Goal: Communication & Community: Share content

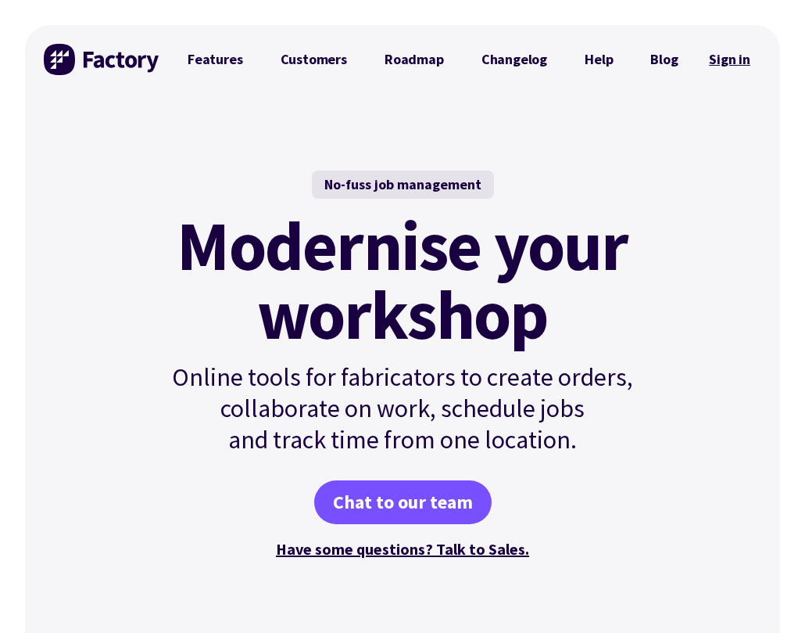
click at [730, 59] on link "Sign in" at bounding box center [729, 59] width 63 height 36
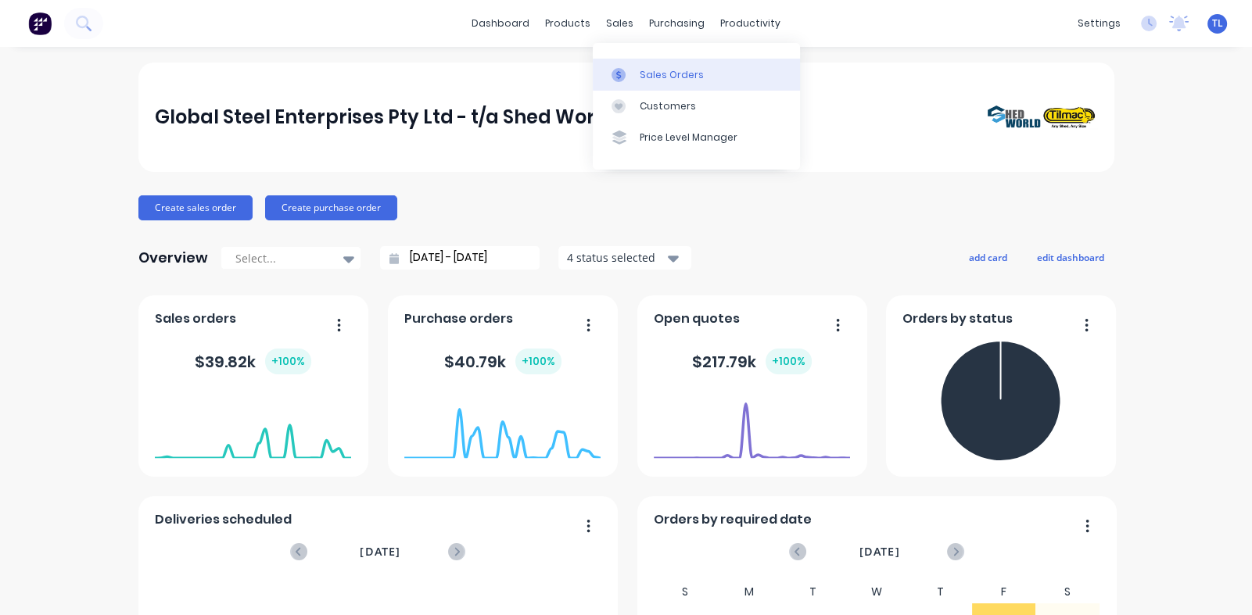
click at [647, 75] on div "Sales Orders" at bounding box center [672, 75] width 64 height 14
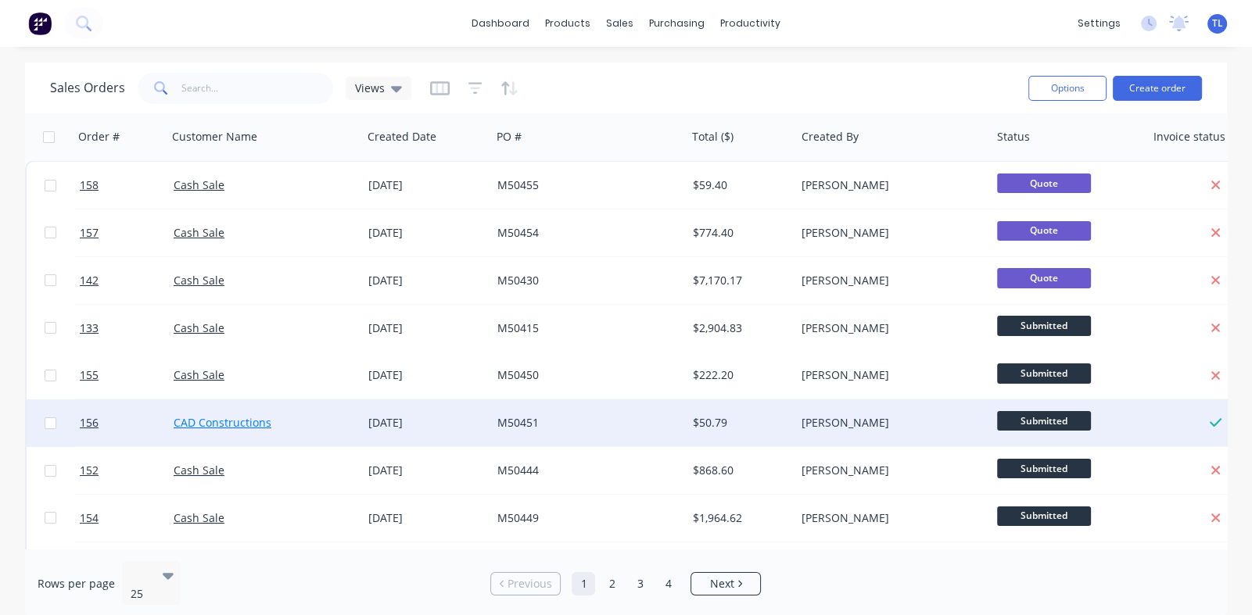
click at [211, 415] on link "CAD Constructions" at bounding box center [223, 422] width 98 height 15
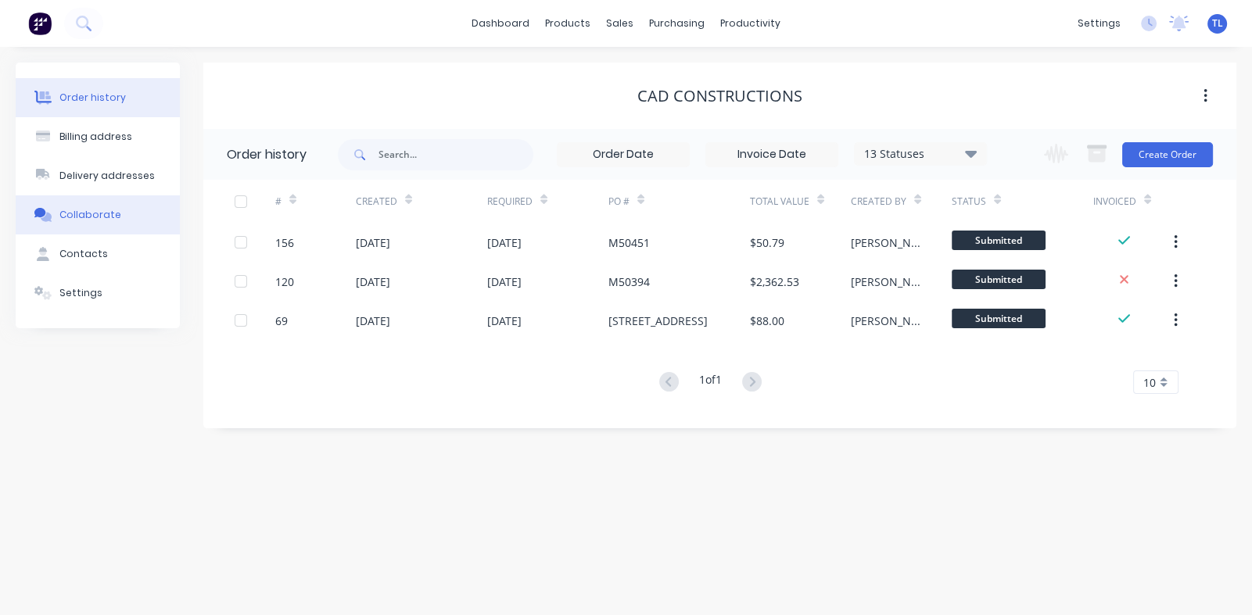
click at [75, 208] on div "Collaborate" at bounding box center [90, 215] width 62 height 14
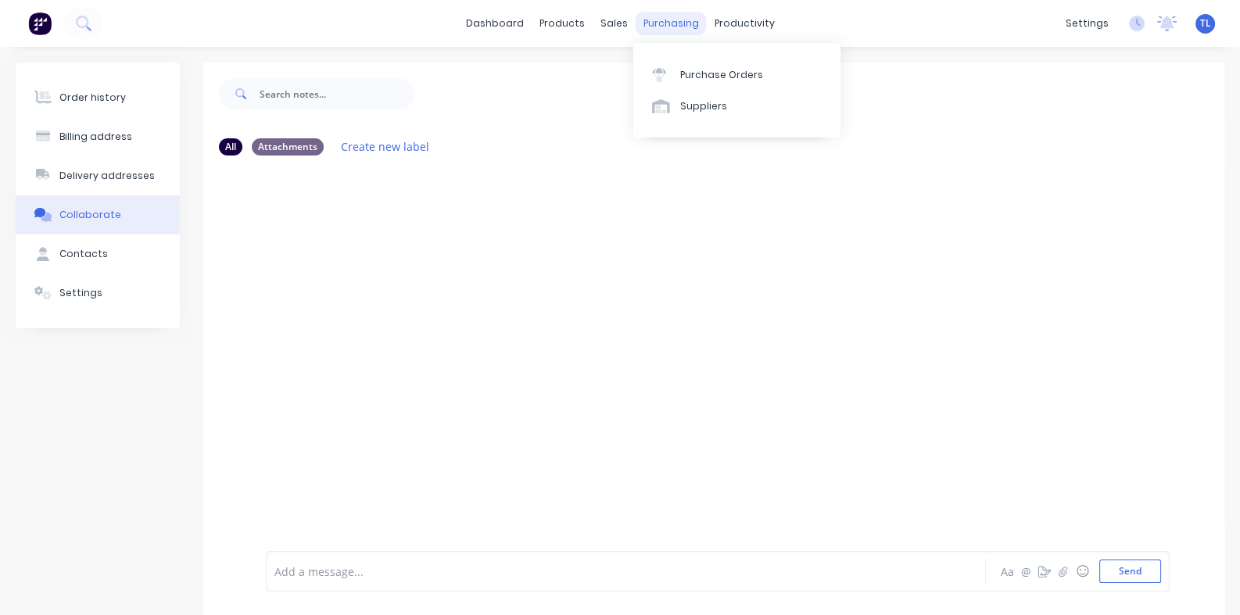
click at [661, 27] on div "purchasing" at bounding box center [671, 23] width 71 height 23
click at [684, 74] on div "Purchase Orders" at bounding box center [721, 75] width 83 height 14
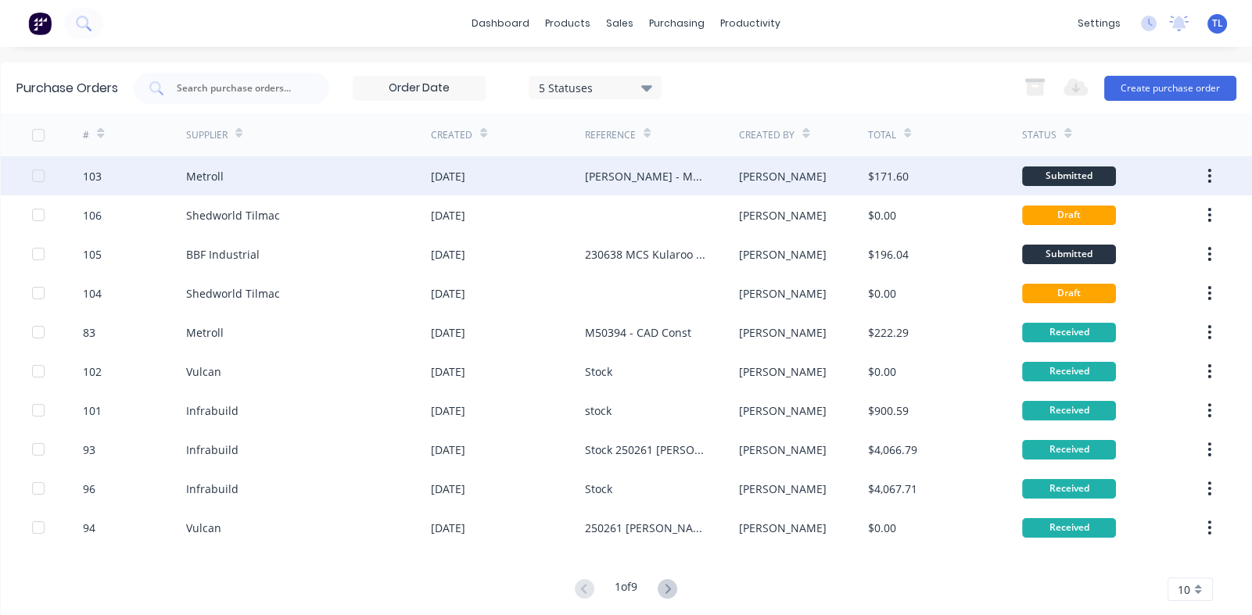
click at [202, 171] on div "Metroll" at bounding box center [205, 176] width 38 height 16
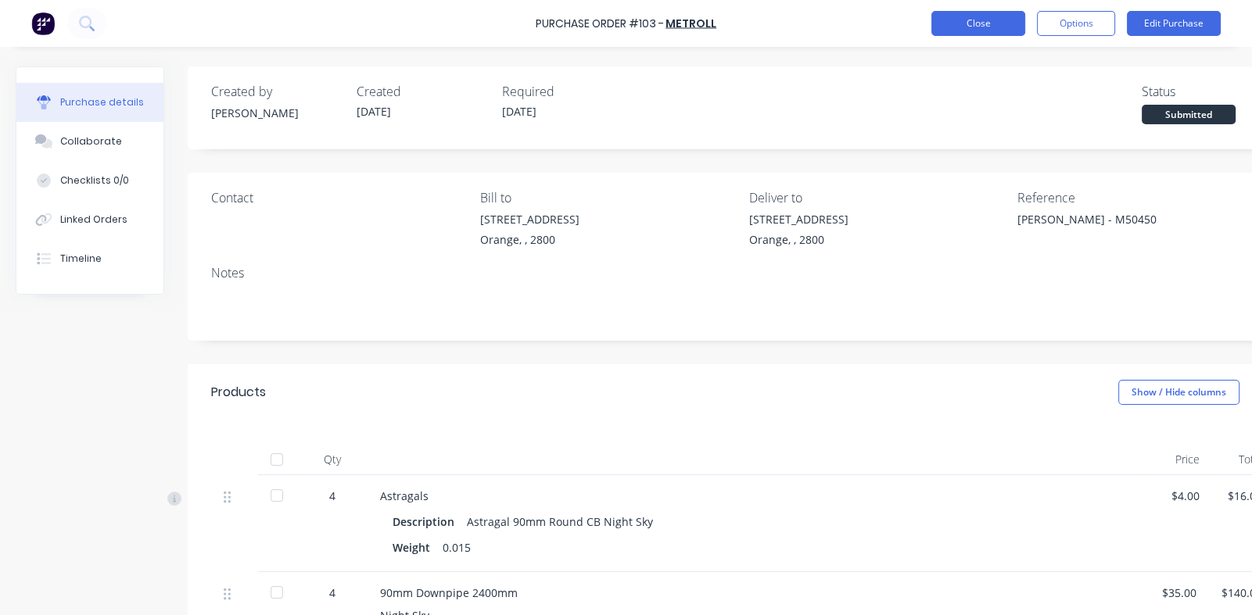
click at [816, 23] on button "Close" at bounding box center [978, 23] width 94 height 25
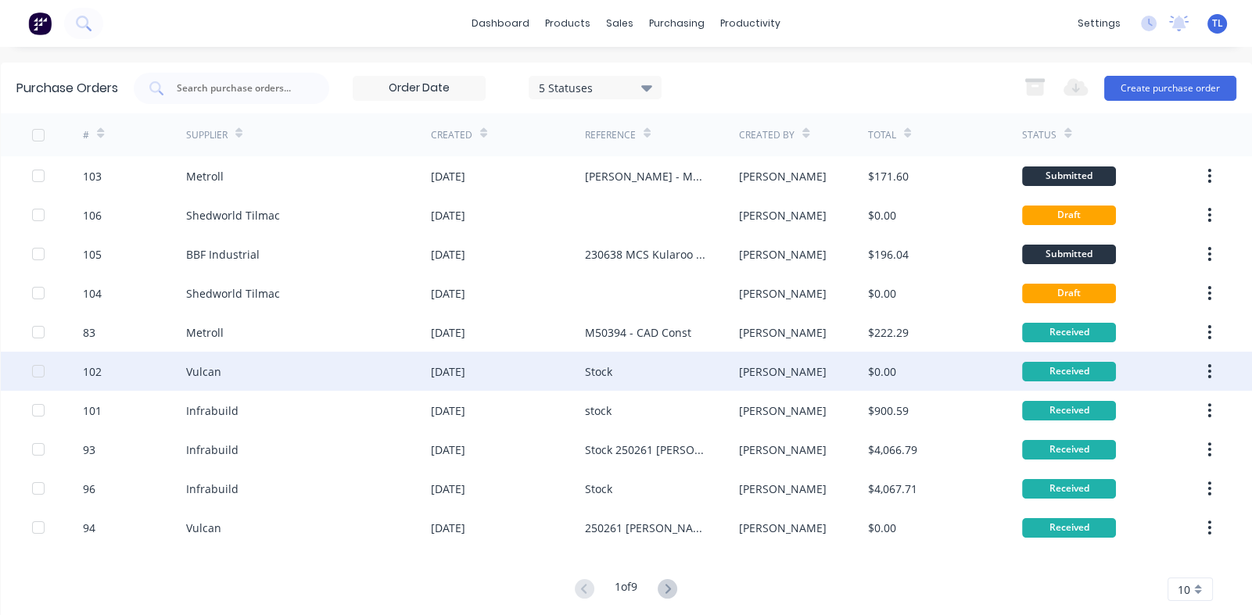
click at [236, 370] on div "Vulcan" at bounding box center [308, 371] width 245 height 39
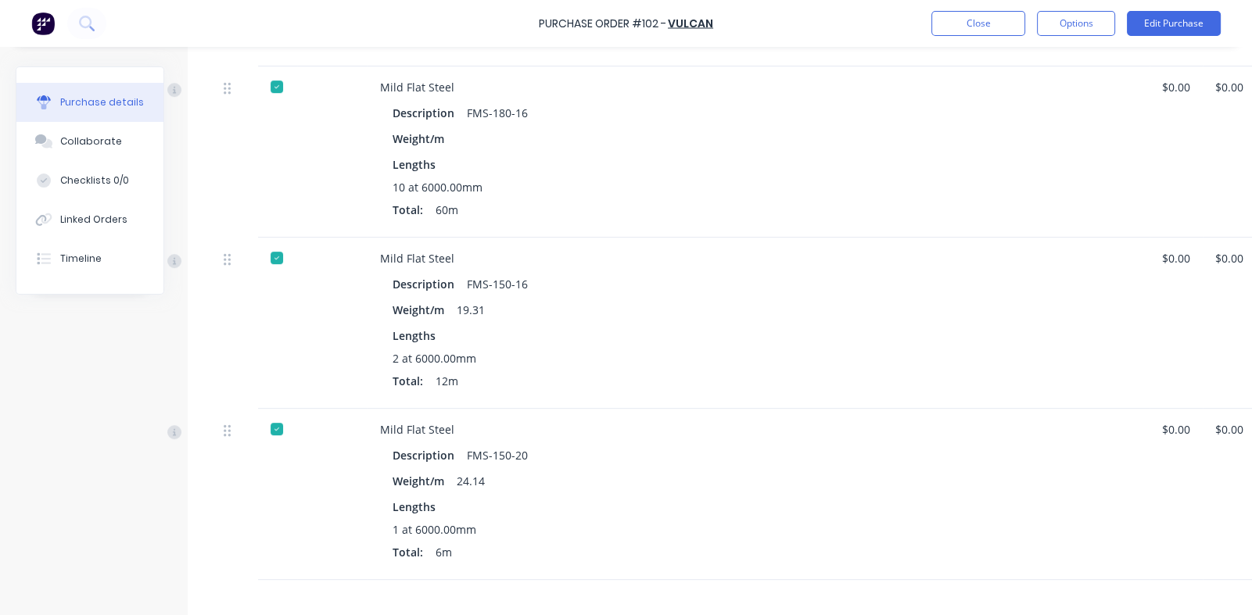
scroll to position [938, 0]
click at [91, 139] on div "Collaborate" at bounding box center [91, 141] width 62 height 14
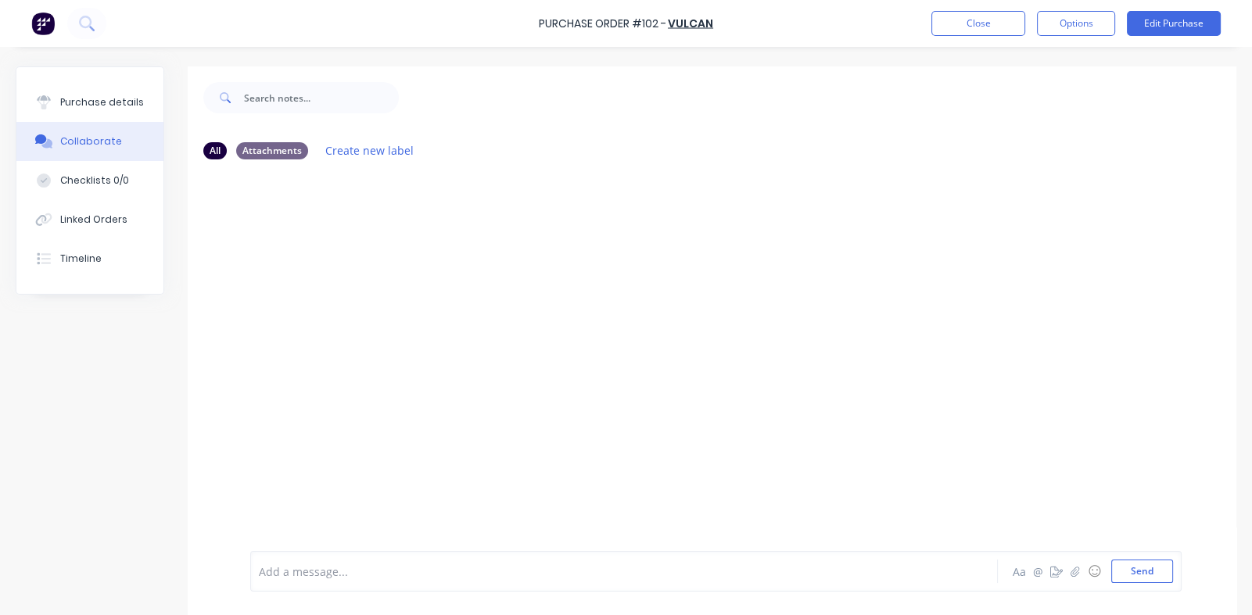
click at [523, 263] on div at bounding box center [712, 361] width 1049 height 379
drag, startPoint x: 523, startPoint y: 263, endPoint x: 335, endPoint y: 267, distance: 187.7
click at [329, 267] on div at bounding box center [712, 361] width 1049 height 379
click at [385, 147] on button "Create new label" at bounding box center [369, 150] width 105 height 21
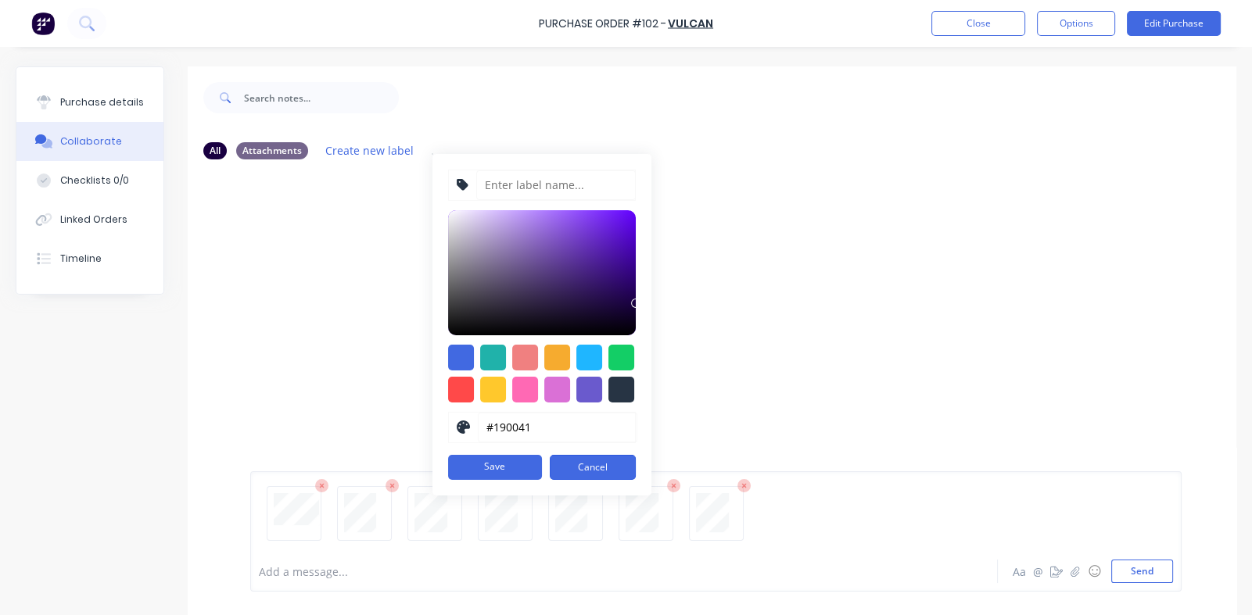
click at [602, 462] on button "Cancel" at bounding box center [593, 467] width 86 height 25
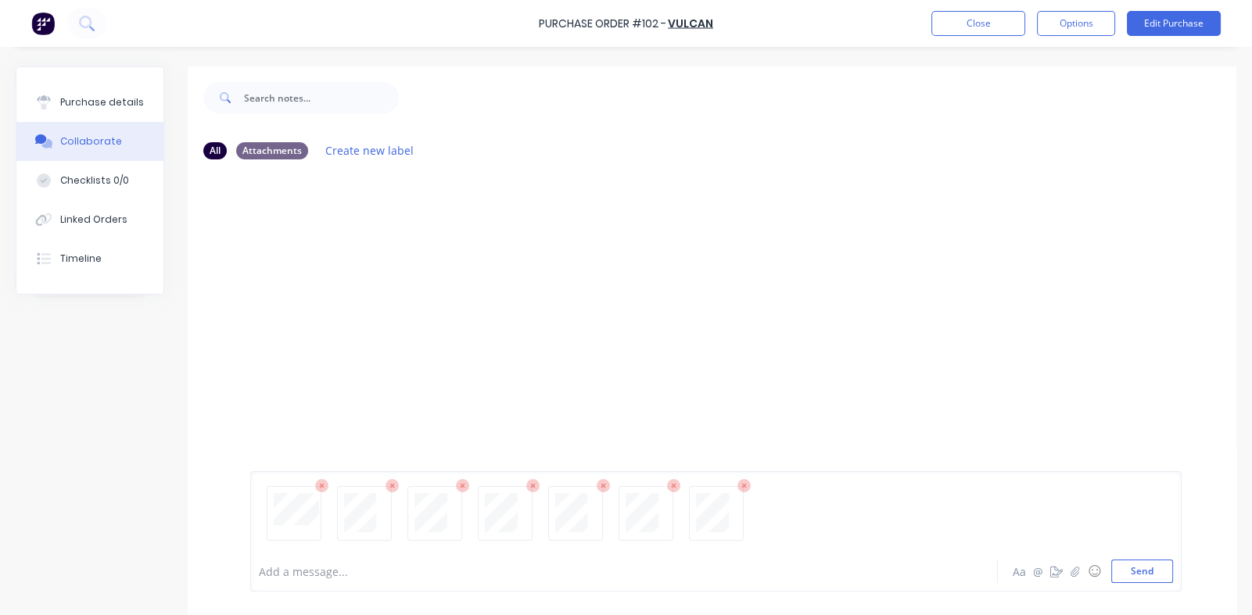
click at [464, 344] on div at bounding box center [712, 361] width 1049 height 379
click at [379, 564] on div at bounding box center [602, 572] width 685 height 16
click at [486, 270] on div at bounding box center [712, 361] width 1049 height 379
click at [219, 152] on div "All" at bounding box center [214, 150] width 23 height 17
click at [280, 146] on div "Attachments" at bounding box center [272, 150] width 72 height 17
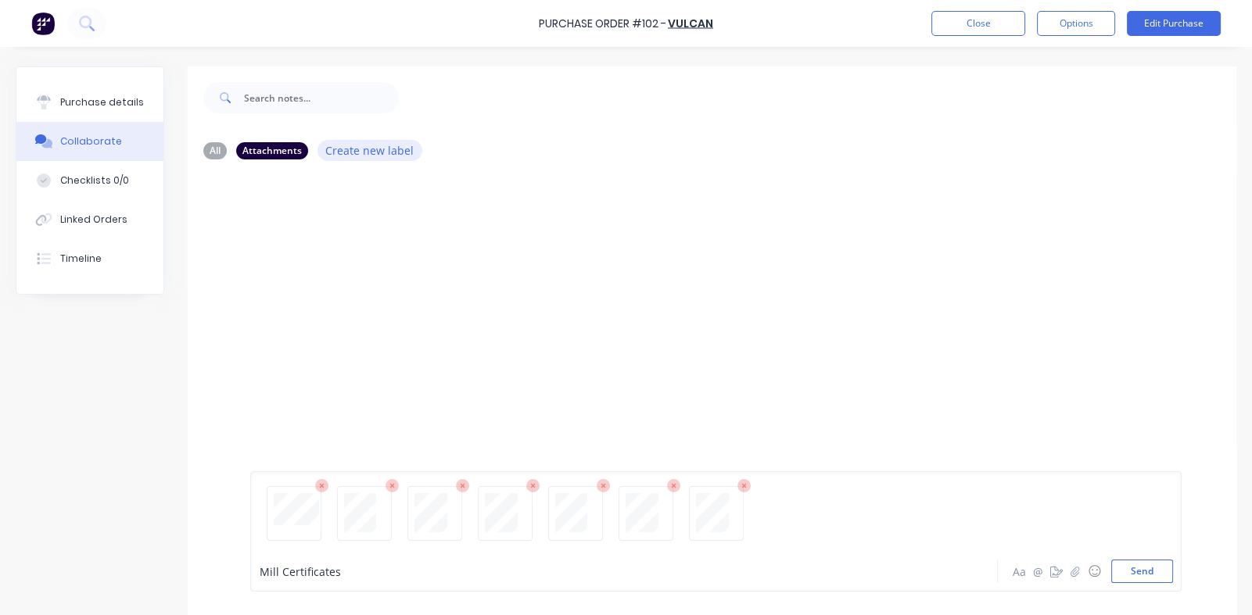
click at [364, 145] on button "Create new label" at bounding box center [369, 150] width 105 height 21
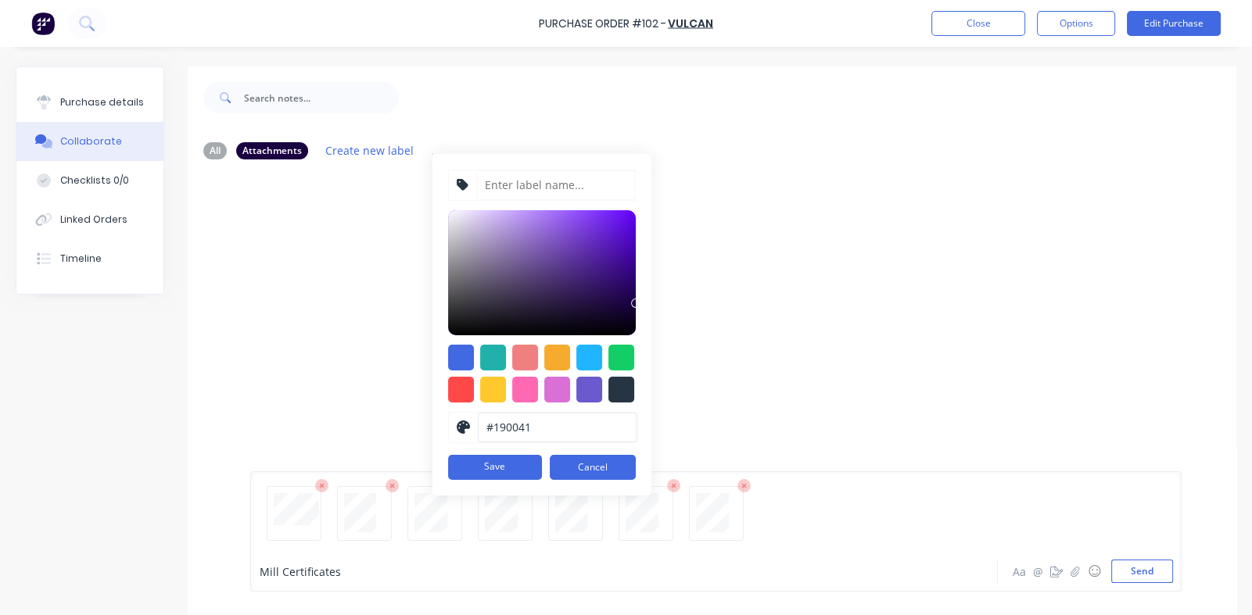
click at [552, 423] on input "#190041" at bounding box center [558, 428] width 160 height 30
type input "#"
click at [489, 463] on button "Save" at bounding box center [495, 467] width 94 height 25
click at [574, 429] on input "CERTIFICATES" at bounding box center [558, 428] width 160 height 30
click at [547, 267] on div at bounding box center [542, 272] width 188 height 125
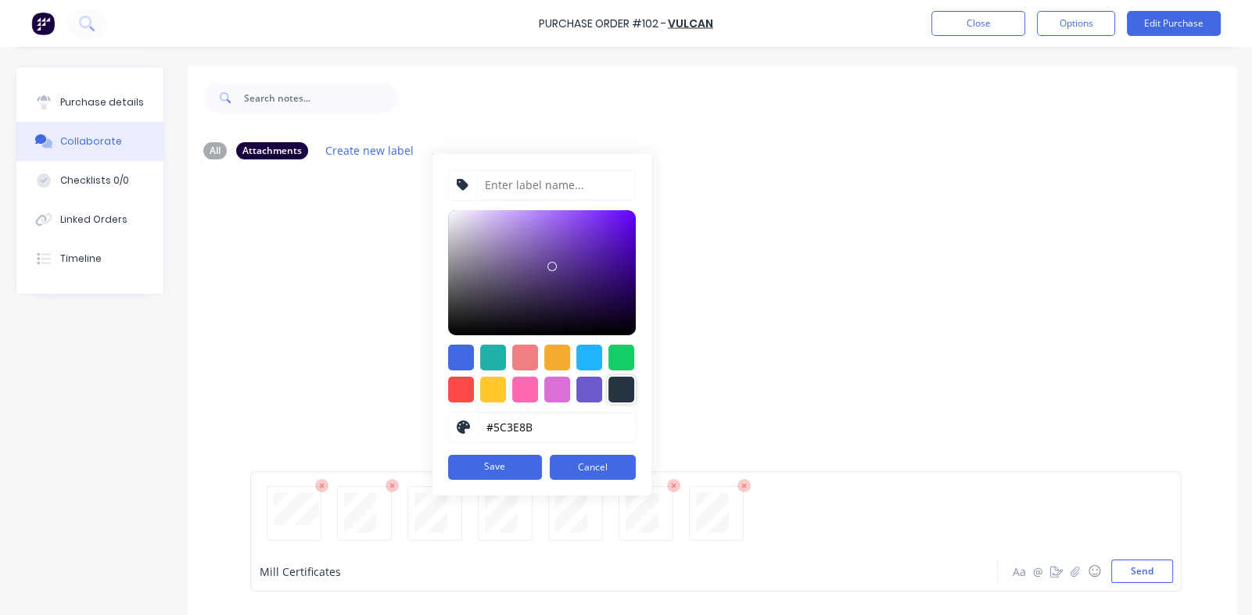
click at [621, 389] on div at bounding box center [621, 390] width 26 height 26
type input "#273444"
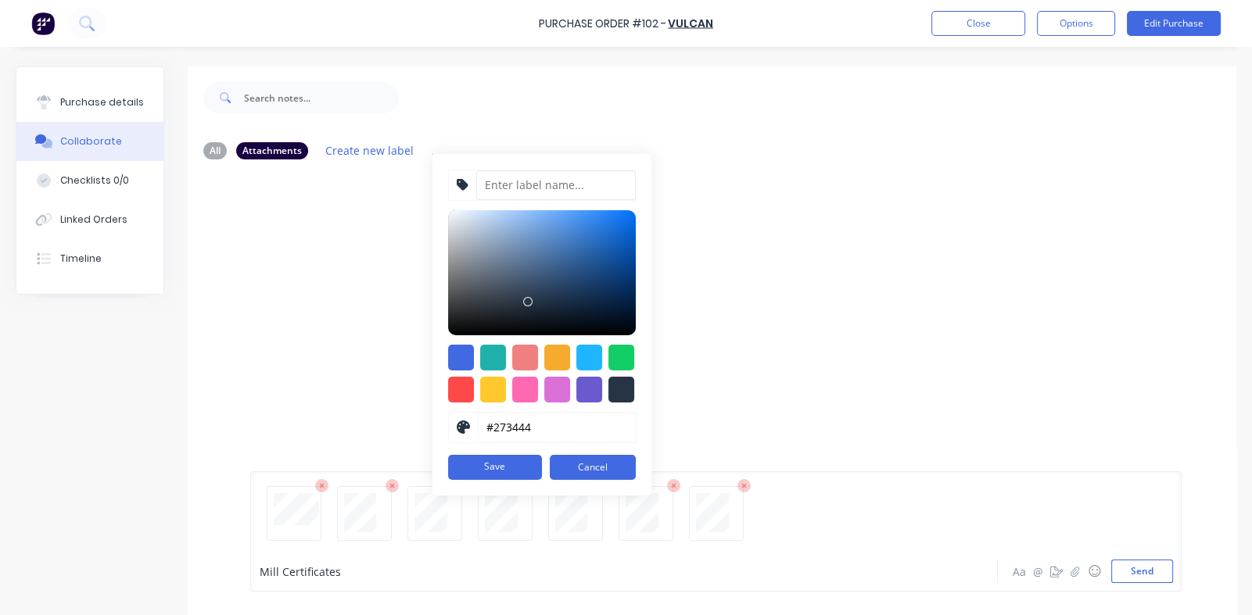
click at [510, 179] on input at bounding box center [556, 185] width 160 height 30
type input "CERTIFICATES"
click at [510, 464] on button "Save" at bounding box center [495, 467] width 94 height 25
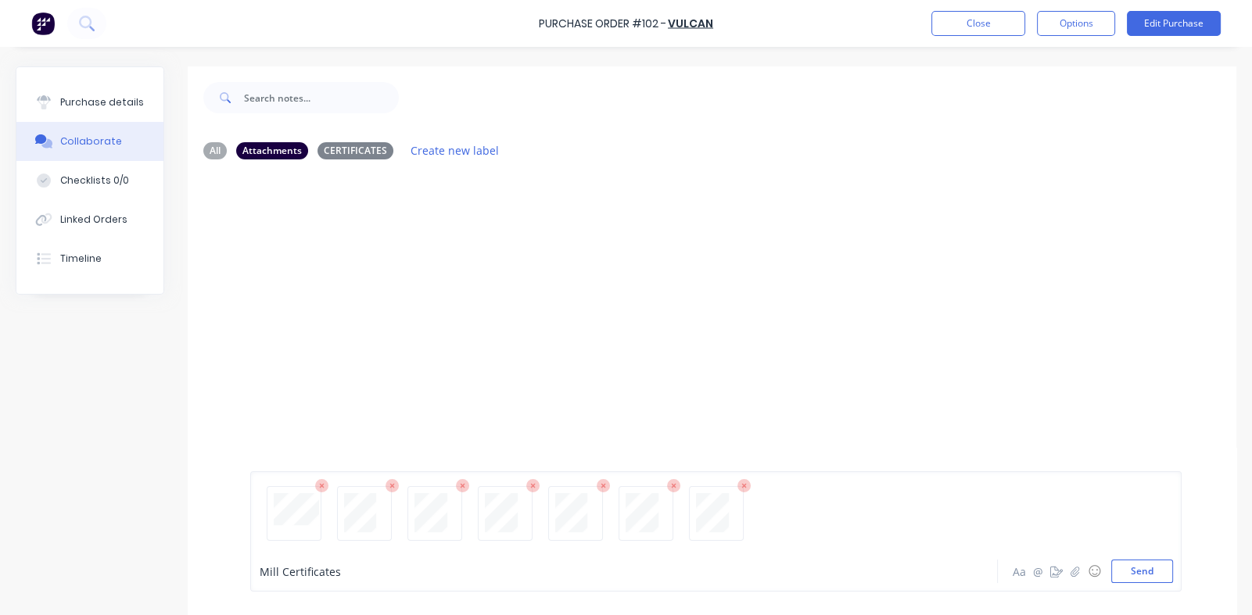
drag, startPoint x: 813, startPoint y: 482, endPoint x: 393, endPoint y: 134, distance: 545.9
click at [393, 134] on div "All Attachments CERTIFICATES Create new label Mill Certificates Aa @ ☺ Send" at bounding box center [712, 424] width 1049 height 590
click at [321, 487] on icon at bounding box center [321, 486] width 5 height 5
click at [388, 485] on icon at bounding box center [392, 486] width 14 height 14
click at [317, 486] on icon at bounding box center [322, 486] width 14 height 14
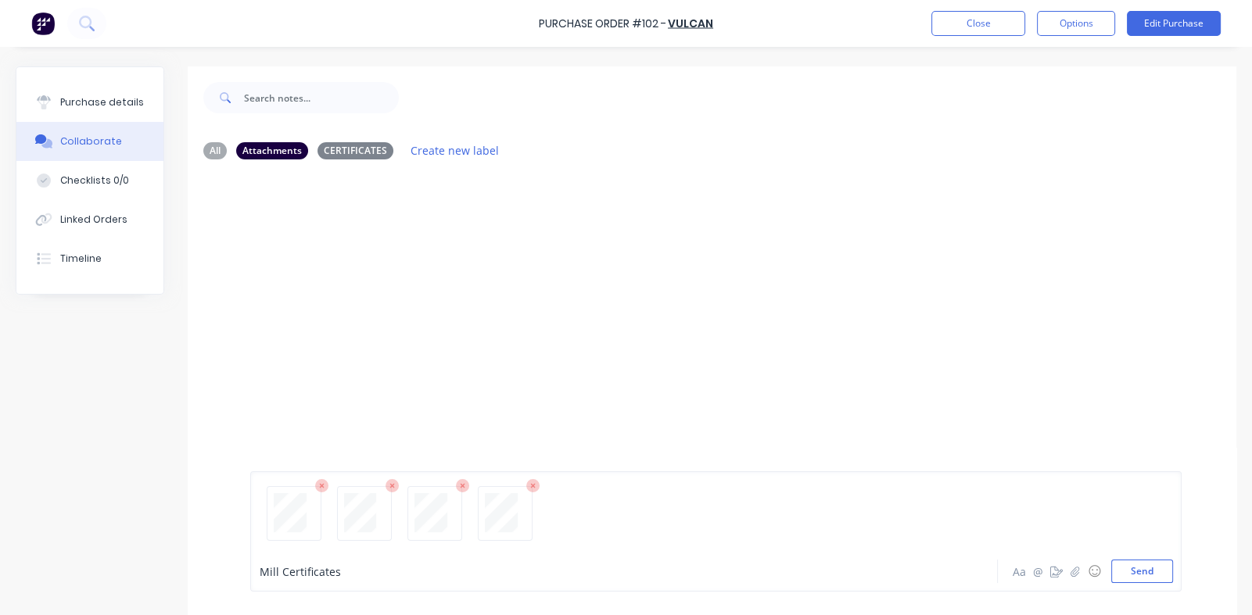
click at [395, 485] on icon at bounding box center [392, 486] width 14 height 14
click at [460, 486] on icon at bounding box center [463, 486] width 14 height 14
click at [390, 489] on icon at bounding box center [392, 486] width 14 height 14
drag, startPoint x: 321, startPoint y: 488, endPoint x: 333, endPoint y: 482, distance: 13.7
click at [321, 488] on icon at bounding box center [322, 486] width 14 height 14
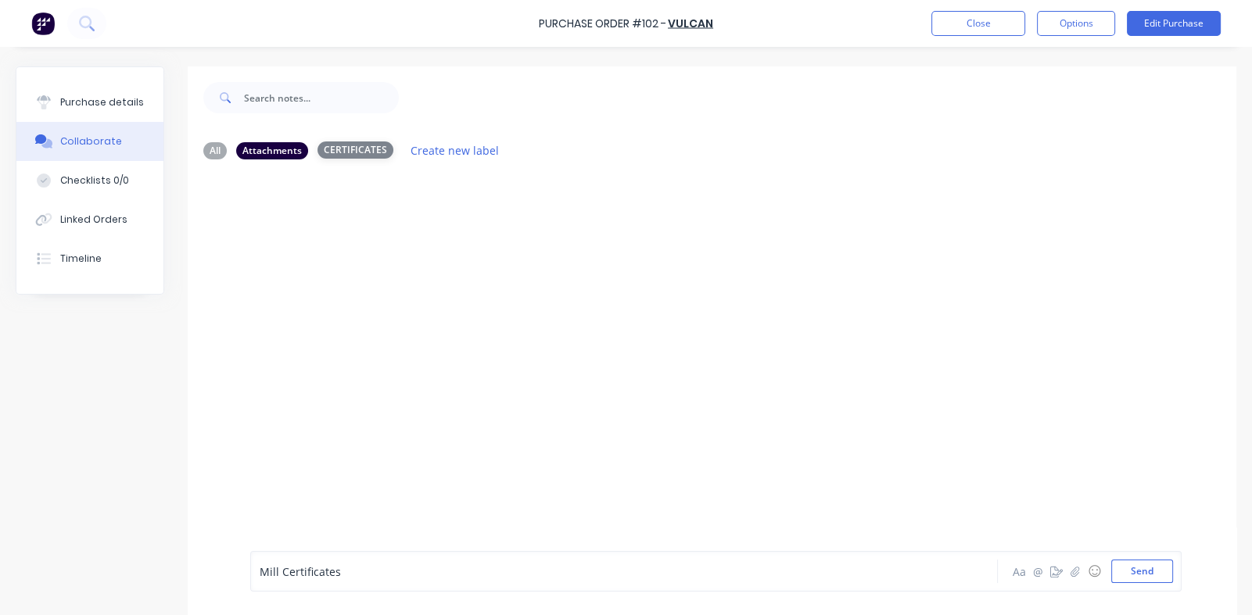
click at [346, 143] on div "CERTIFICATES" at bounding box center [355, 150] width 76 height 17
drag, startPoint x: 346, startPoint y: 143, endPoint x: 371, endPoint y: 219, distance: 79.9
click at [371, 219] on div at bounding box center [712, 361] width 1049 height 379
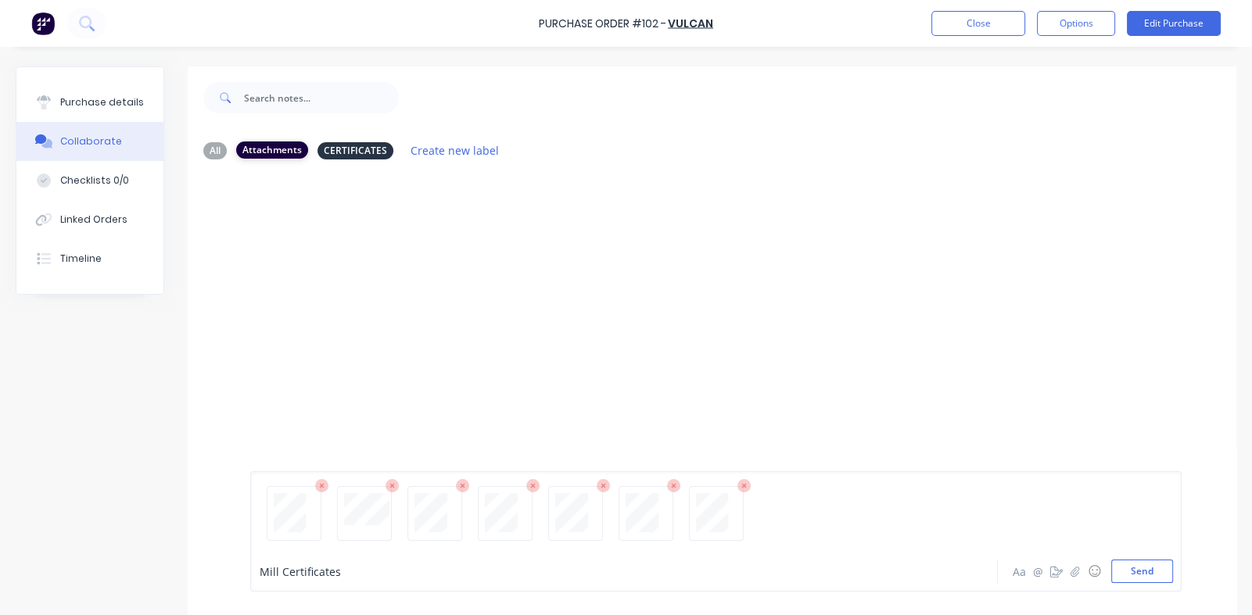
click at [270, 147] on div "Attachments" at bounding box center [272, 150] width 72 height 17
click at [364, 149] on div "CERTIFICATES" at bounding box center [355, 150] width 76 height 17
click at [816, 568] on button "Send" at bounding box center [1142, 571] width 62 height 23
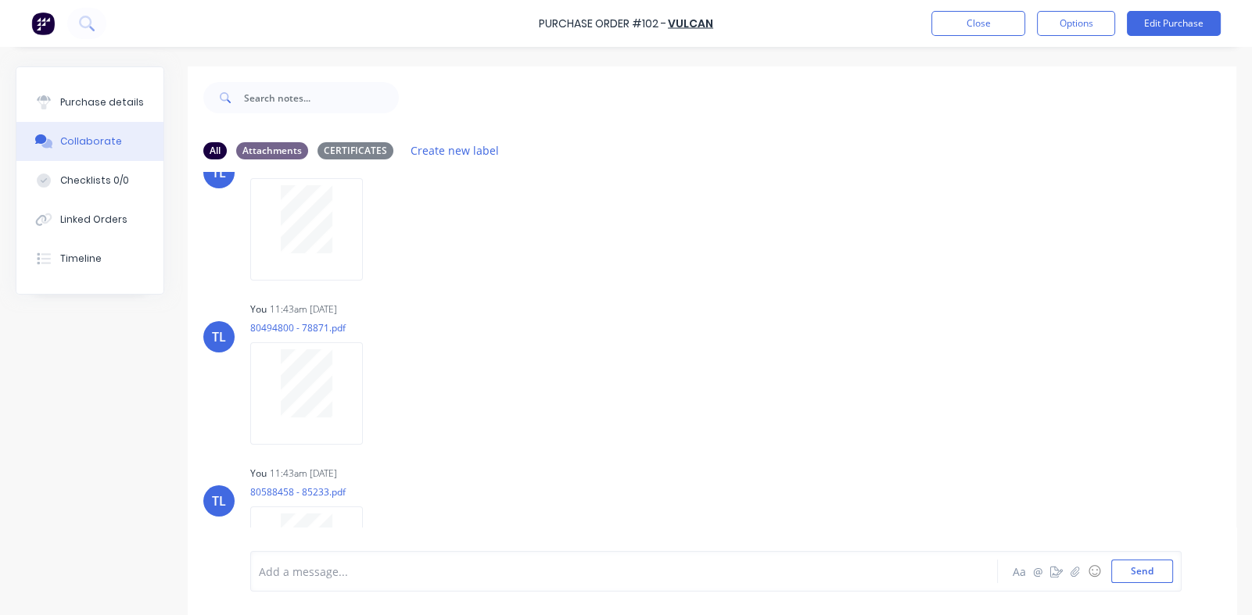
scroll to position [862, 0]
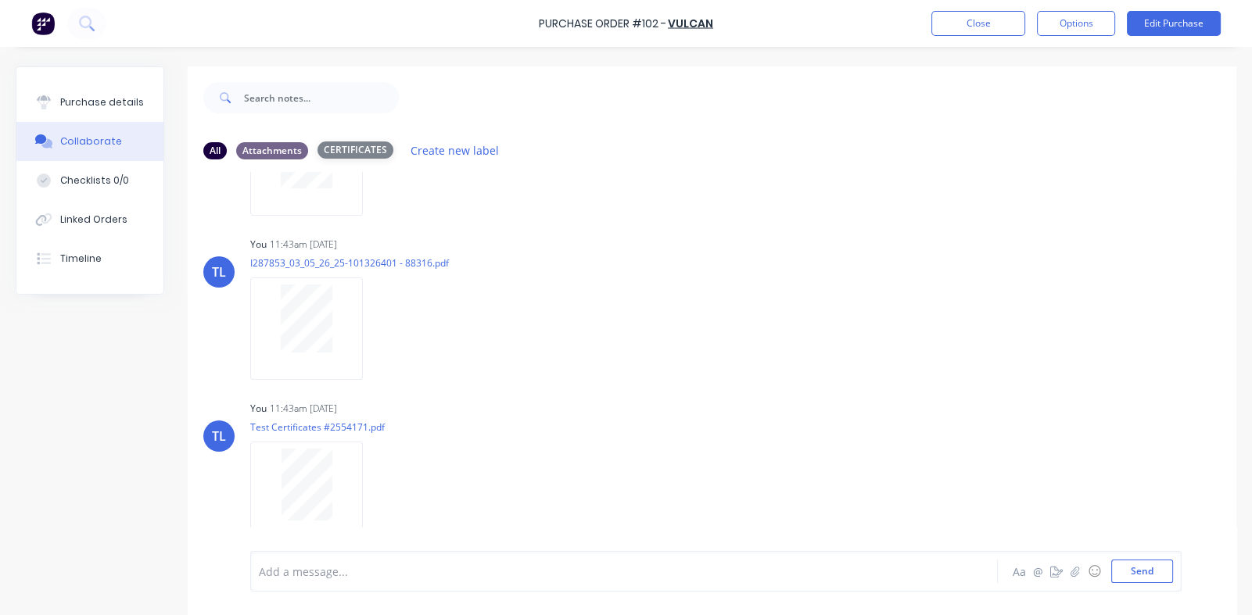
click at [351, 149] on div "CERTIFICATES" at bounding box center [355, 150] width 76 height 17
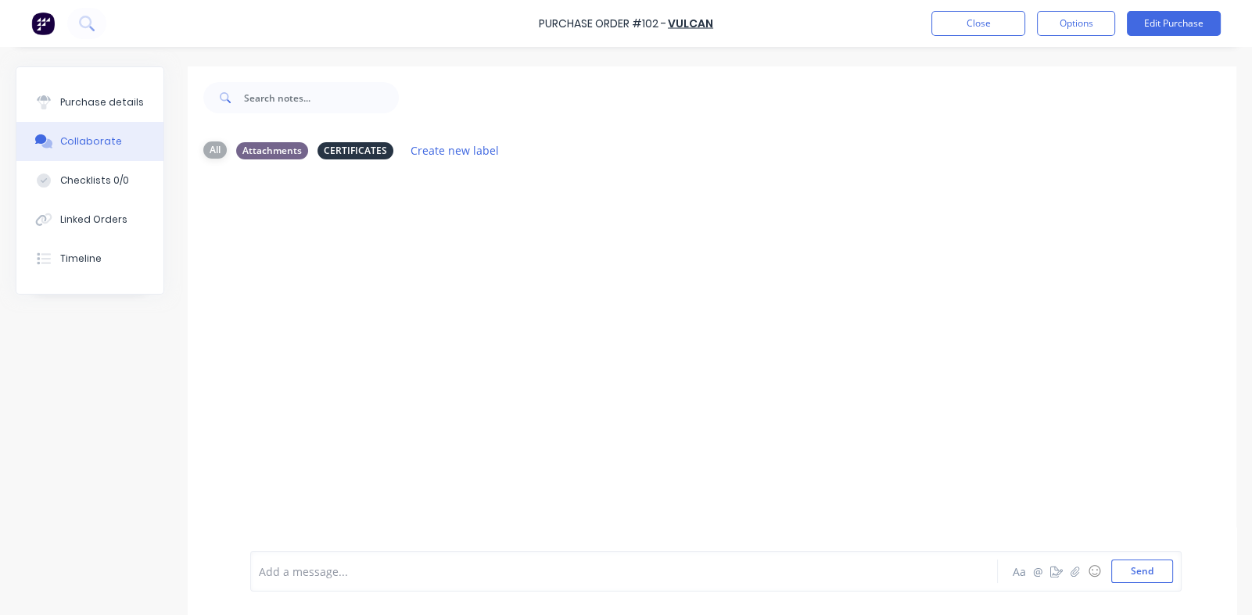
click at [215, 152] on div "All" at bounding box center [214, 150] width 23 height 17
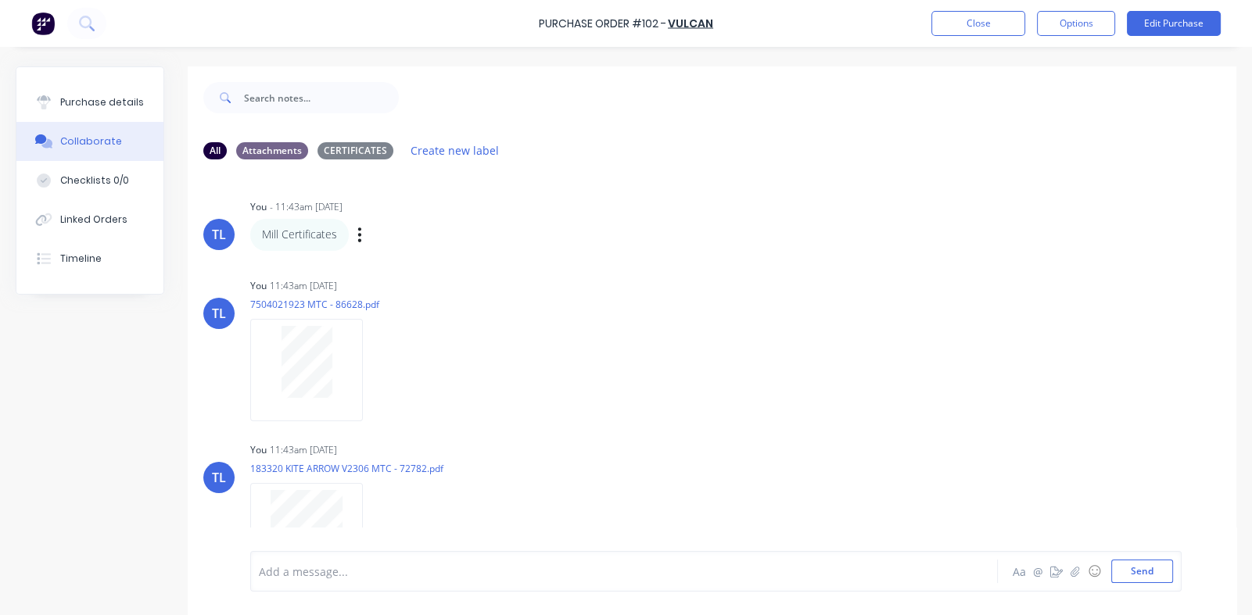
click at [300, 229] on p "Mill Certificates" at bounding box center [299, 235] width 75 height 16
click at [375, 371] on icon "button" at bounding box center [376, 370] width 3 height 14
click at [0, 0] on button "Delete" at bounding box center [0, 0] width 0 height 0
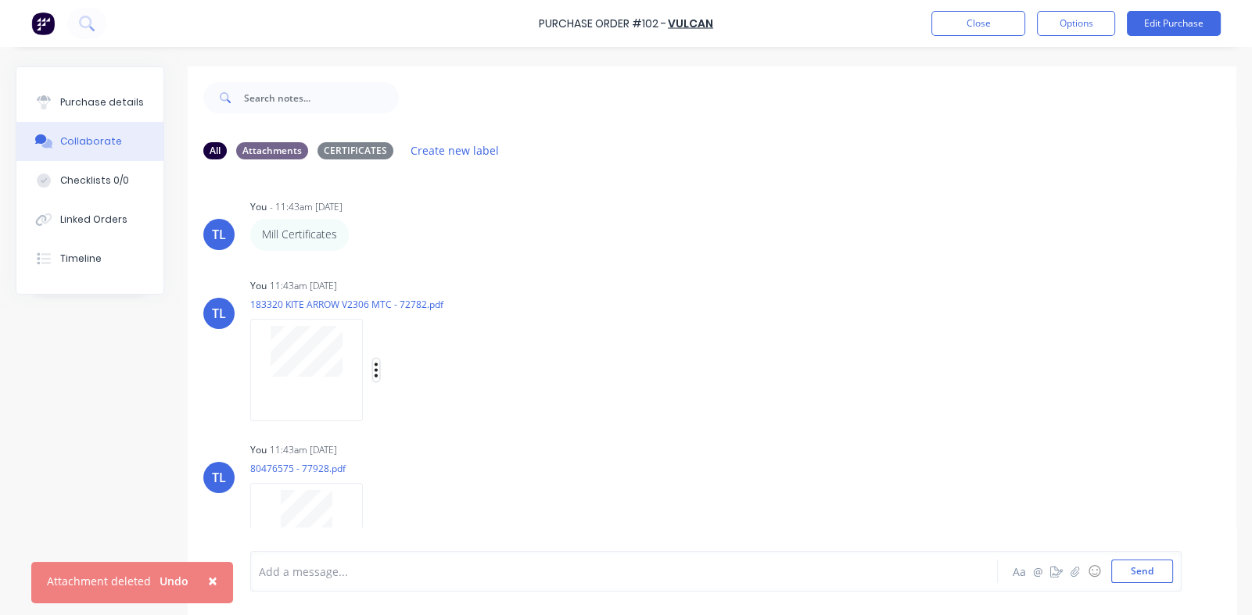
click at [376, 372] on icon "button" at bounding box center [376, 370] width 5 height 18
click at [425, 442] on button "Delete" at bounding box center [479, 446] width 176 height 35
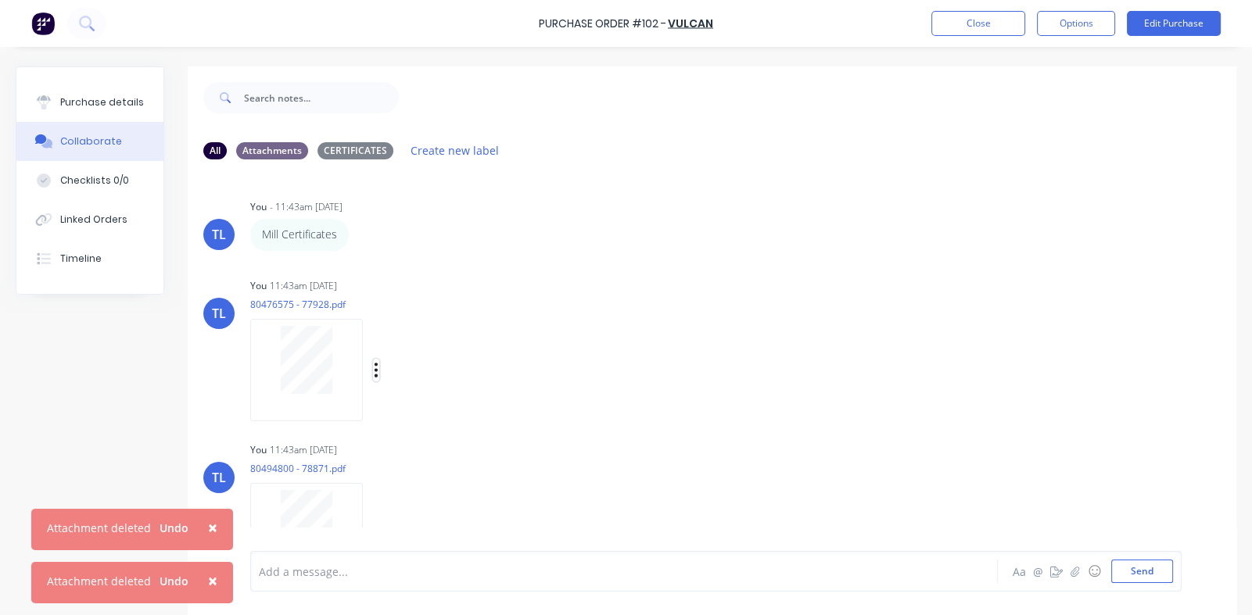
click at [374, 370] on icon "button" at bounding box center [376, 370] width 5 height 18
click at [428, 446] on button "Delete" at bounding box center [479, 446] width 176 height 35
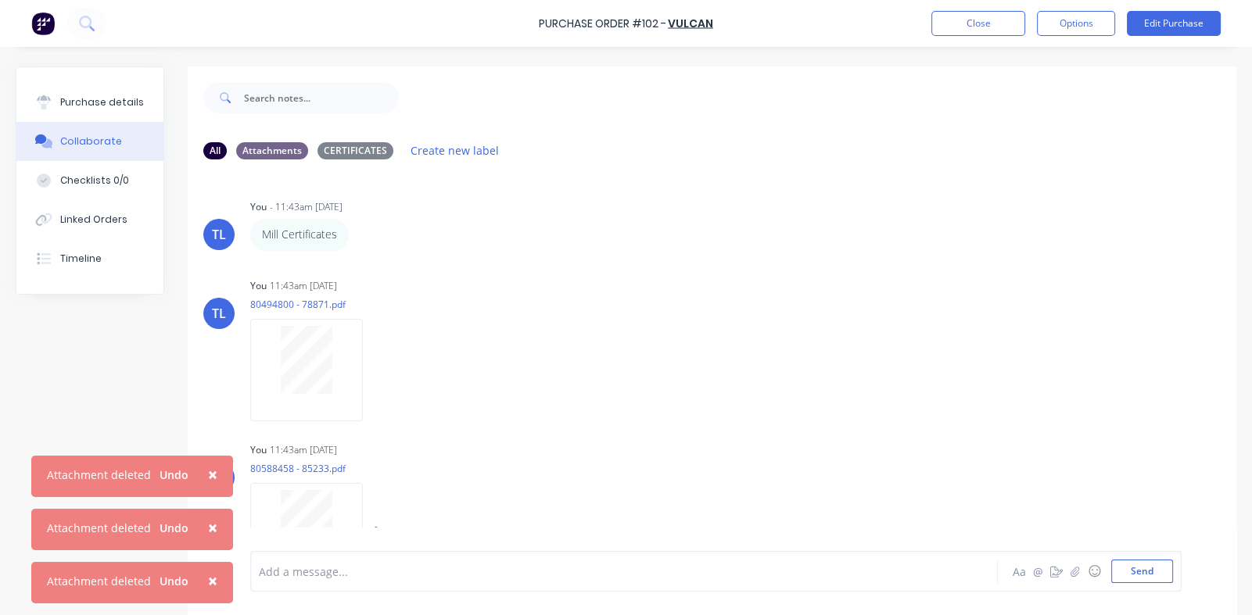
click at [342, 502] on div at bounding box center [306, 524] width 99 height 68
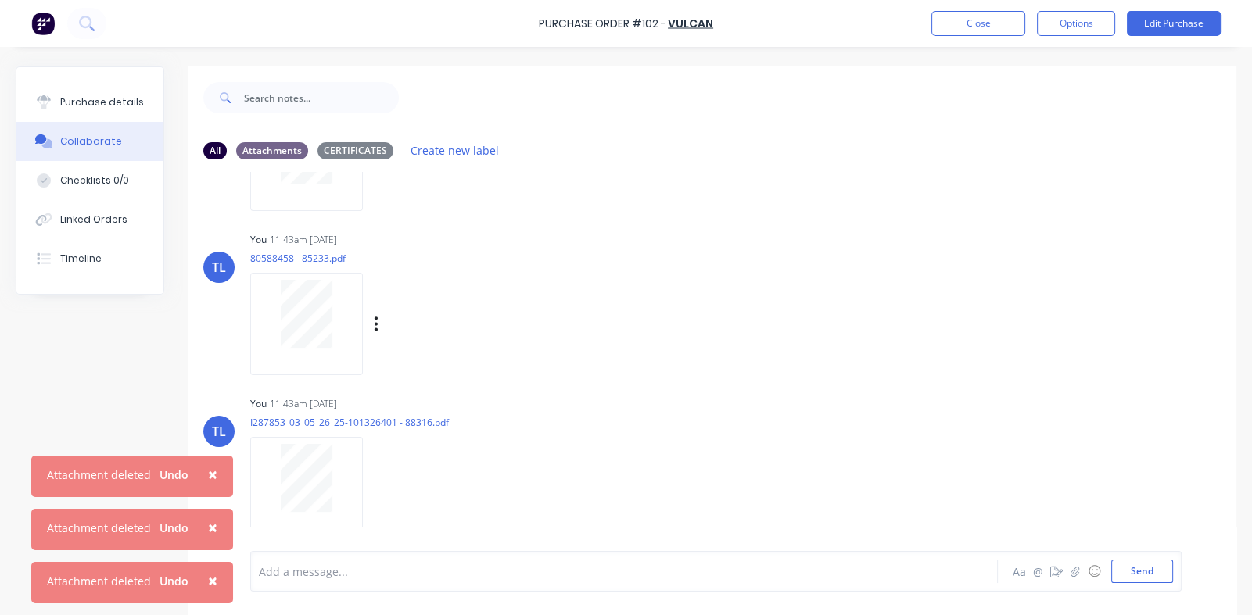
scroll to position [370, 0]
click at [377, 329] on icon "button" at bounding box center [376, 329] width 5 height 18
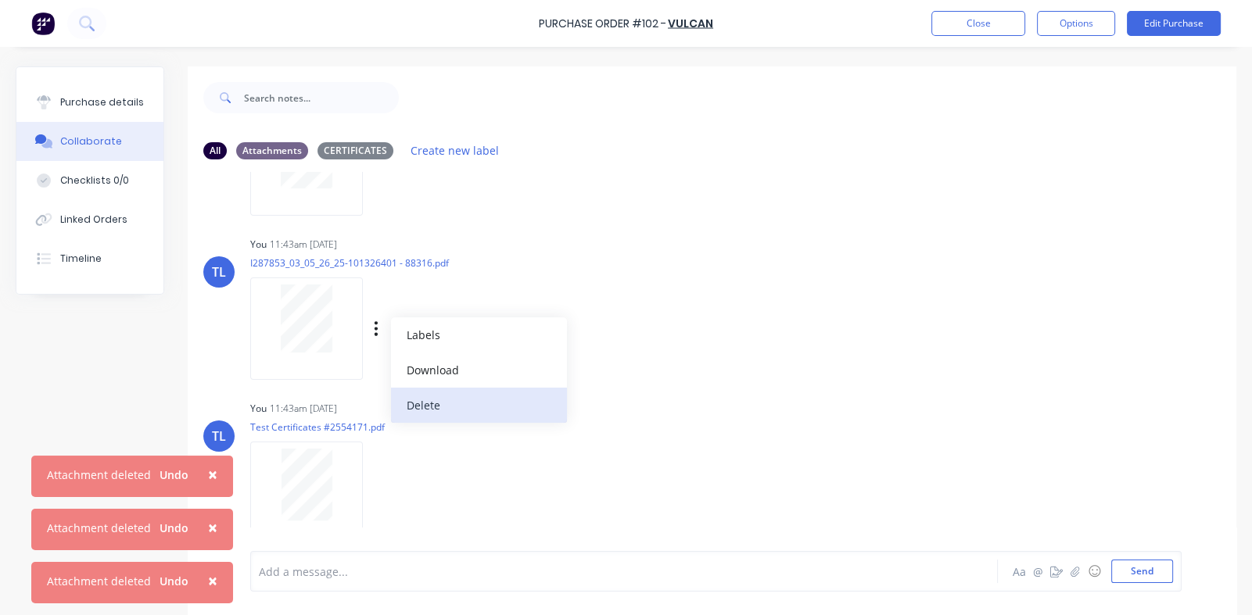
click at [422, 407] on button "Delete" at bounding box center [479, 405] width 176 height 35
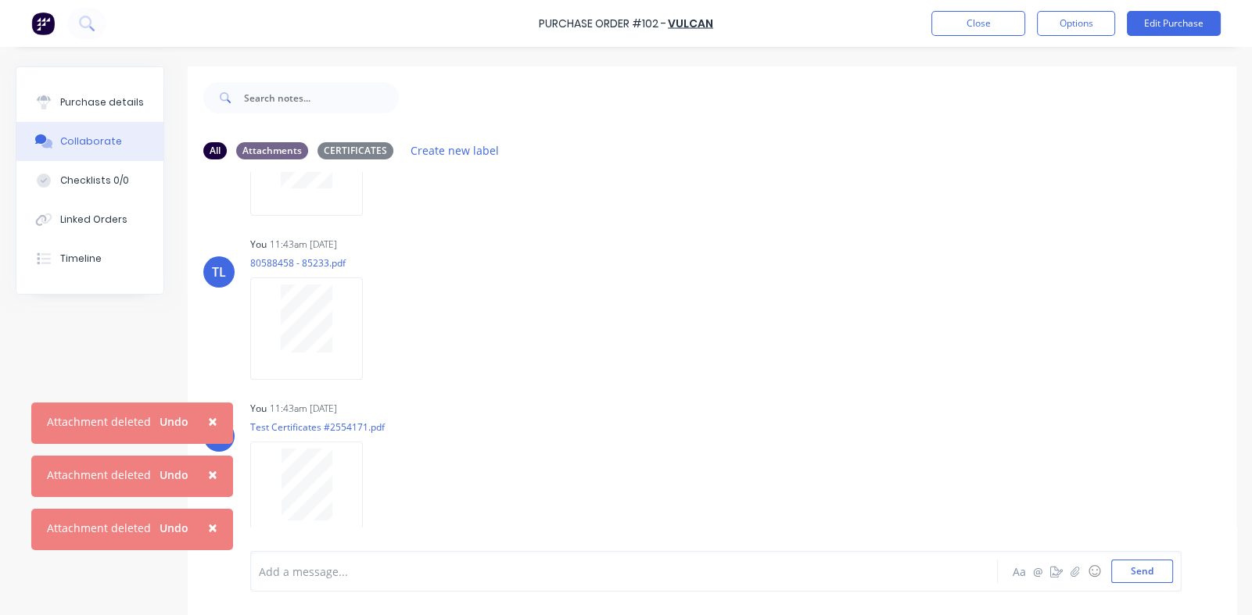
scroll to position [206, 0]
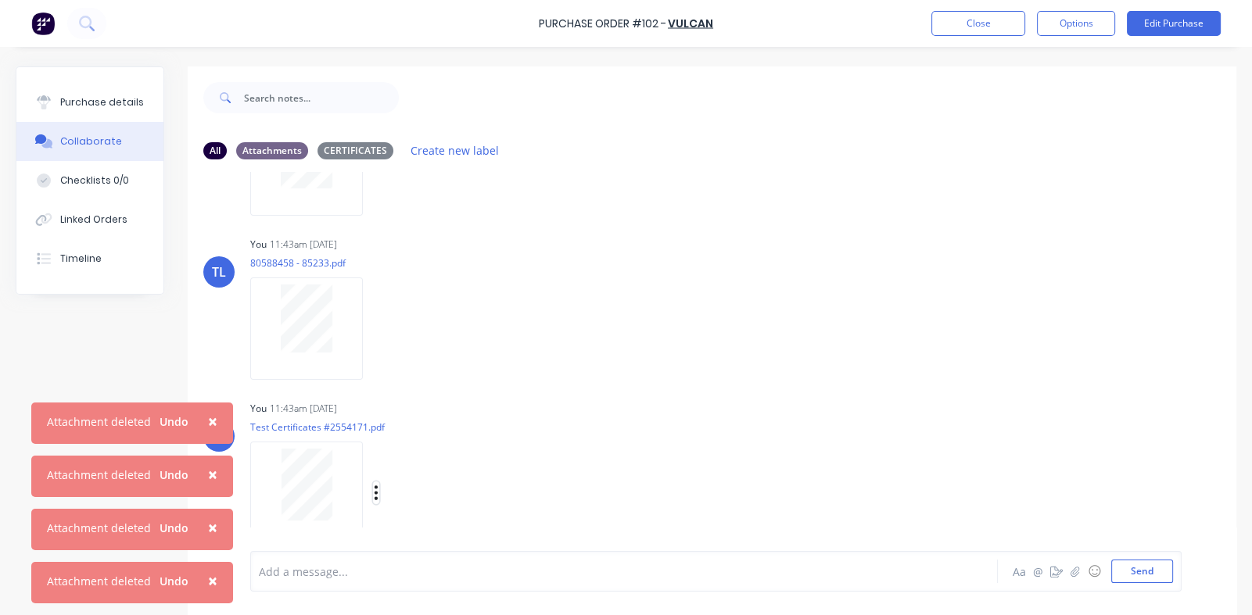
click at [373, 494] on button "button" at bounding box center [376, 493] width 6 height 23
click at [422, 529] on button "Delete" at bounding box center [479, 529] width 176 height 35
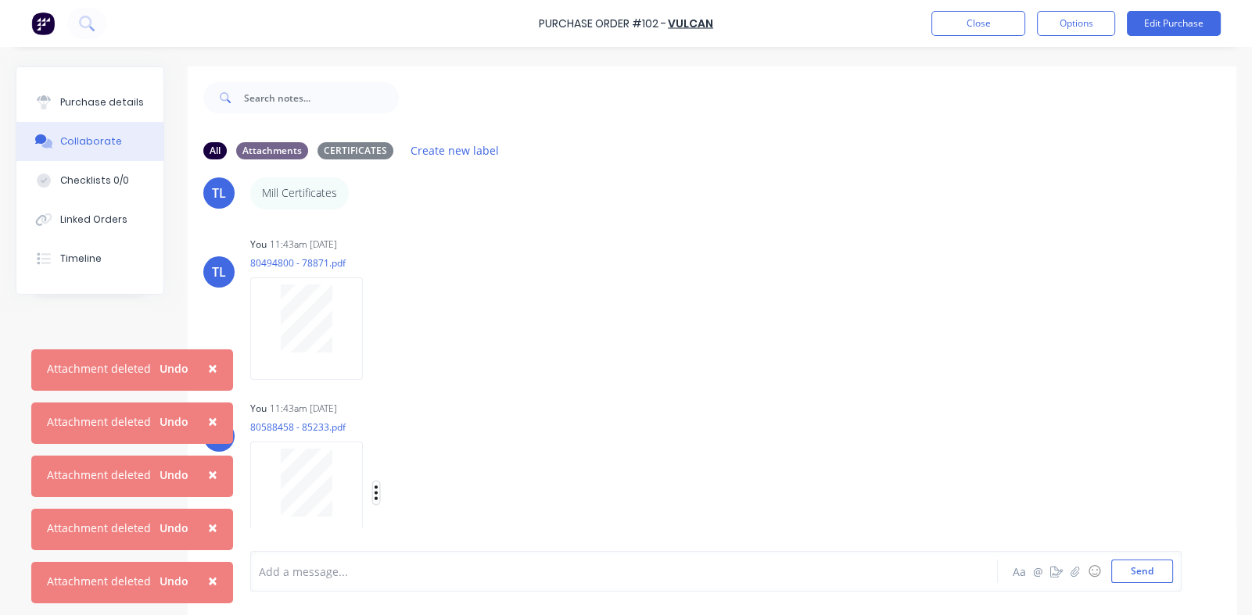
click at [375, 497] on icon "button" at bounding box center [376, 493] width 3 height 14
click at [423, 532] on button "Delete" at bounding box center [479, 529] width 176 height 35
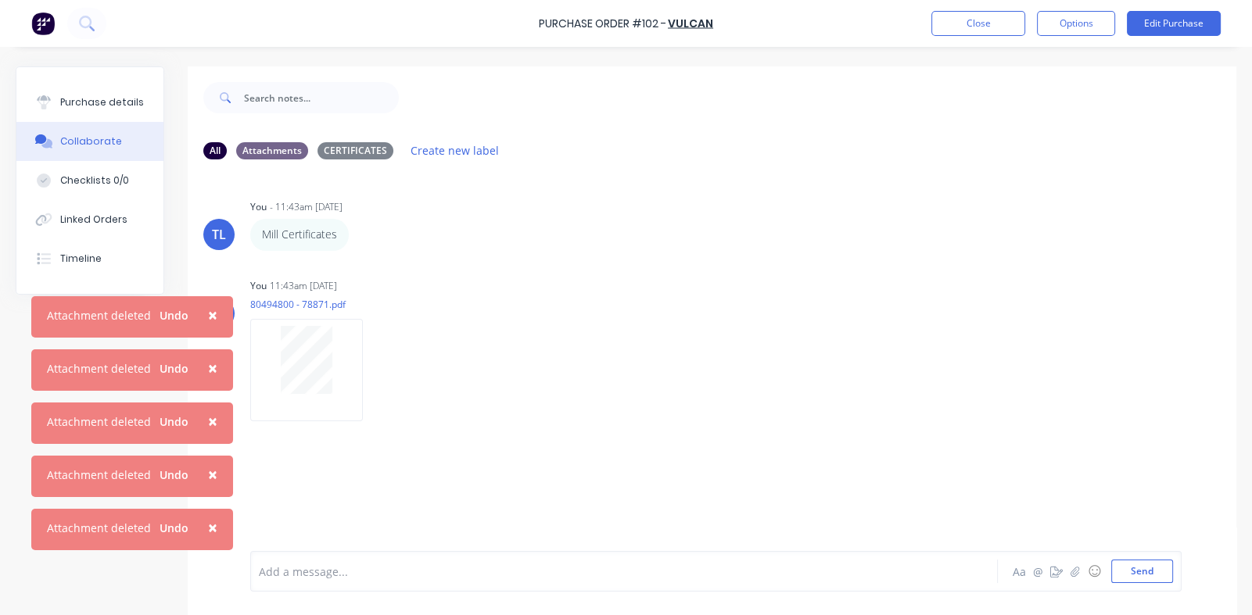
scroll to position [0, 0]
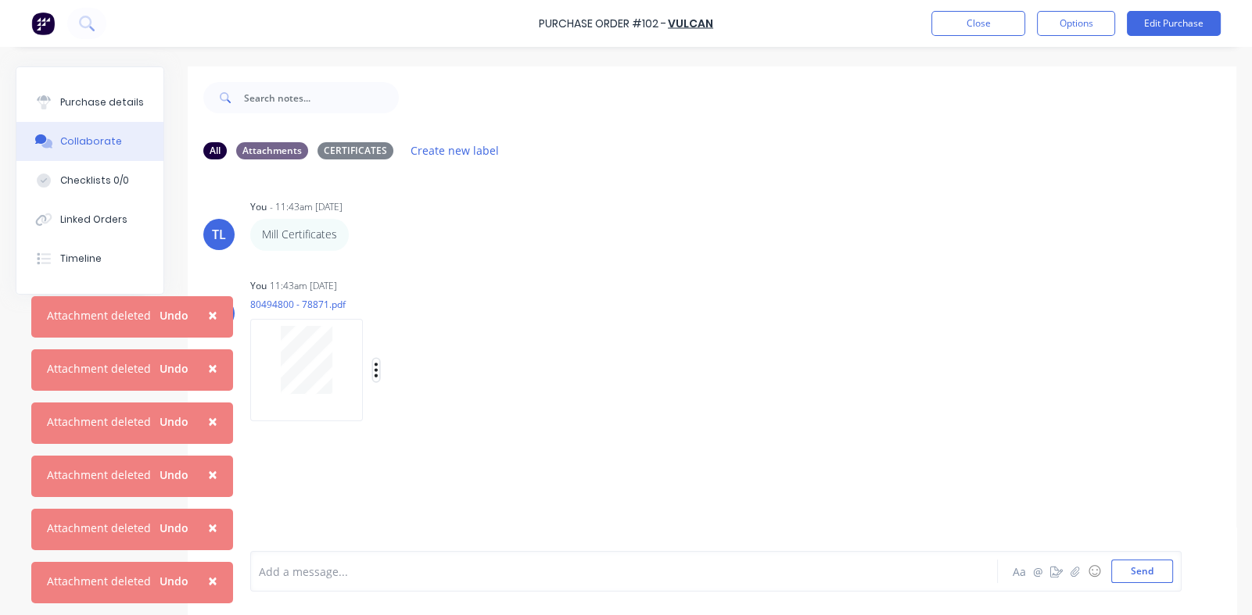
click at [376, 374] on icon "button" at bounding box center [376, 370] width 5 height 18
click at [421, 442] on button "Delete" at bounding box center [479, 446] width 176 height 35
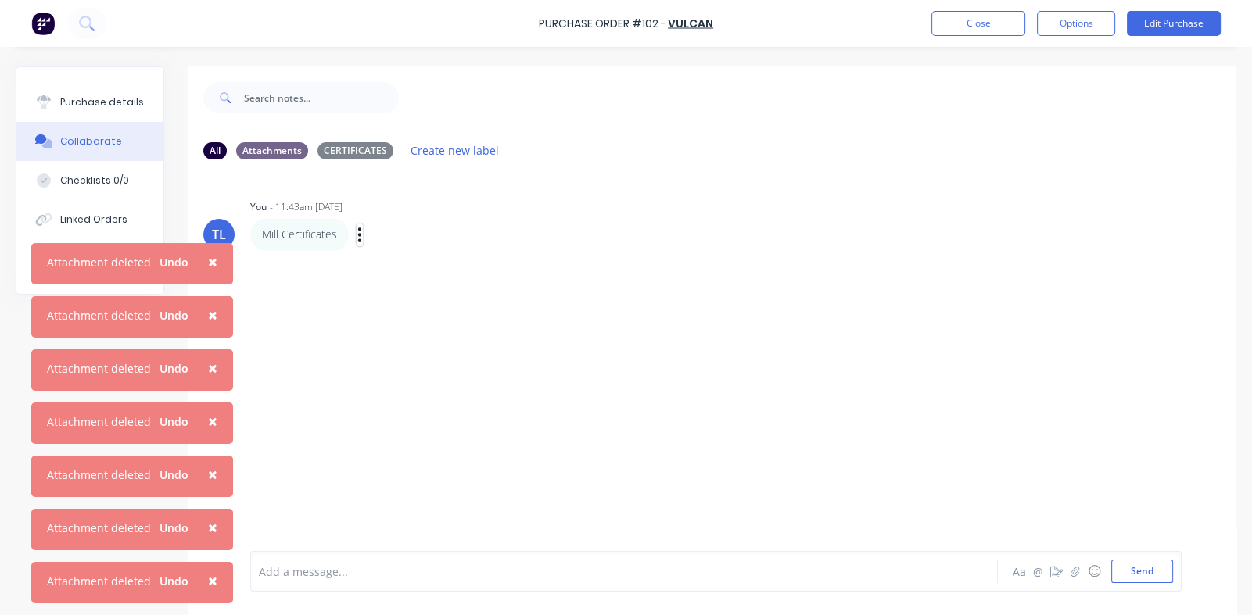
click at [358, 231] on icon "button" at bounding box center [359, 235] width 5 height 18
click at [389, 286] on button "Delete" at bounding box center [416, 289] width 99 height 26
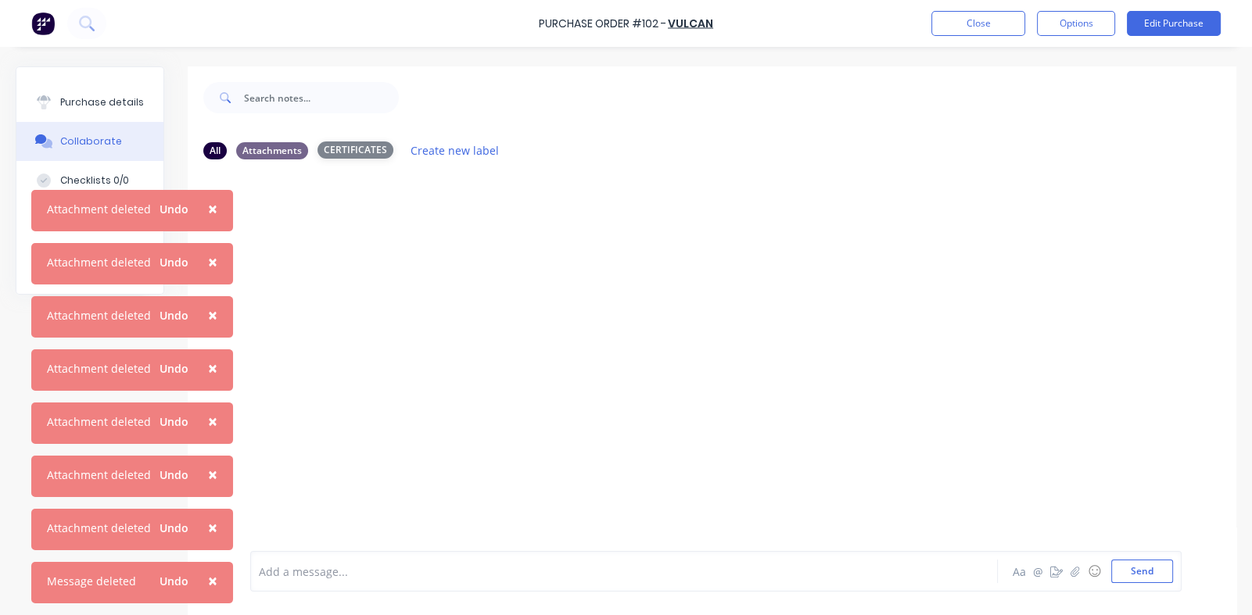
click at [348, 150] on div "CERTIFICATES" at bounding box center [355, 150] width 76 height 17
drag, startPoint x: 1115, startPoint y: 567, endPoint x: 1107, endPoint y: 546, distance: 22.5
click at [816, 567] on button "Send" at bounding box center [1142, 571] width 62 height 23
click at [208, 205] on span "×" at bounding box center [212, 209] width 9 height 22
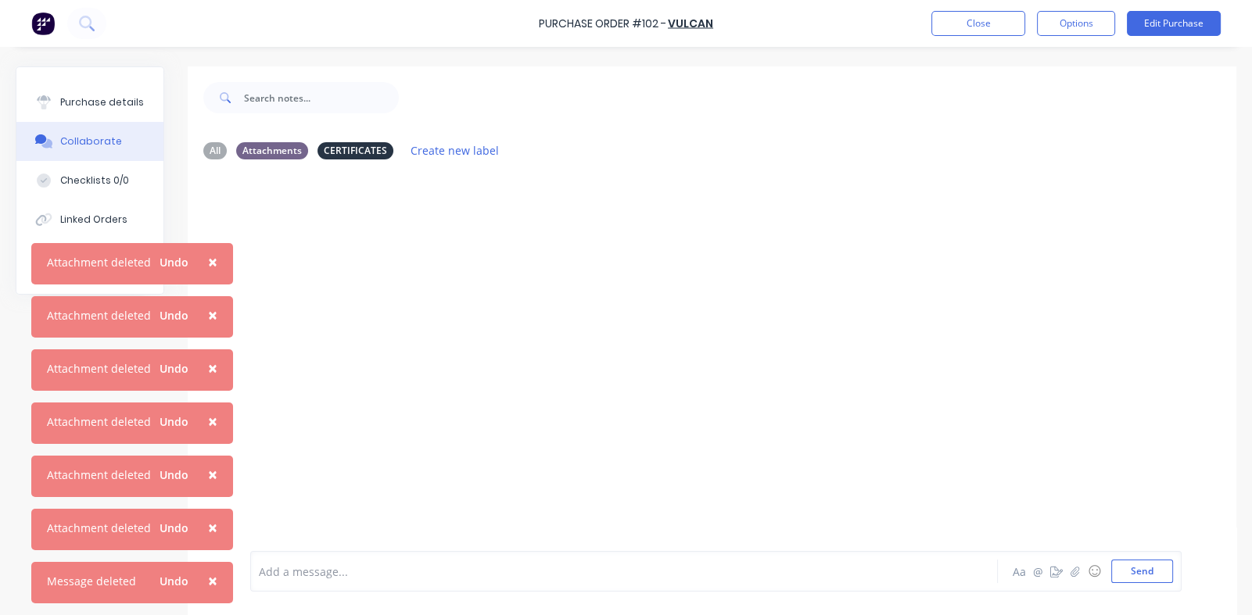
click at [210, 260] on span "×" at bounding box center [212, 262] width 9 height 22
click at [208, 314] on span "×" at bounding box center [212, 315] width 9 height 22
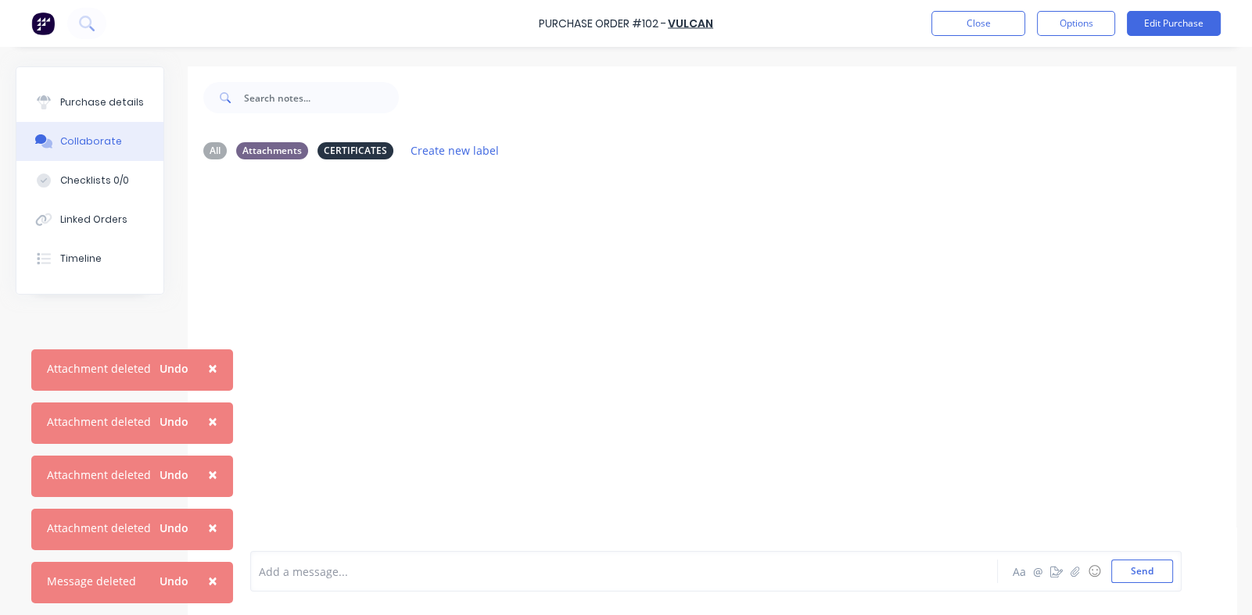
click at [208, 370] on span "×" at bounding box center [212, 368] width 9 height 22
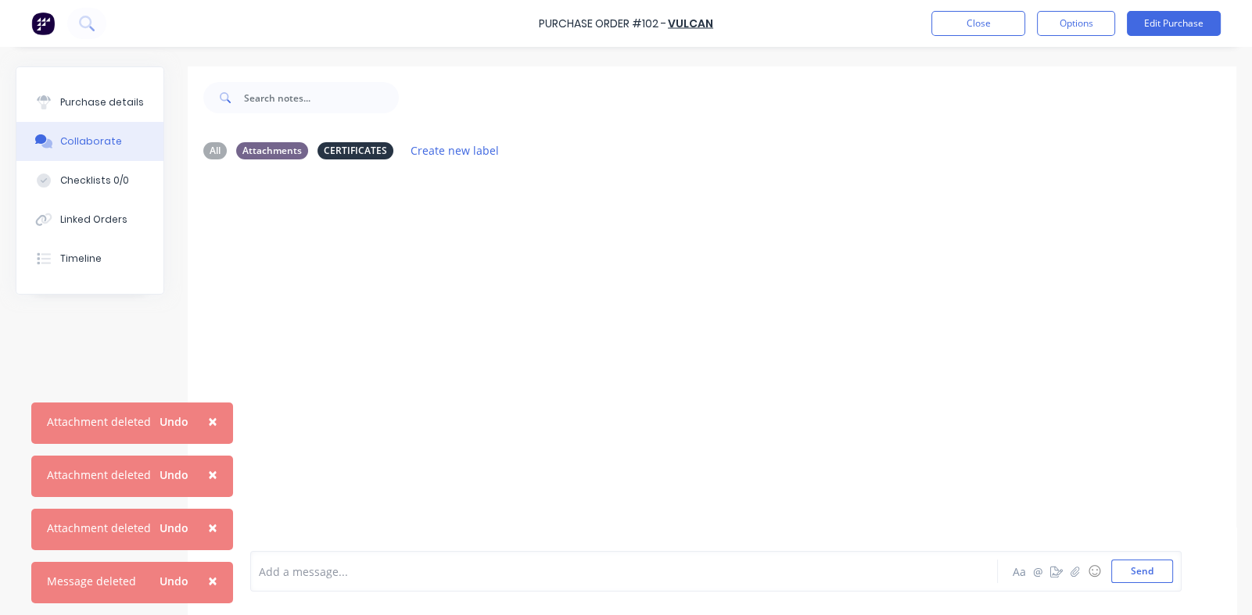
click at [208, 421] on span "×" at bounding box center [212, 422] width 9 height 22
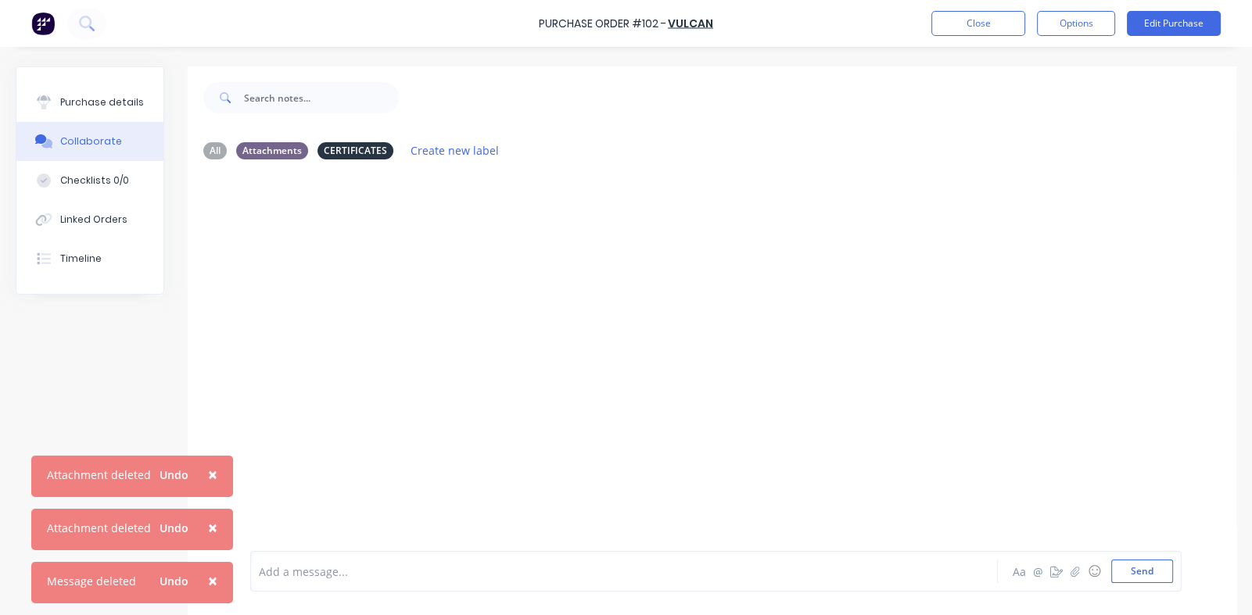
click at [210, 475] on span "×" at bounding box center [212, 475] width 9 height 22
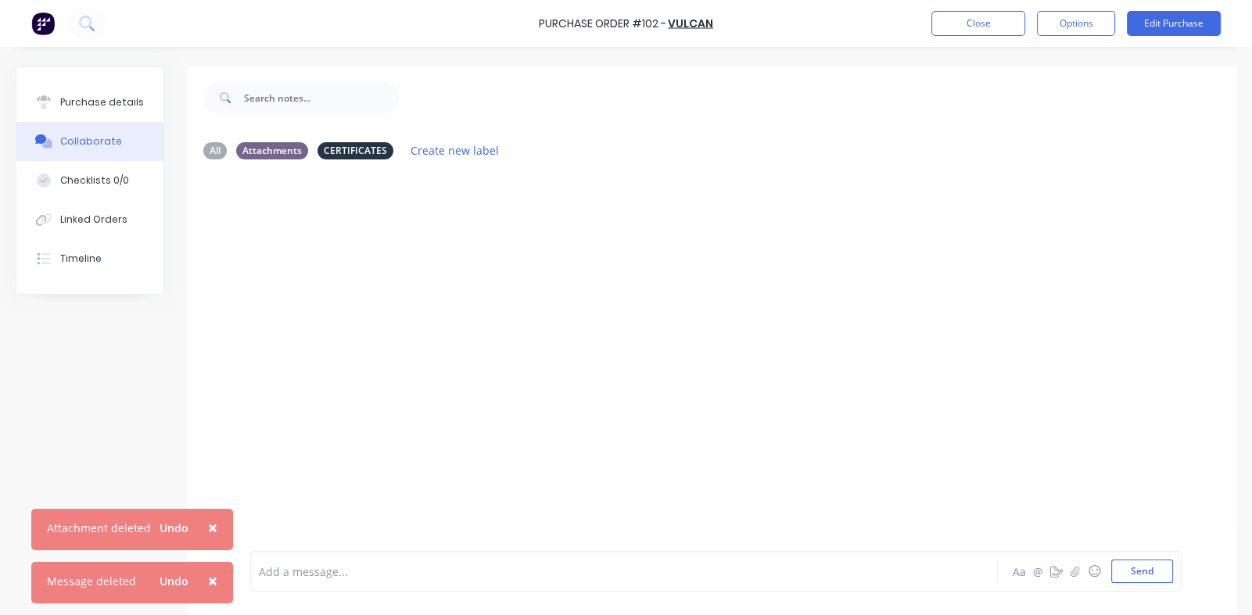
click at [209, 529] on span "×" at bounding box center [212, 528] width 9 height 22
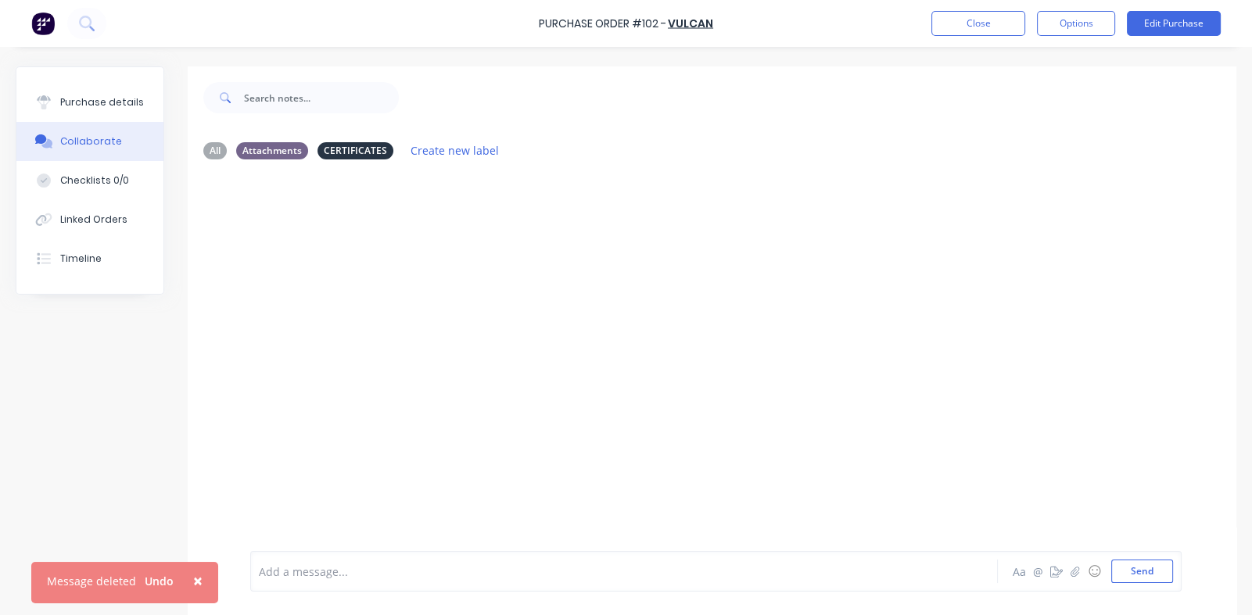
drag, startPoint x: 194, startPoint y: 582, endPoint x: 223, endPoint y: 556, distance: 38.8
click at [195, 582] on span "×" at bounding box center [197, 581] width 9 height 22
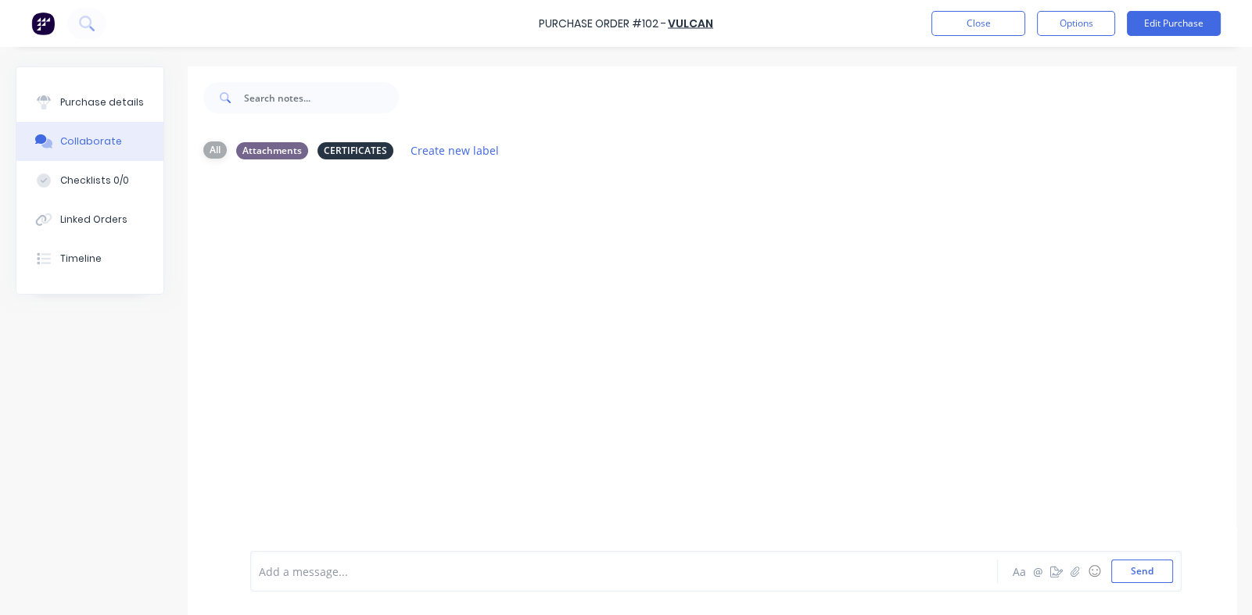
click at [211, 147] on div "All" at bounding box center [214, 150] width 23 height 17
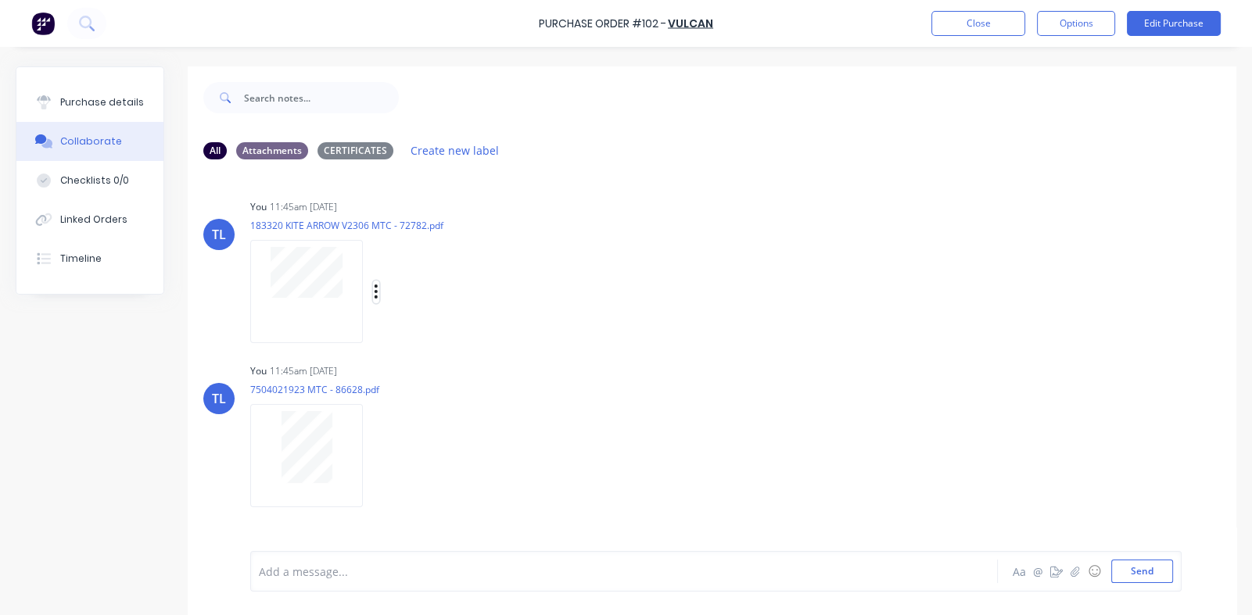
click at [373, 288] on button "button" at bounding box center [376, 292] width 6 height 23
click at [740, 272] on div "TL You 11:45am [DATE] 183320 KITE ARROW V2306 MTC - 72782.pdf Labels Download D…" at bounding box center [712, 265] width 1049 height 141
click at [353, 147] on div "CERTIFICATES" at bounding box center [355, 150] width 76 height 17
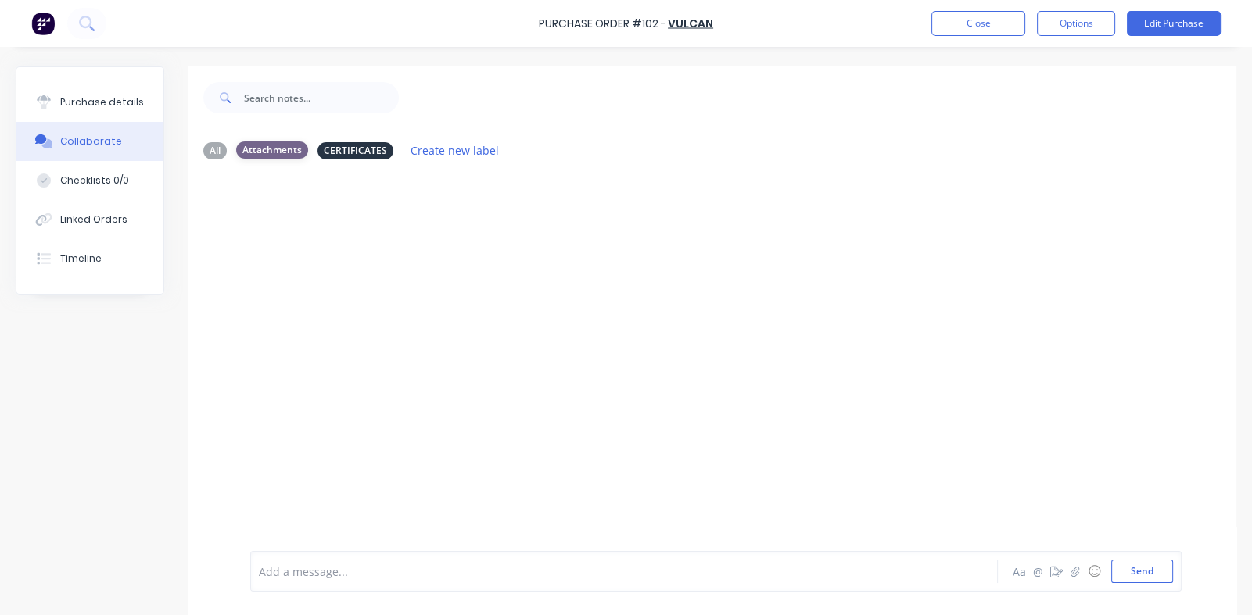
drag, startPoint x: 269, startPoint y: 147, endPoint x: 278, endPoint y: 155, distance: 12.2
click at [274, 149] on div "Attachments" at bounding box center [272, 150] width 72 height 17
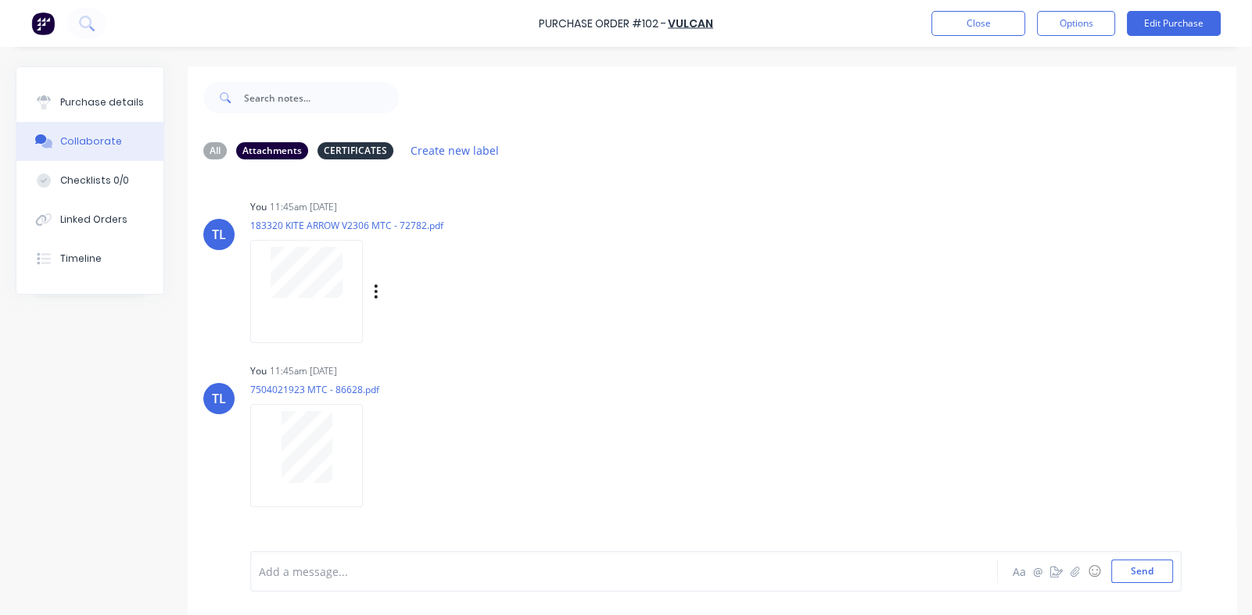
drag, startPoint x: 279, startPoint y: 148, endPoint x: 788, endPoint y: 291, distance: 528.8
click at [788, 291] on div "TL You 11:45am [DATE] 183320 KITE ARROW V2306 MTC - 72782.pdf Labels Download D…" at bounding box center [712, 265] width 1049 height 141
click at [397, 233] on div "Labels Download Delete" at bounding box center [393, 291] width 287 height 117
click at [352, 220] on p "183320 KITE ARROW V2306 MTC - 72782.pdf" at bounding box center [393, 225] width 287 height 13
click at [214, 235] on div "TL" at bounding box center [219, 234] width 14 height 19
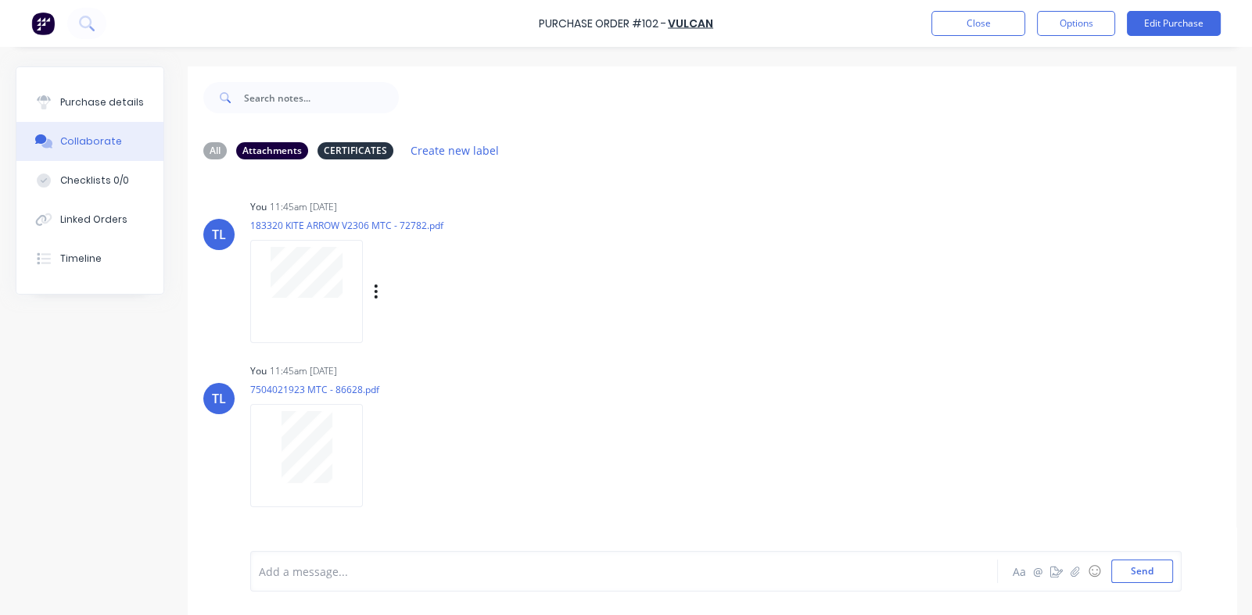
click at [396, 306] on div "Labels Download Delete" at bounding box center [393, 291] width 287 height 117
click at [374, 284] on icon "button" at bounding box center [376, 292] width 5 height 18
click at [428, 294] on button "Labels" at bounding box center [479, 298] width 176 height 35
click at [455, 410] on div at bounding box center [455, 410] width 31 height 31
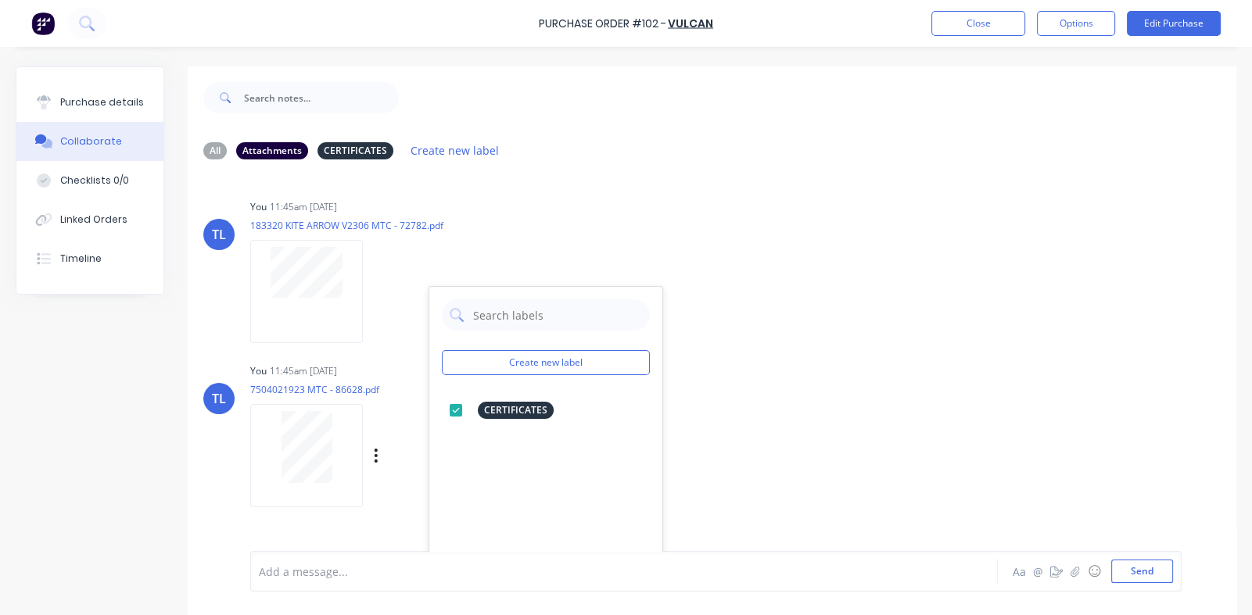
click at [816, 421] on div "TL You 11:45am [DATE] 7504021923 MTC - 86628.pdf Labels Download Delete" at bounding box center [712, 430] width 1049 height 141
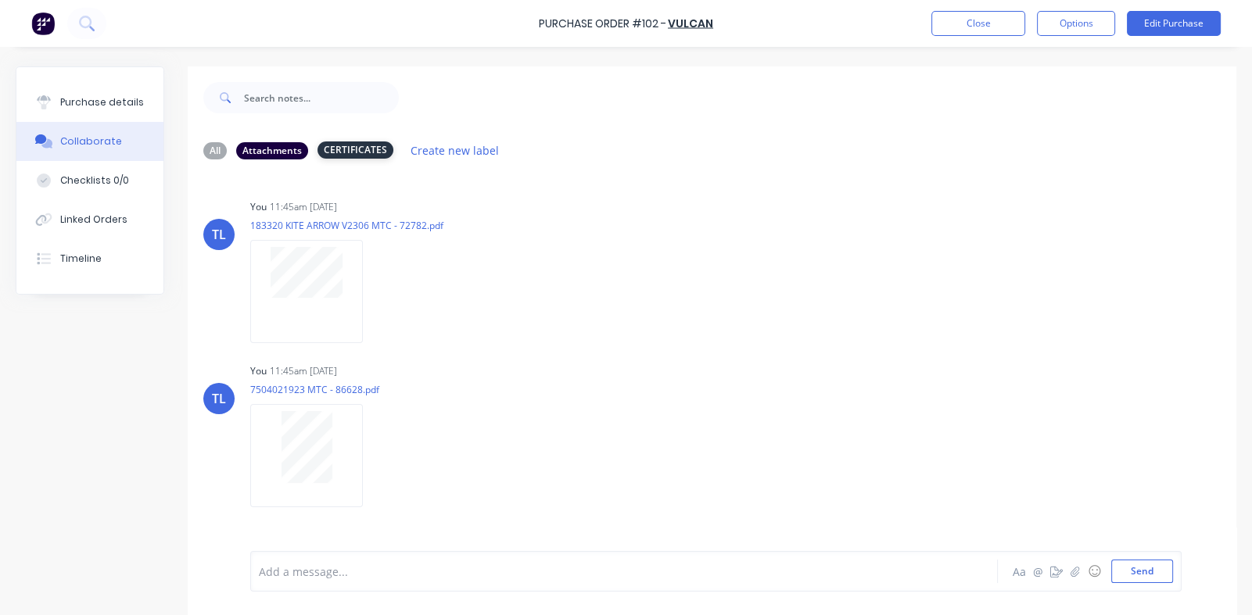
click at [356, 145] on div "CERTIFICATES" at bounding box center [355, 150] width 76 height 17
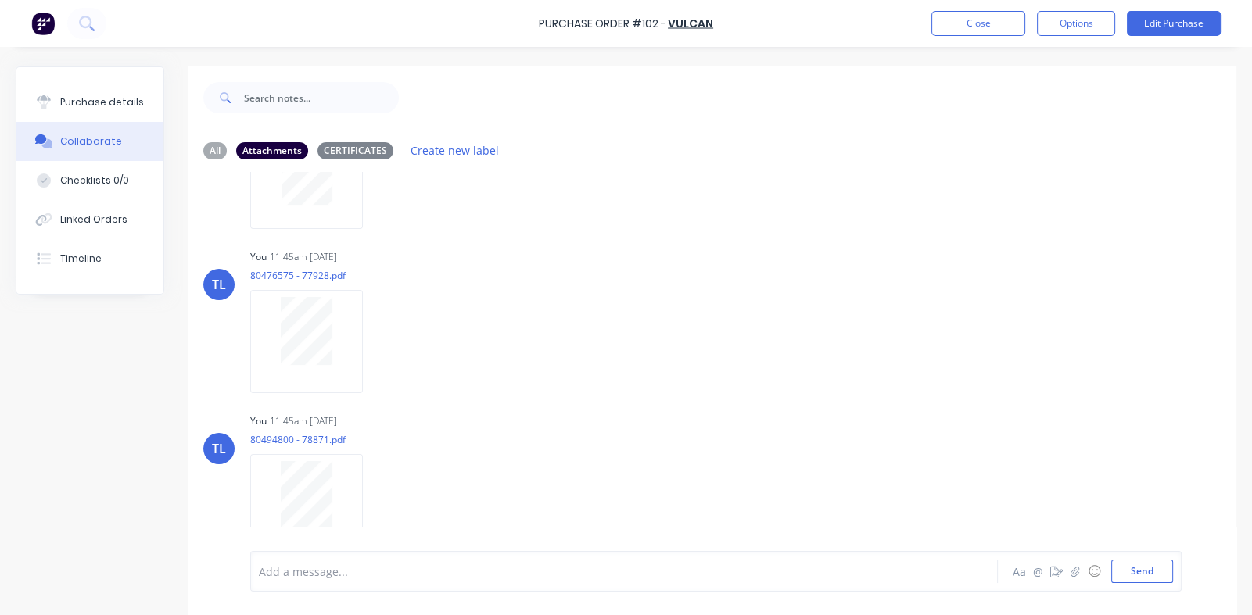
scroll to position [77, 0]
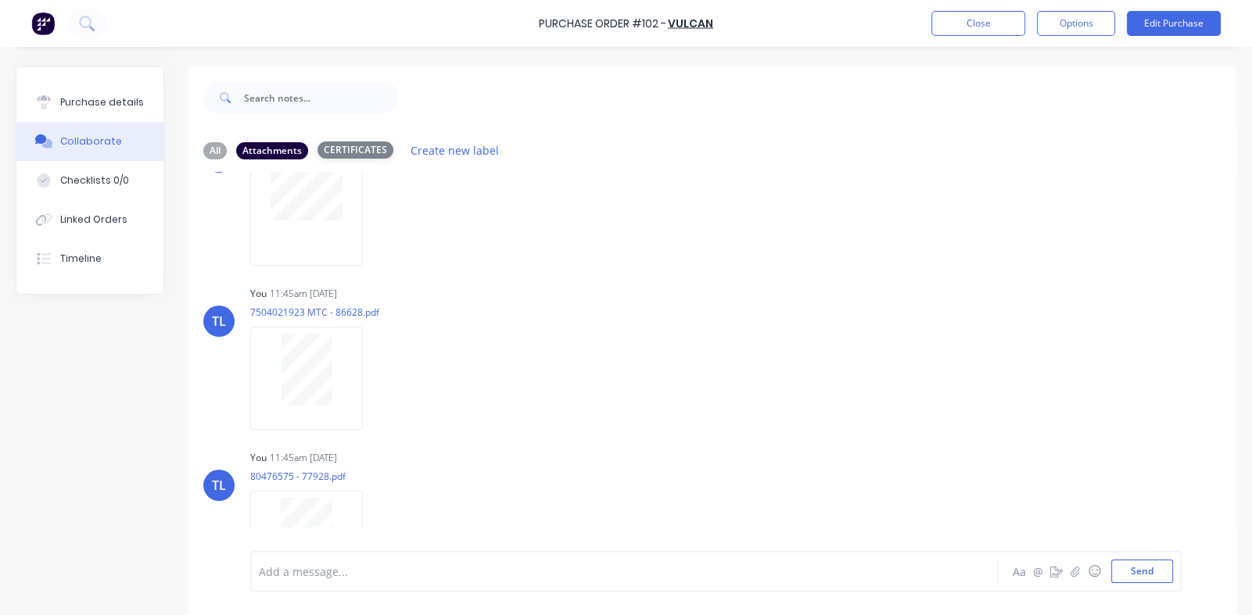
click at [337, 142] on div "CERTIFICATES" at bounding box center [355, 150] width 76 height 17
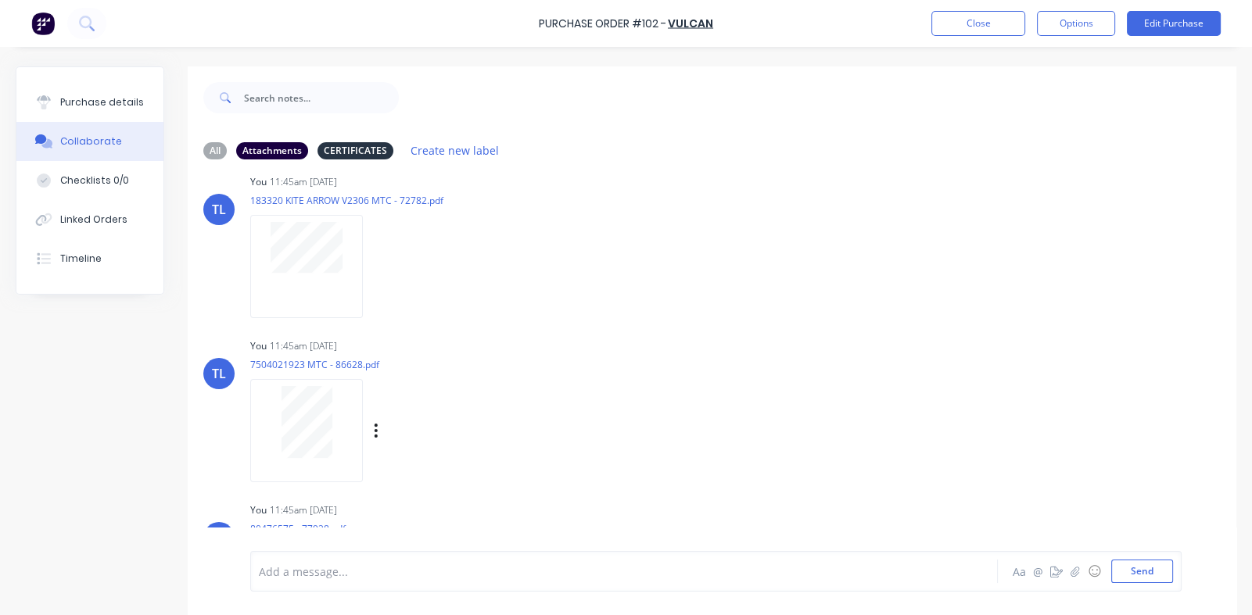
scroll to position [0, 0]
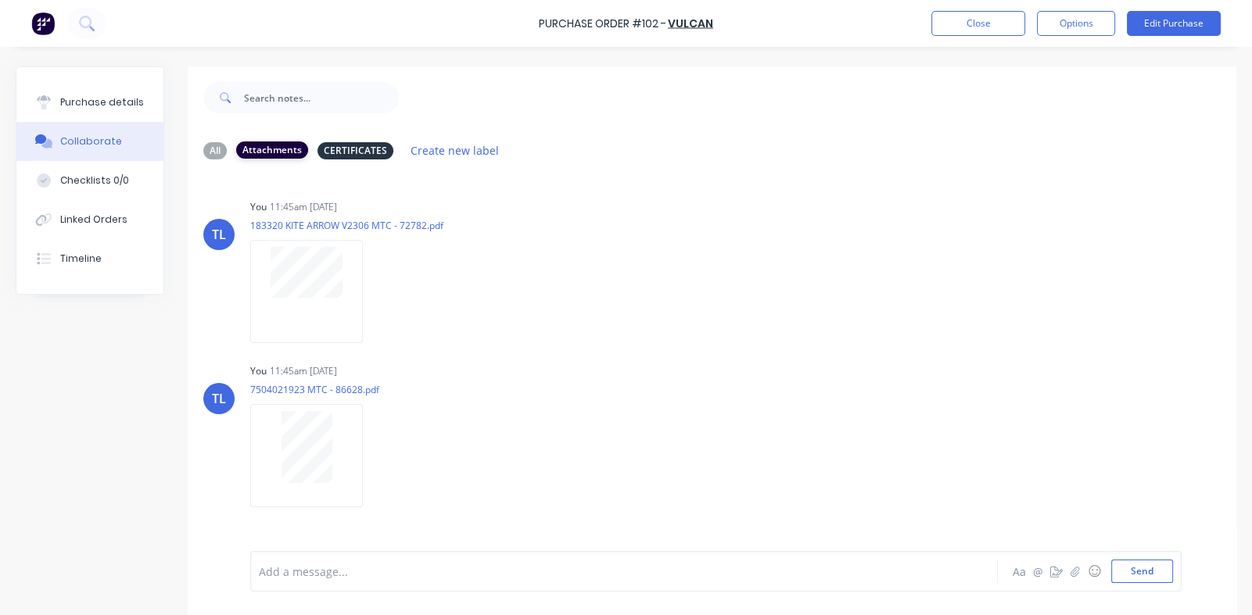
click at [263, 152] on div "Attachments" at bounding box center [272, 150] width 72 height 17
click at [277, 145] on div "Attachments" at bounding box center [272, 150] width 72 height 17
click at [0, 0] on icon "button" at bounding box center [0, 0] width 0 height 0
click at [0, 0] on button "Labels" at bounding box center [0, 0] width 0 height 0
click at [816, 386] on div "TL You 11:45am [DATE] 7504021923 MTC - 86628.pdf Labels Download Delete" at bounding box center [712, 430] width 1049 height 141
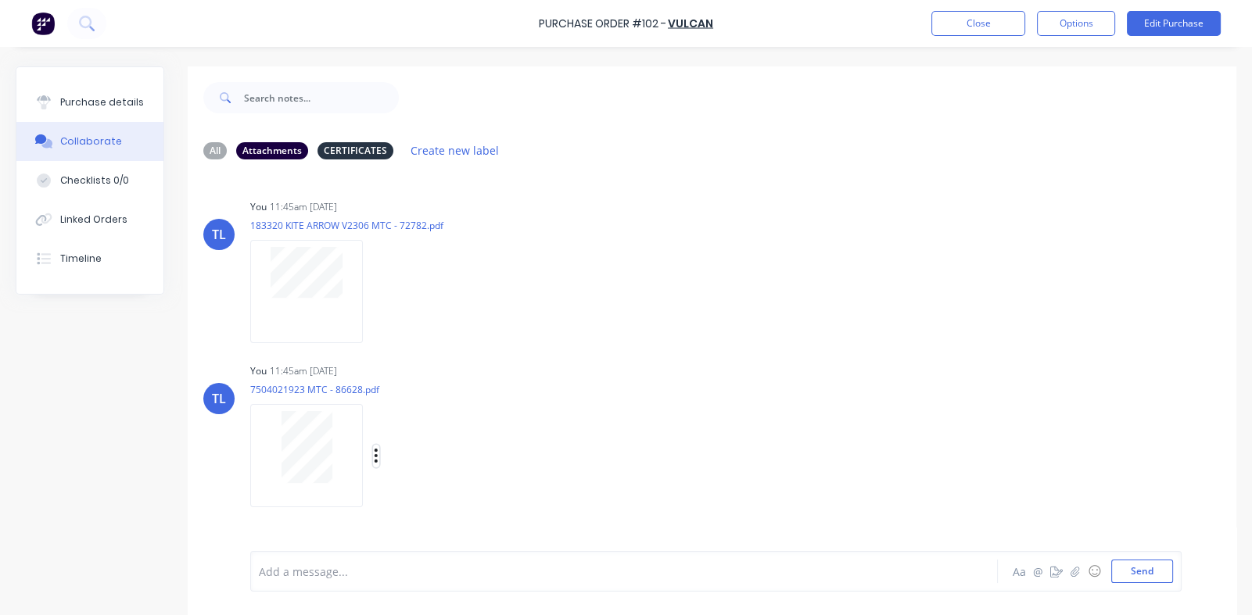
click at [374, 459] on icon "button" at bounding box center [376, 456] width 5 height 18
click at [415, 458] on button "Labels" at bounding box center [479, 459] width 176 height 35
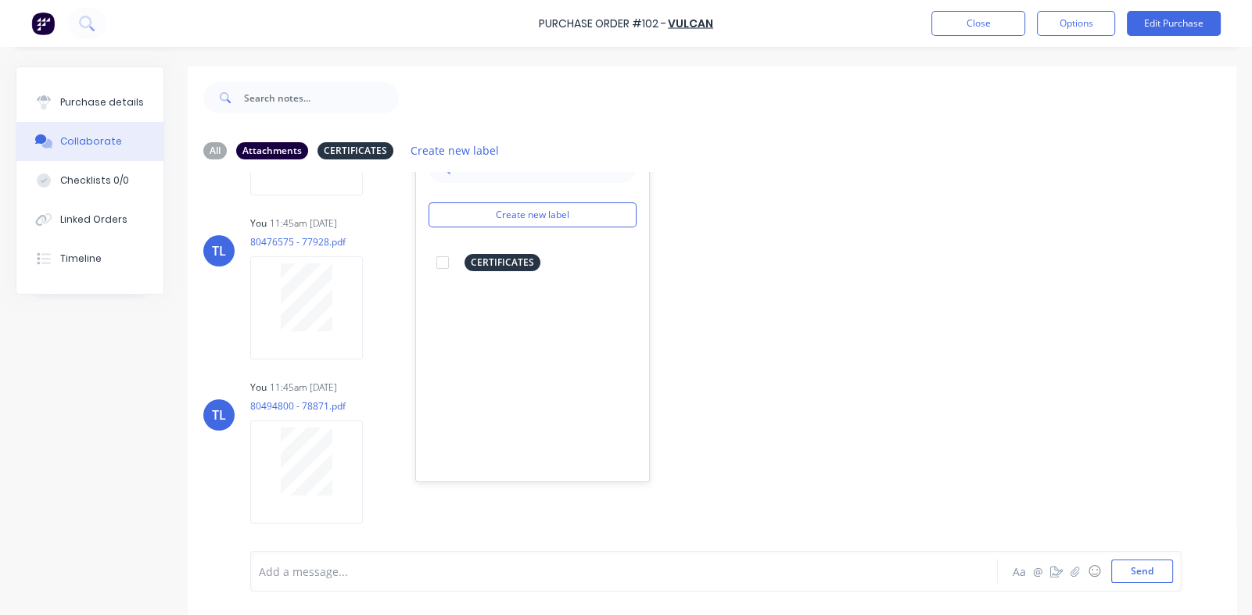
scroll to position [156, 0]
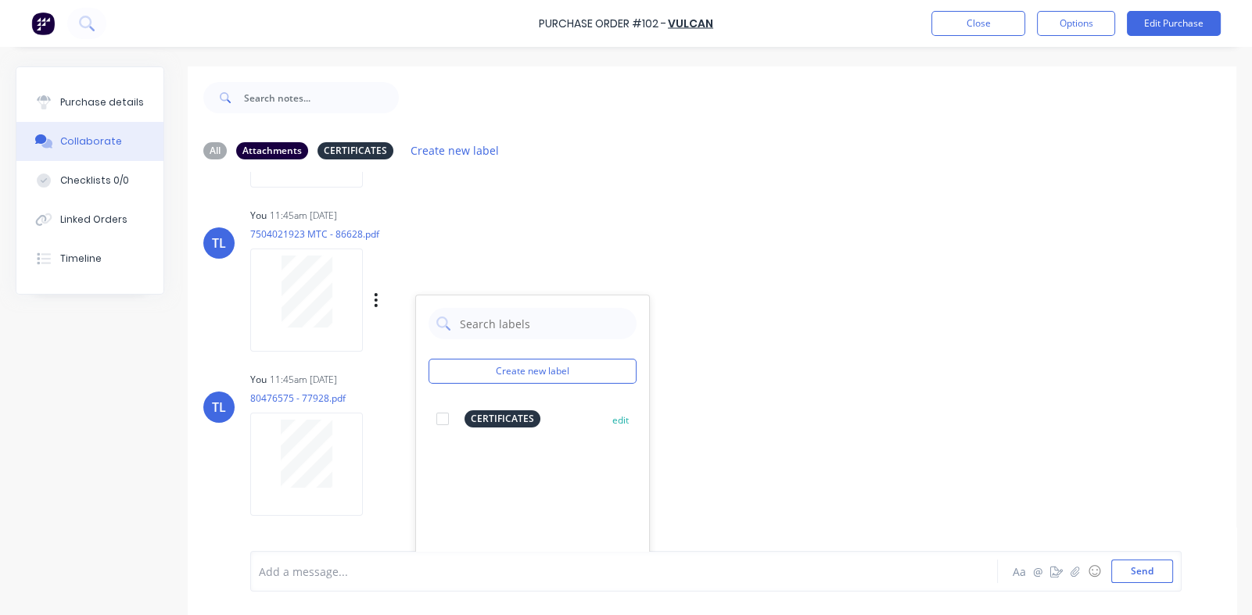
click at [442, 418] on div at bounding box center [442, 418] width 31 height 31
click at [748, 393] on div "TL You 11:45am [DATE] 80476575 - 77928.pdf Labels Download Delete" at bounding box center [712, 438] width 1049 height 141
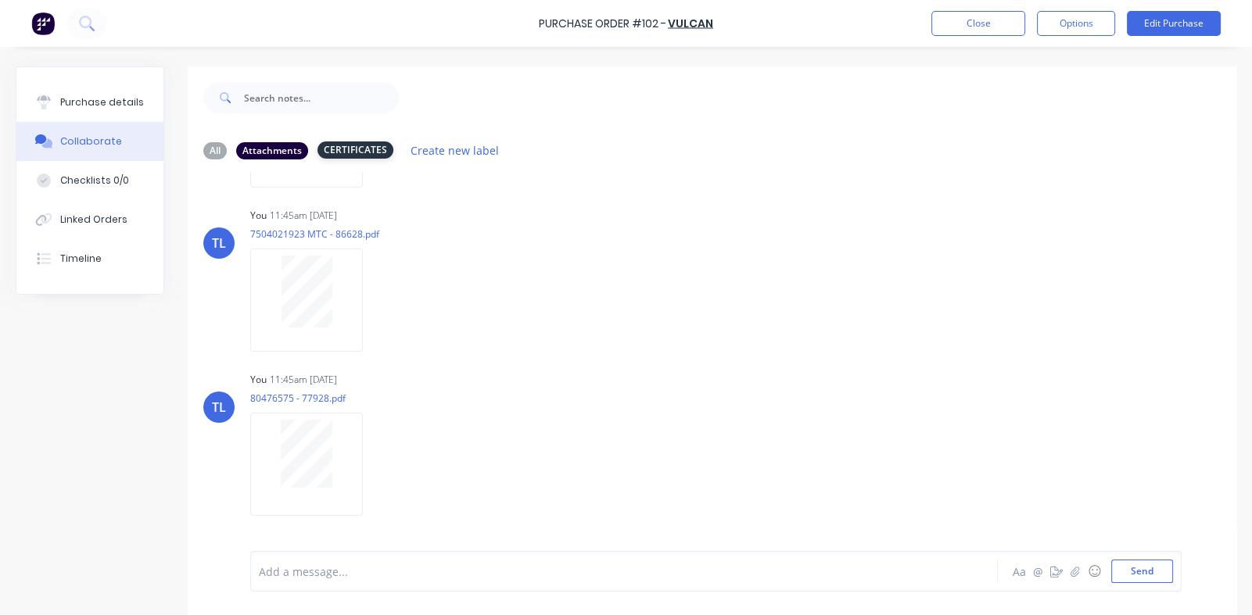
click at [364, 145] on div "CERTIFICATES" at bounding box center [355, 150] width 76 height 17
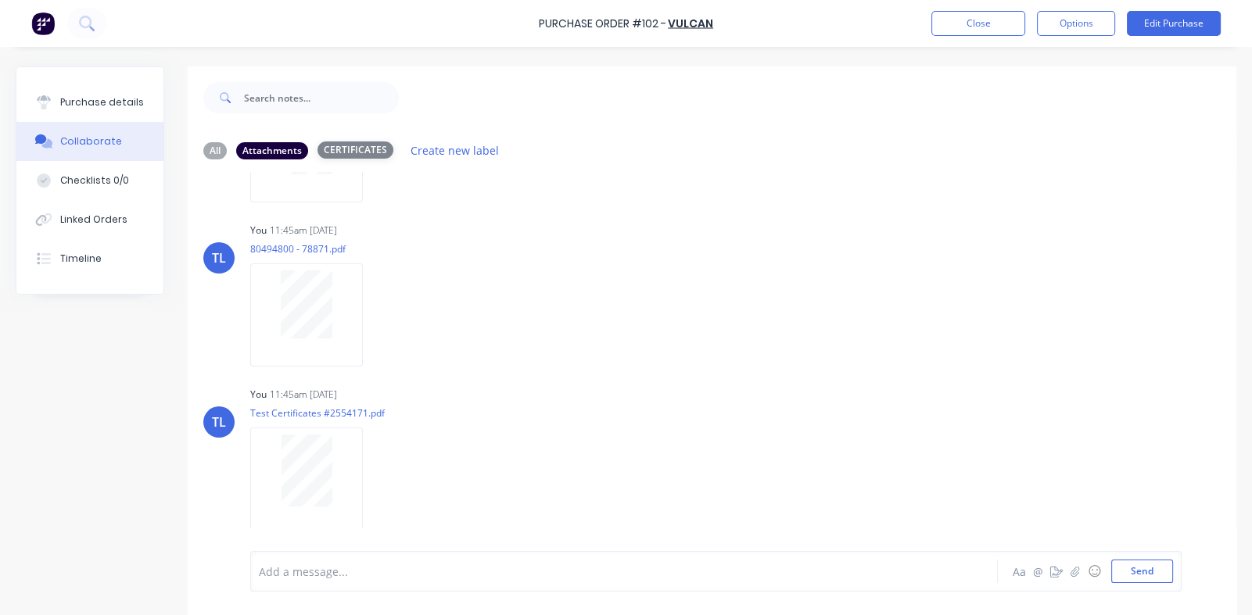
click at [366, 147] on div "CERTIFICATES" at bounding box center [355, 150] width 76 height 17
click at [278, 143] on div "Attachments" at bounding box center [272, 150] width 72 height 17
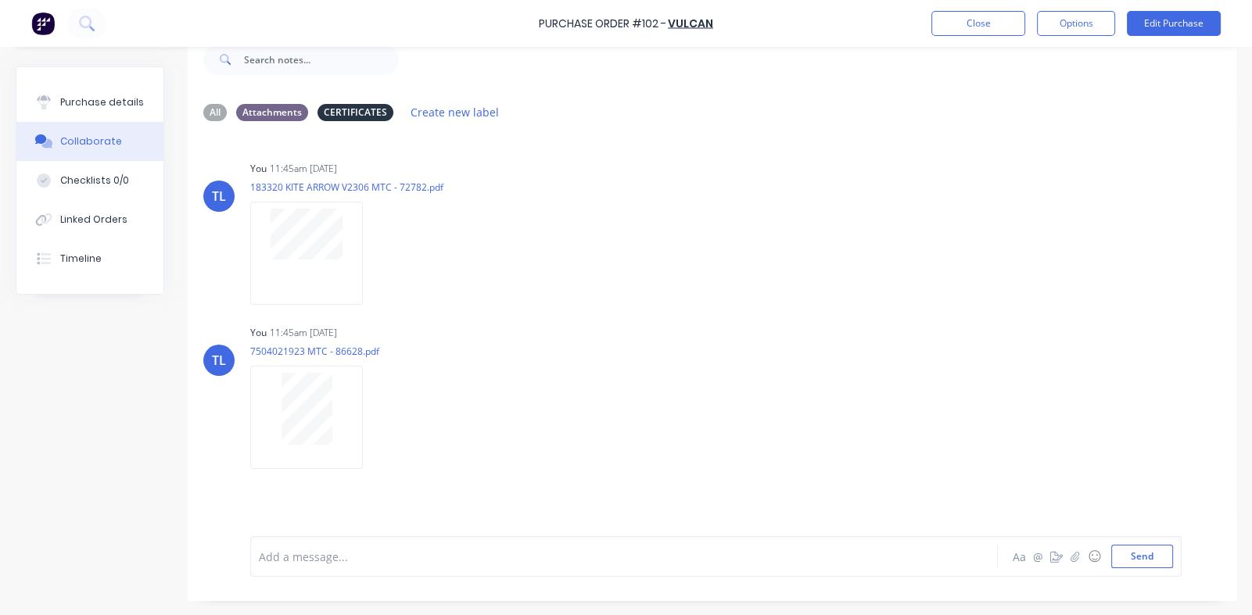
scroll to position [0, 0]
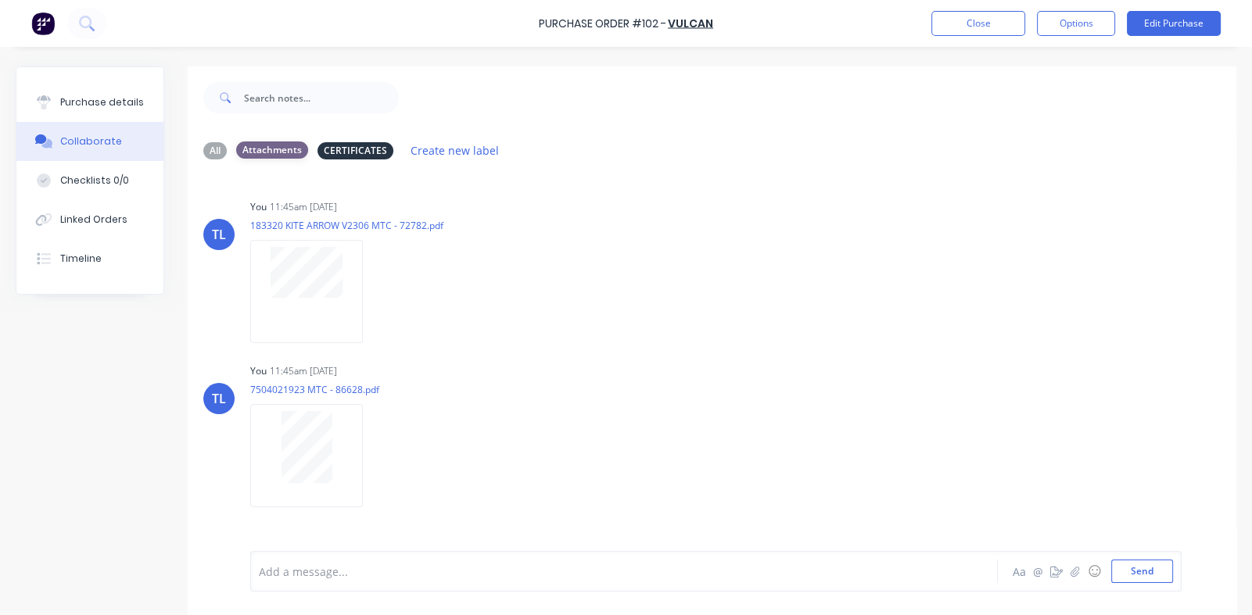
click at [269, 146] on div "Attachments" at bounding box center [272, 150] width 72 height 17
click at [360, 142] on div "CERTIFICATES" at bounding box center [355, 150] width 76 height 17
click at [378, 286] on icon "button" at bounding box center [376, 292] width 5 height 18
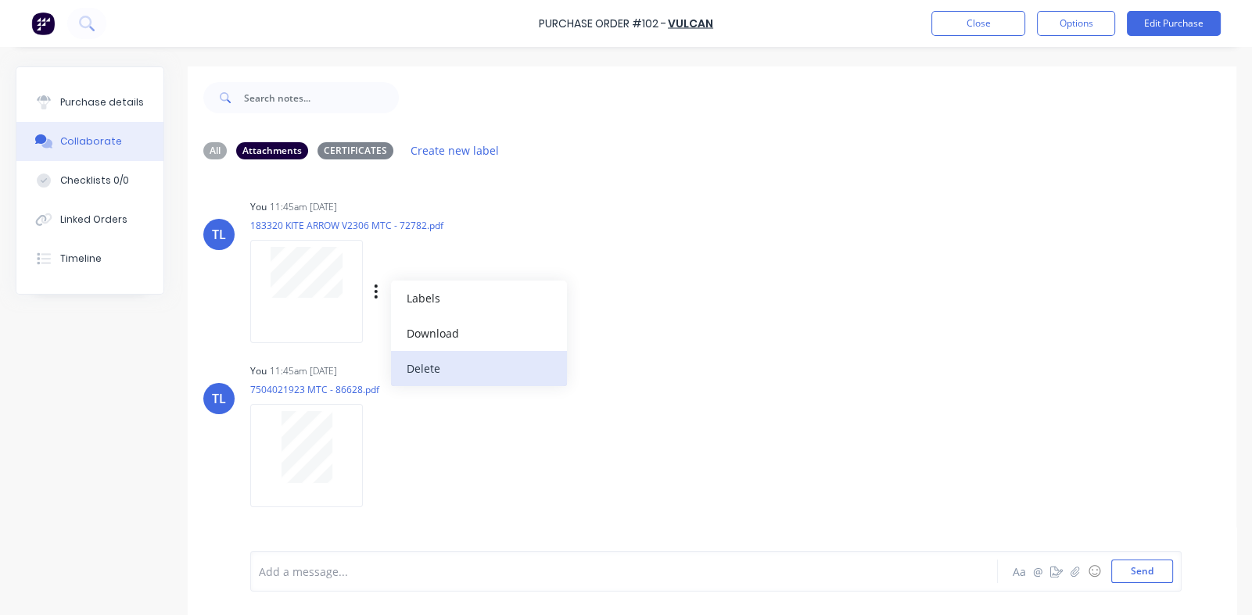
click at [421, 368] on button "Delete" at bounding box center [479, 368] width 176 height 35
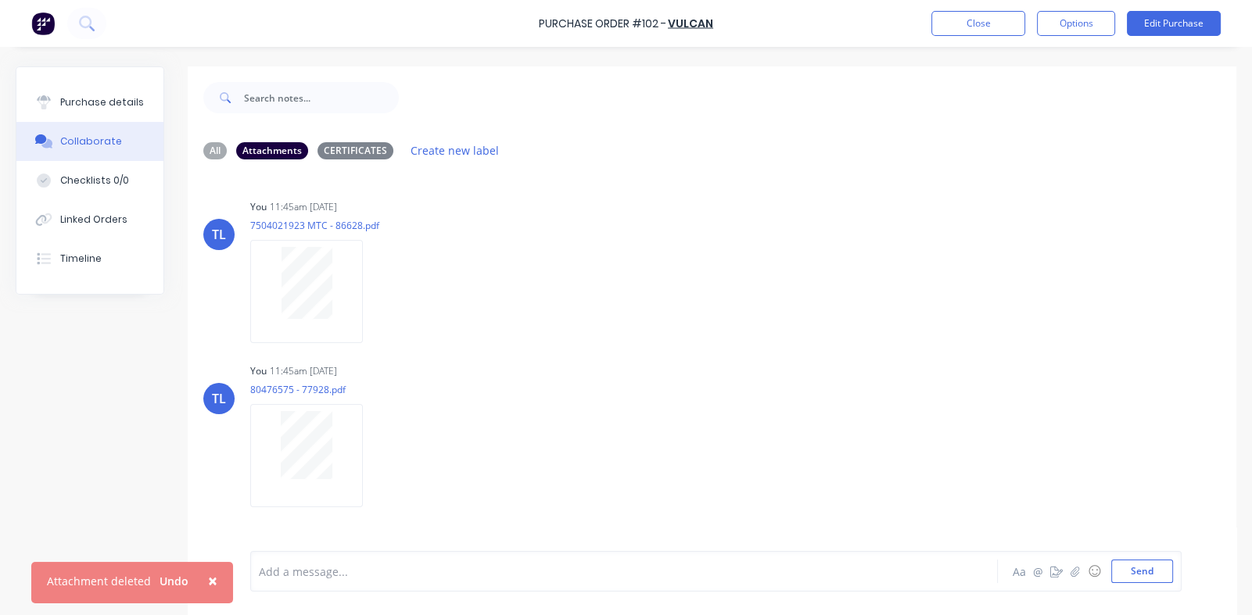
drag, startPoint x: 351, startPoint y: 151, endPoint x: 376, endPoint y: 161, distance: 27.0
click at [352, 150] on div "CERTIFICATES" at bounding box center [355, 150] width 76 height 17
click at [266, 152] on div "Attachments" at bounding box center [272, 150] width 72 height 17
click at [215, 147] on div "All" at bounding box center [214, 150] width 23 height 17
click at [358, 149] on div "CERTIFICATES" at bounding box center [355, 150] width 76 height 17
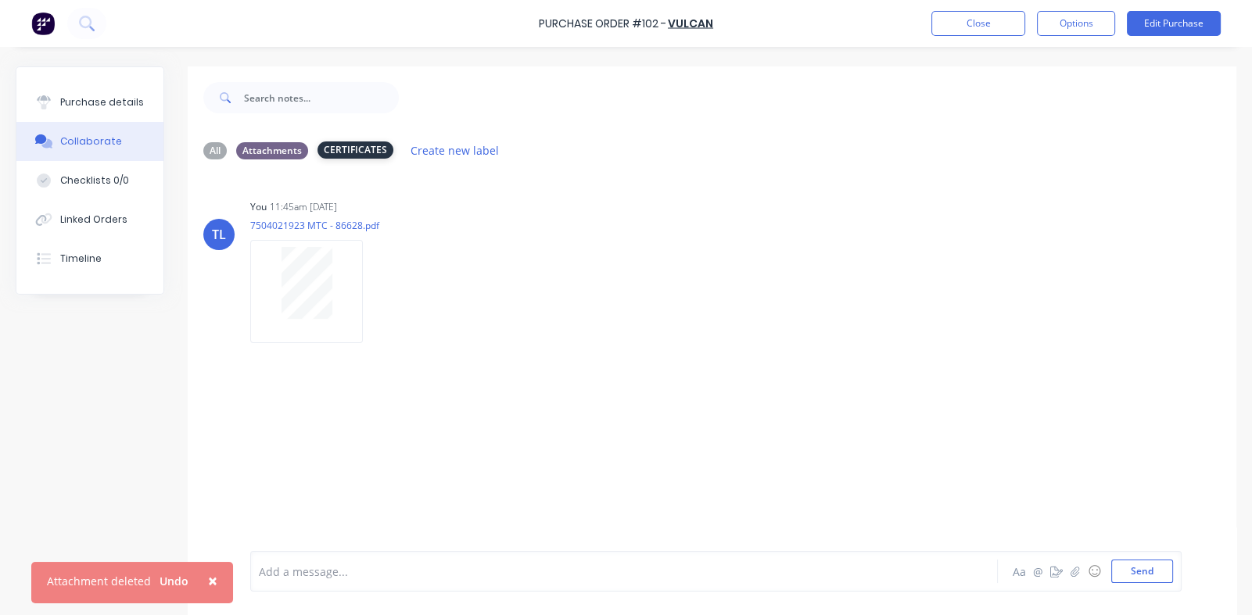
click at [359, 148] on div "CERTIFICATES" at bounding box center [355, 150] width 76 height 17
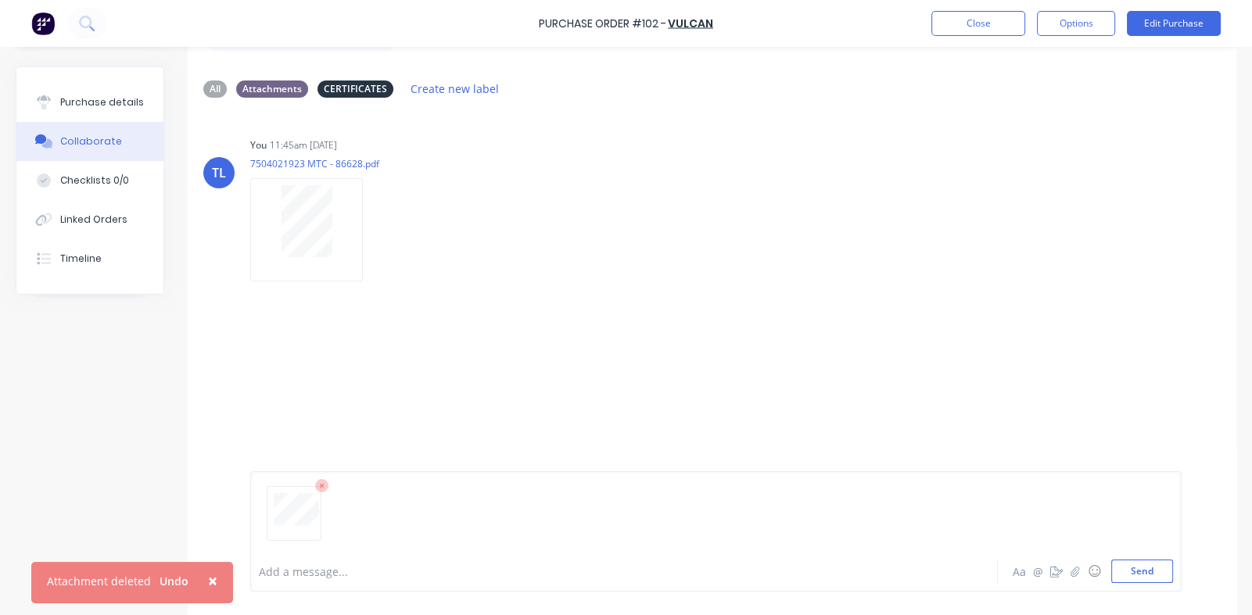
scroll to position [118, 0]
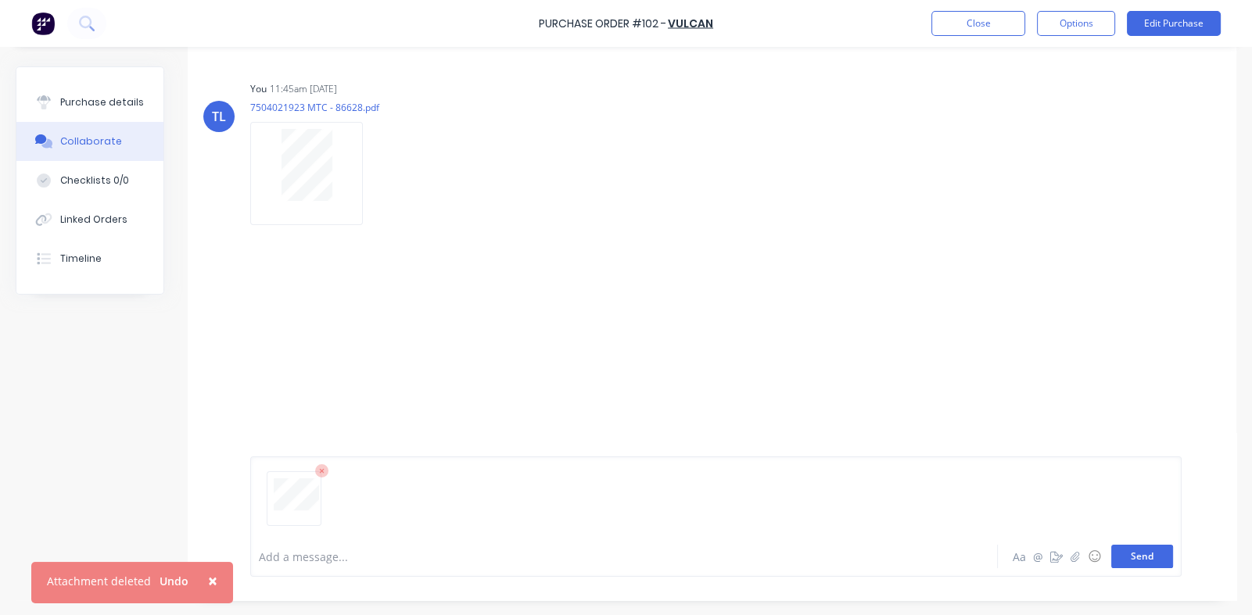
click at [816, 559] on button "Send" at bounding box center [1142, 556] width 62 height 23
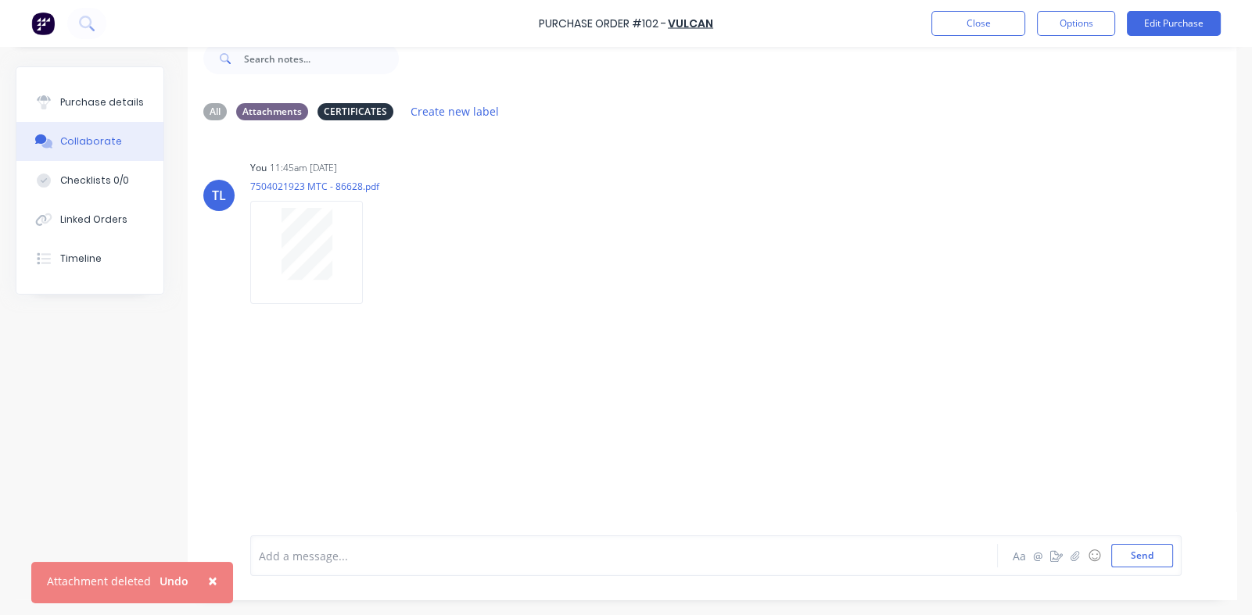
scroll to position [38, 0]
click at [249, 109] on div "Attachments" at bounding box center [272, 111] width 72 height 17
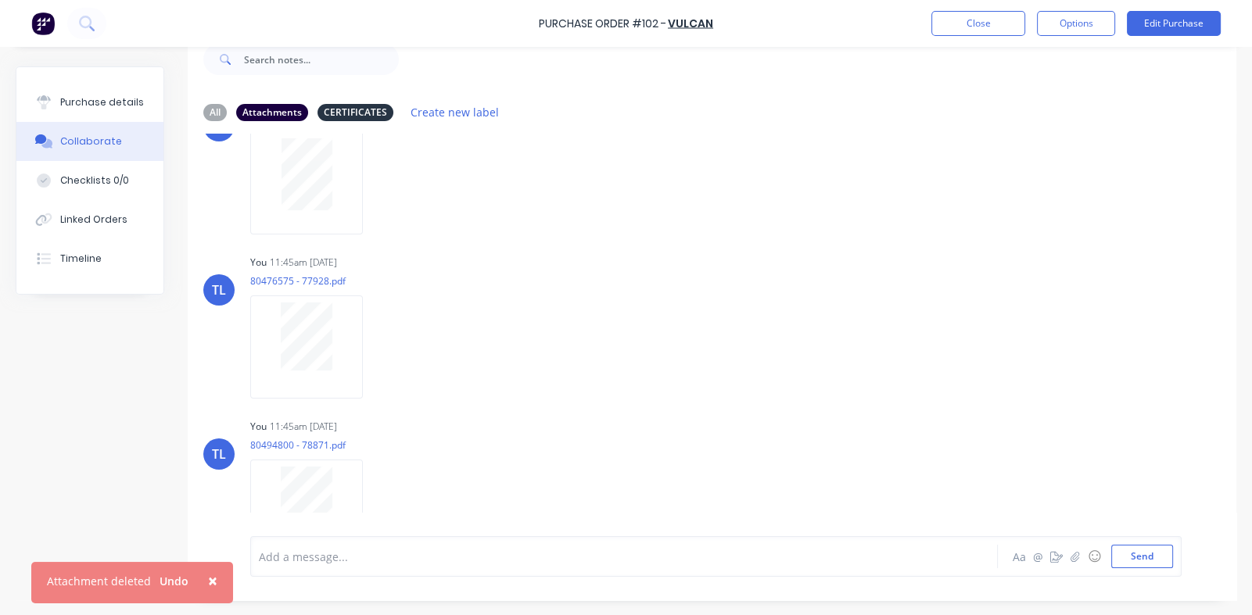
scroll to position [0, 0]
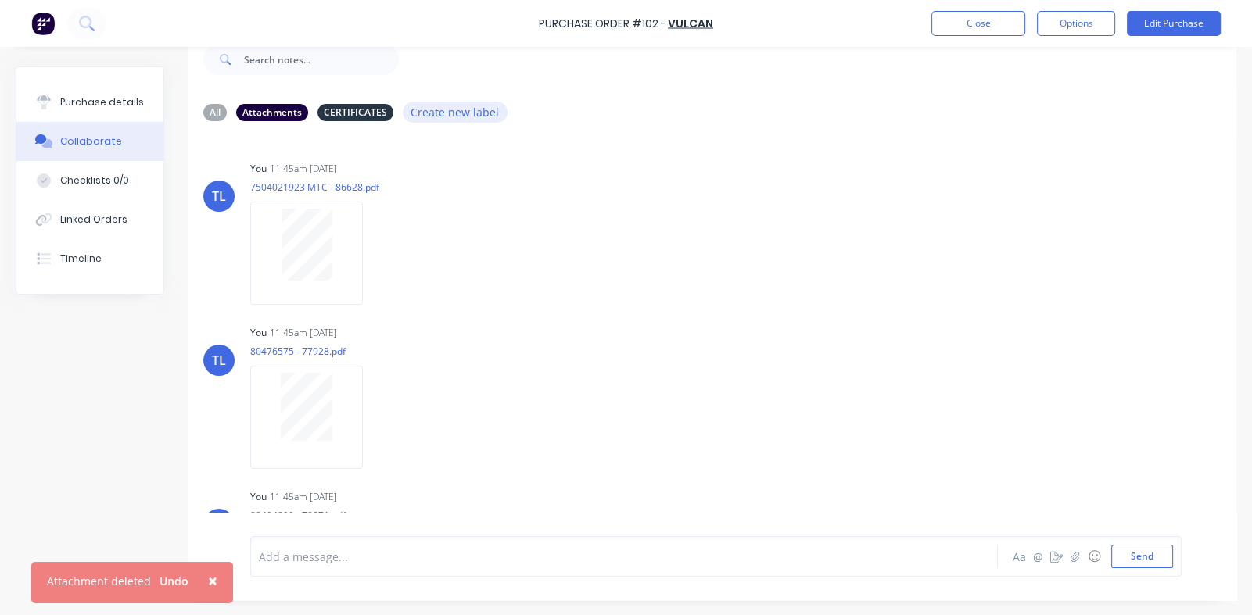
click at [464, 113] on button "Create new label" at bounding box center [455, 112] width 105 height 21
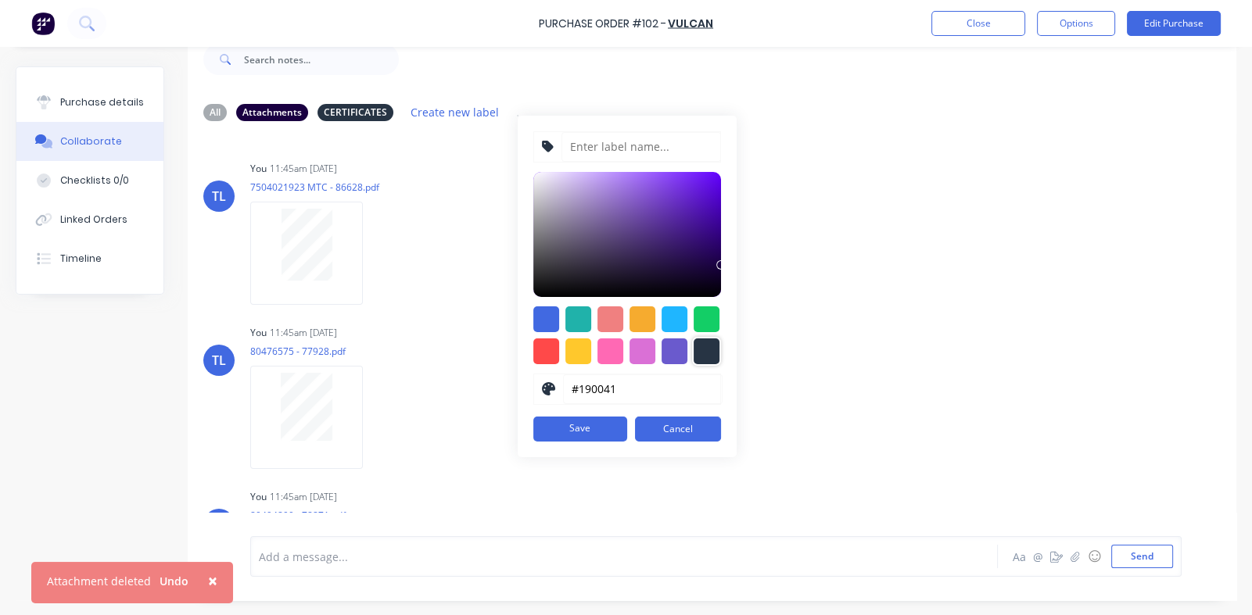
click at [696, 346] on div at bounding box center [707, 352] width 26 height 26
type input "#273444"
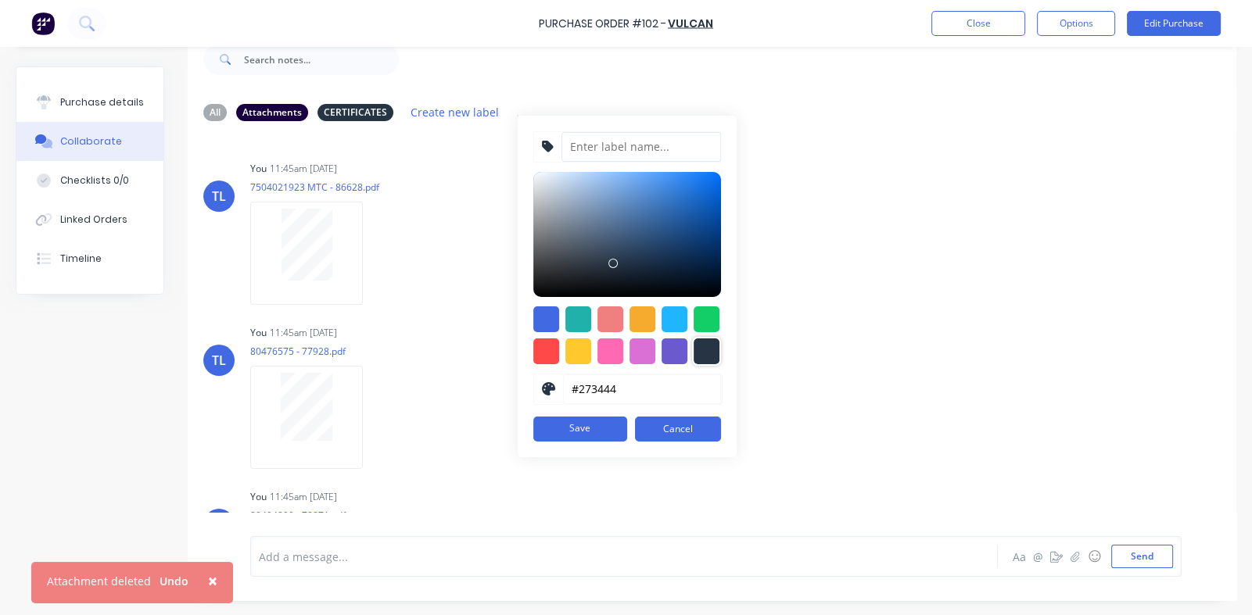
click at [591, 146] on input at bounding box center [641, 147] width 160 height 30
type input "Delivery docket"
click at [575, 423] on button "Save" at bounding box center [580, 429] width 94 height 25
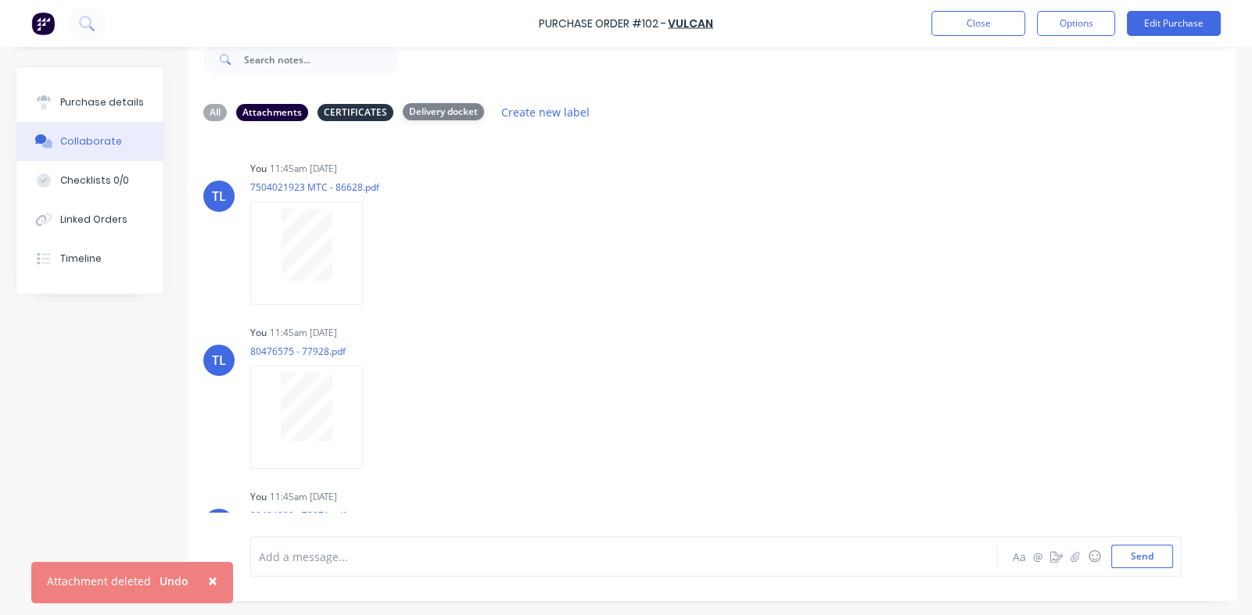
click at [443, 114] on div "Delivery docket" at bounding box center [443, 111] width 81 height 17
click at [276, 113] on div "Attachments" at bounding box center [272, 111] width 72 height 17
drag, startPoint x: 332, startPoint y: 113, endPoint x: 342, endPoint y: 126, distance: 15.6
click at [333, 113] on div "CERTIFICATES" at bounding box center [355, 111] width 76 height 17
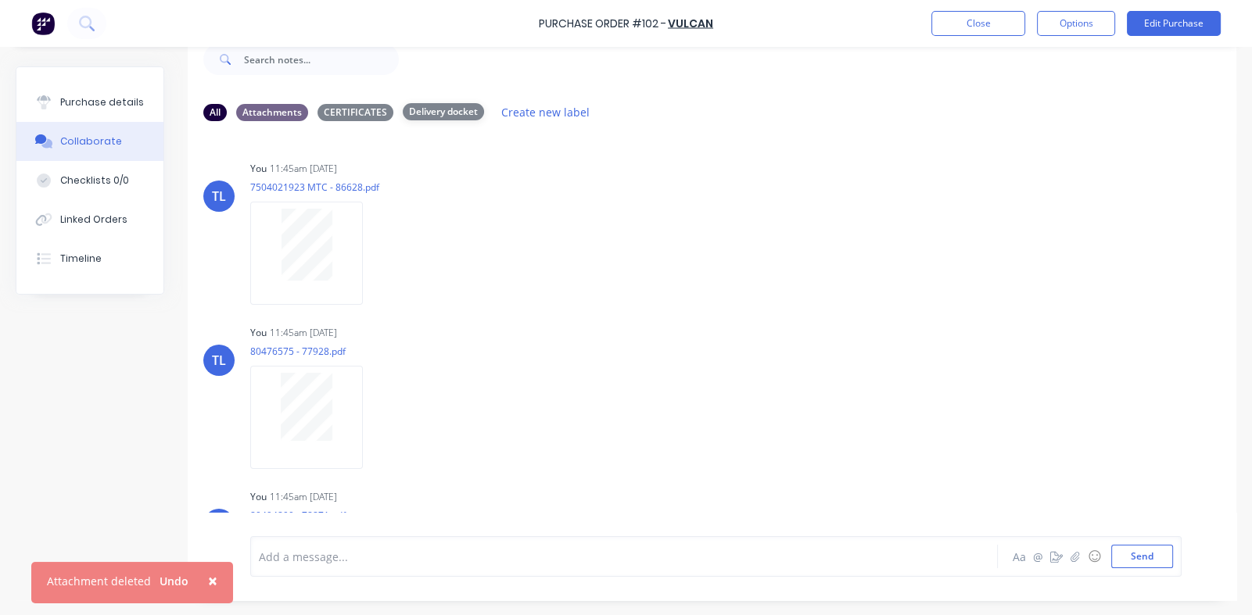
click at [446, 103] on div "Delivery docket" at bounding box center [443, 111] width 81 height 17
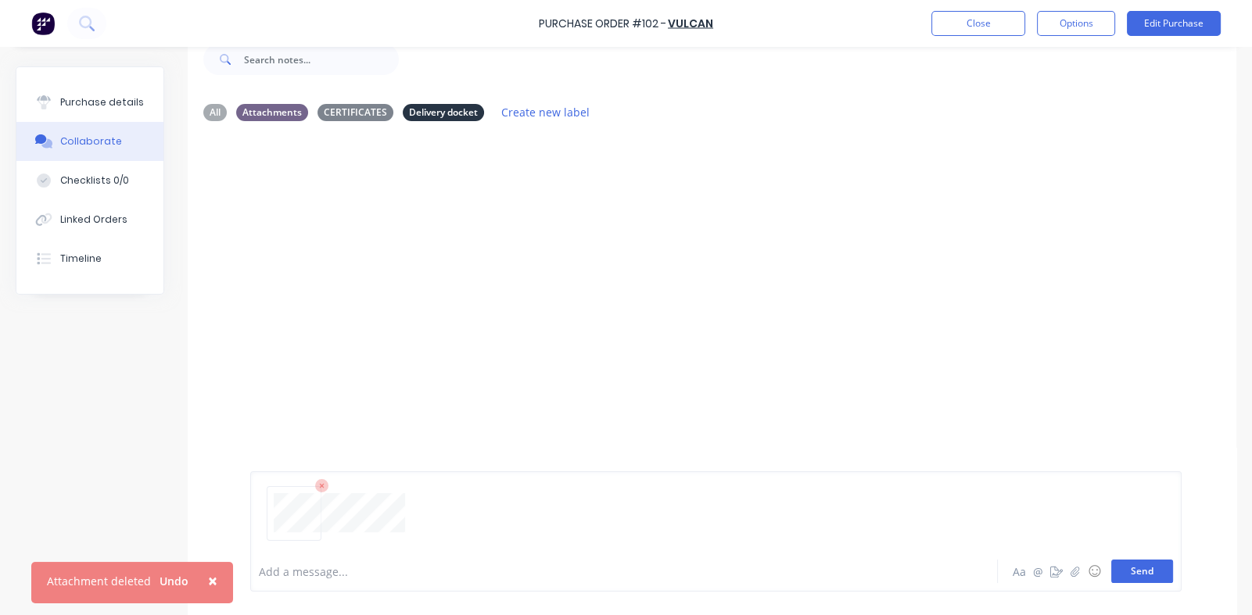
click at [816, 575] on button "Send" at bounding box center [1142, 571] width 62 height 23
click at [213, 110] on div "All" at bounding box center [214, 111] width 23 height 17
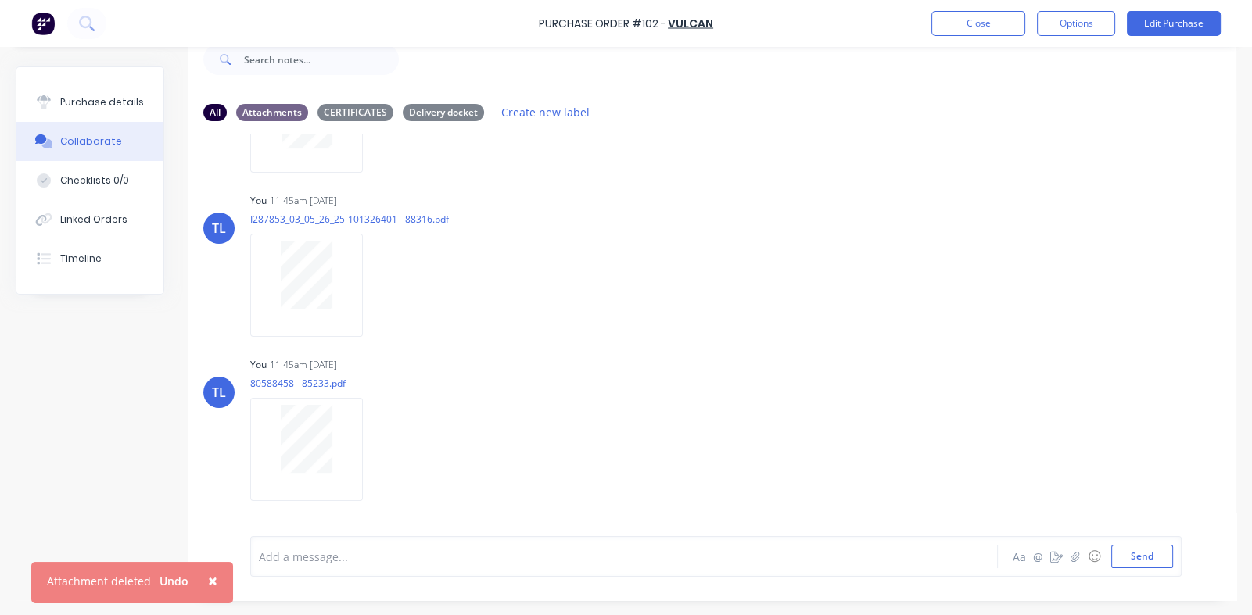
scroll to position [948, 0]
click at [485, 452] on icon "button" at bounding box center [484, 455] width 5 height 18
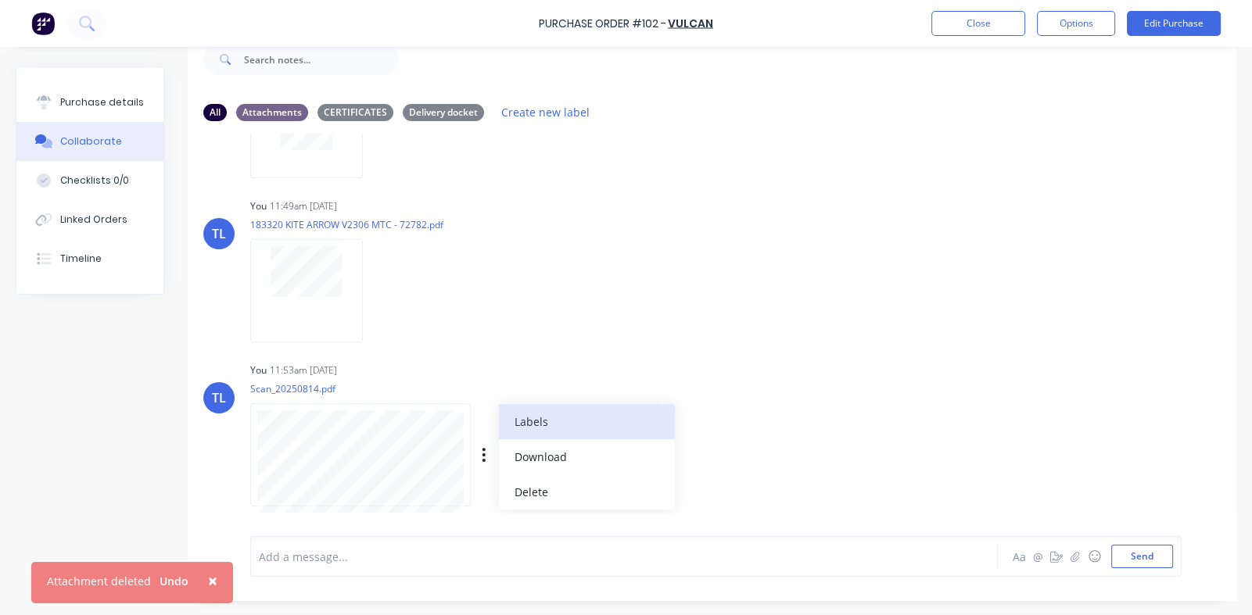
click at [516, 428] on button "Labels" at bounding box center [587, 421] width 176 height 35
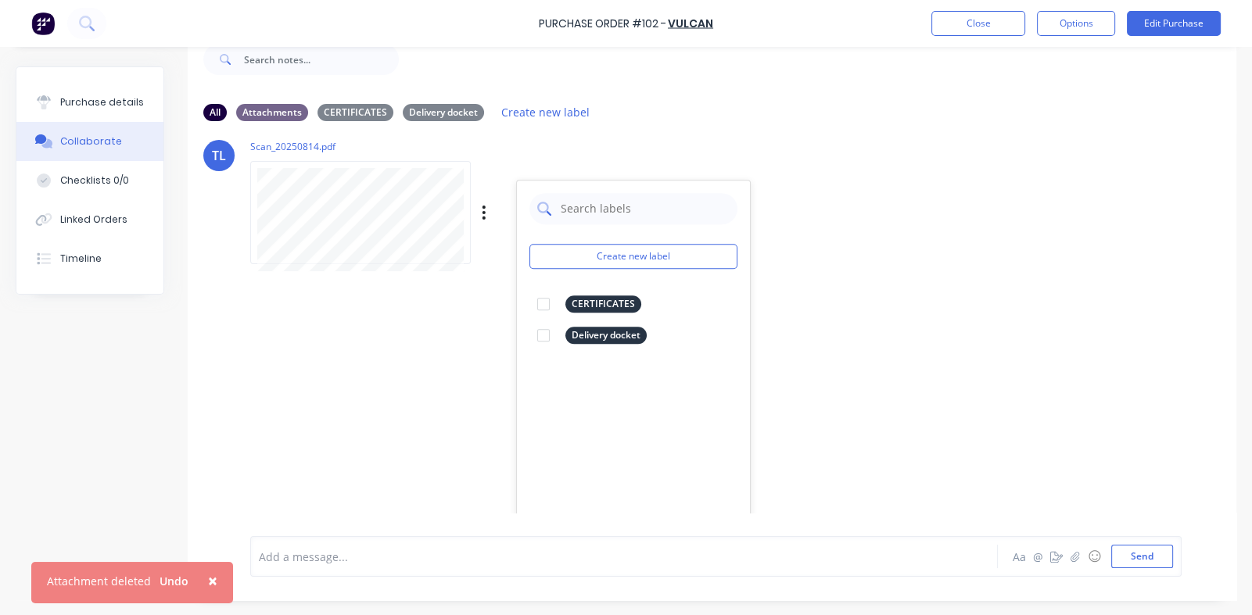
scroll to position [1200, 0]
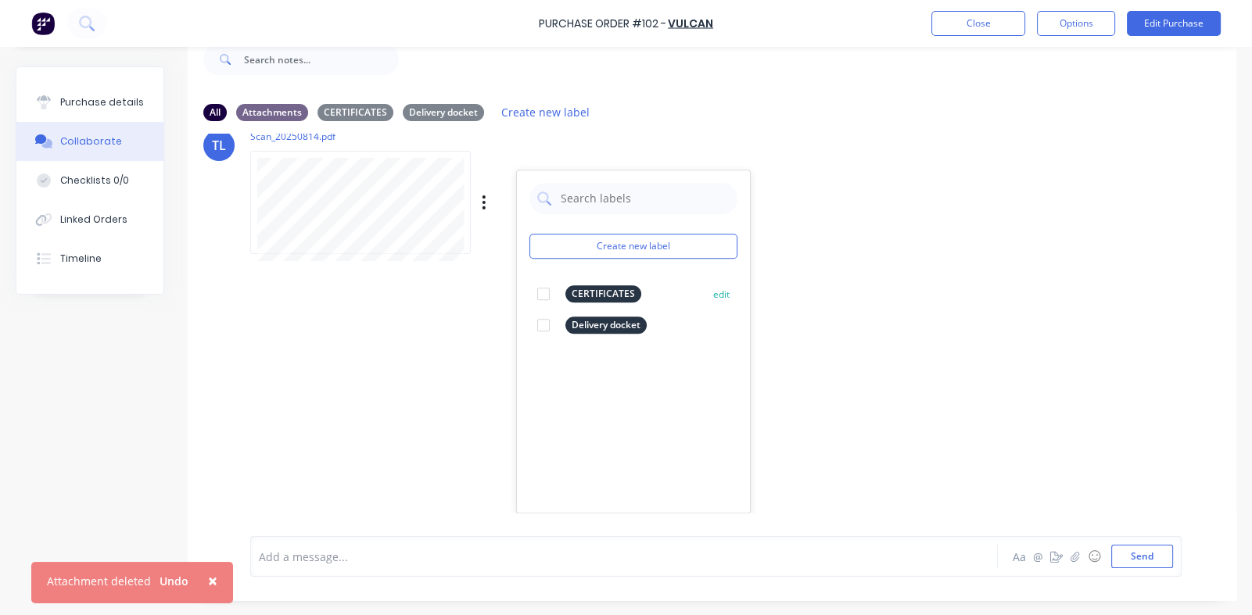
click at [543, 324] on div at bounding box center [543, 325] width 31 height 31
click at [816, 328] on div "TL You 11:45am [DATE] 7504021923 MTC - 86628.pdf Labels Download Delete TL You …" at bounding box center [712, 323] width 1049 height 379
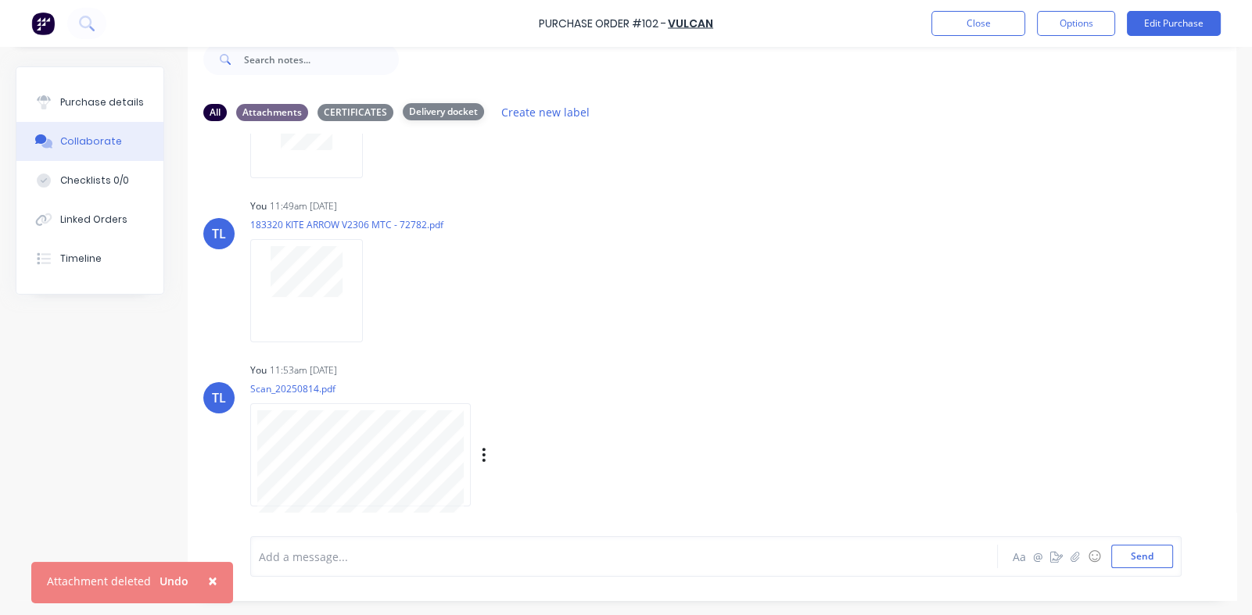
click at [439, 110] on div "Delivery docket" at bounding box center [443, 111] width 81 height 17
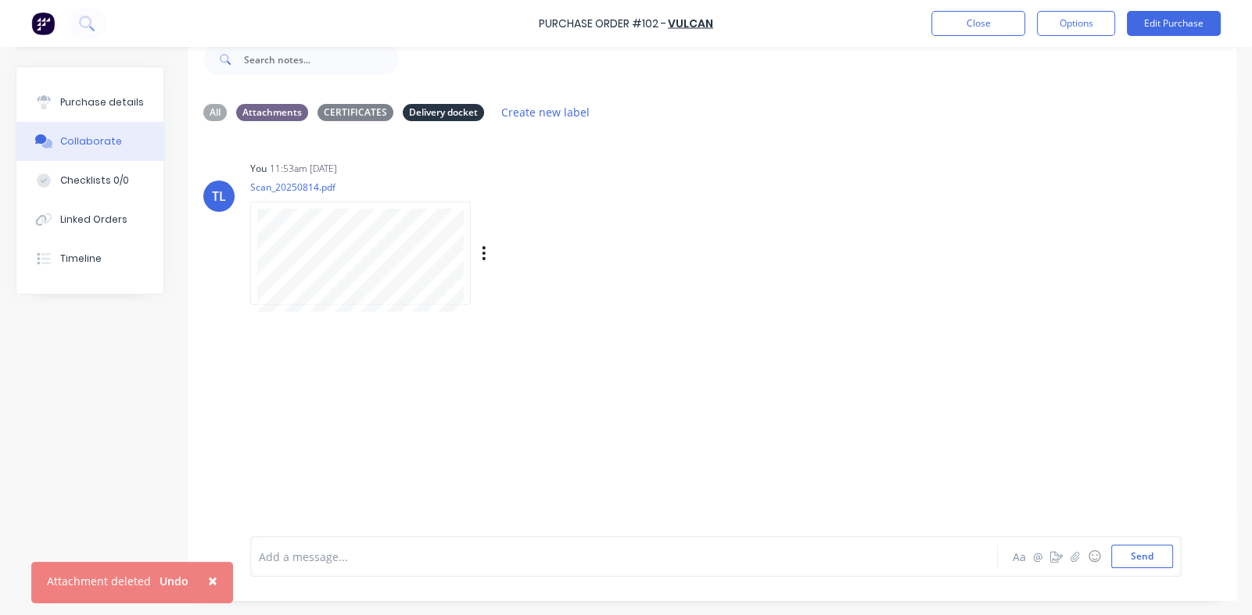
click at [634, 404] on div "TL You 11:53am [DATE] Scan_20250814.pdf Labels Download Delete" at bounding box center [712, 323] width 1049 height 379
click at [308, 182] on p "Scan_20250814.pdf" at bounding box center [447, 187] width 395 height 13
click at [331, 182] on p "Scan_20250814.pdf" at bounding box center [447, 187] width 395 height 13
click at [305, 182] on p "Scan_20250814.pdf" at bounding box center [447, 187] width 395 height 13
click at [264, 188] on p "Scan_20250814.pdf" at bounding box center [447, 187] width 395 height 13
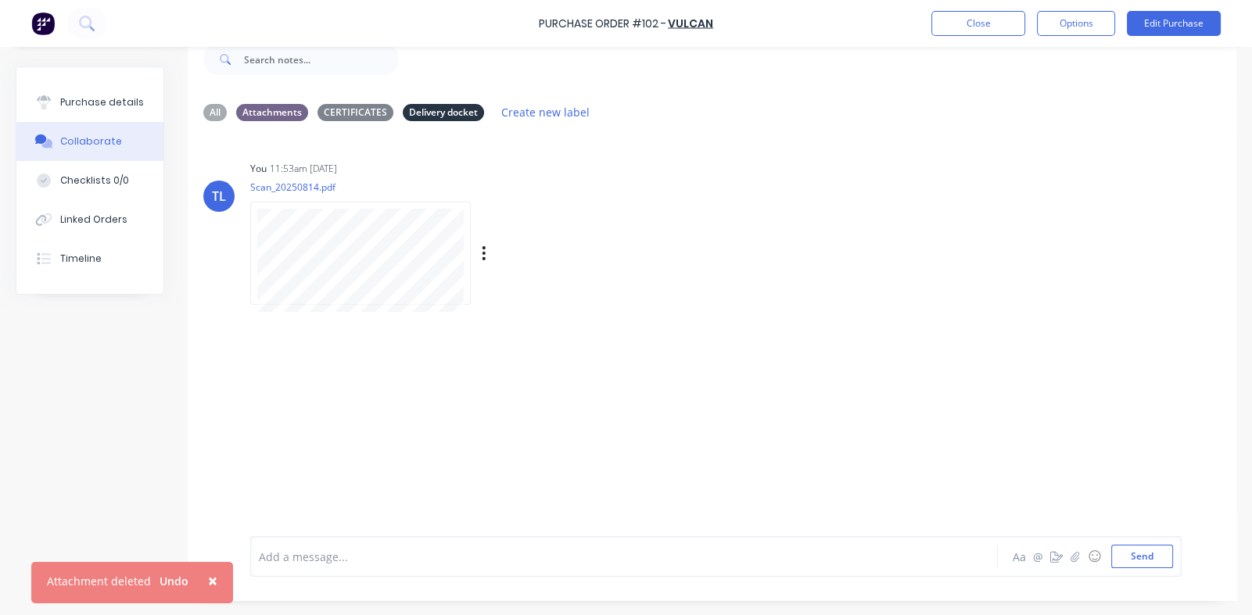
click at [261, 181] on p "Scan_20250814.pdf" at bounding box center [447, 187] width 395 height 13
click at [253, 188] on p "Scan_20250814.pdf" at bounding box center [447, 187] width 395 height 13
click at [0, 0] on icon "button" at bounding box center [0, 0] width 0 height 0
click at [800, 253] on div "TL You 11:53am [DATE] Scan_20250814.pdf Labels Download Delete" at bounding box center [712, 227] width 1049 height 141
click at [816, 21] on button "Close" at bounding box center [978, 23] width 94 height 25
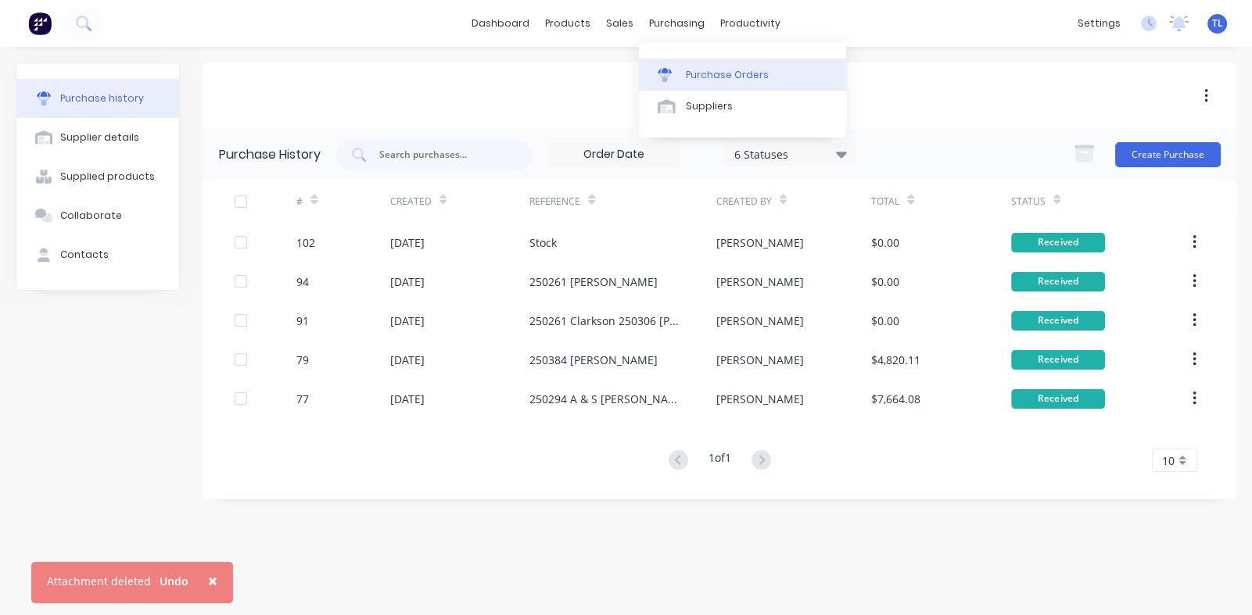
click at [706, 79] on div "Purchase Orders" at bounding box center [727, 75] width 83 height 14
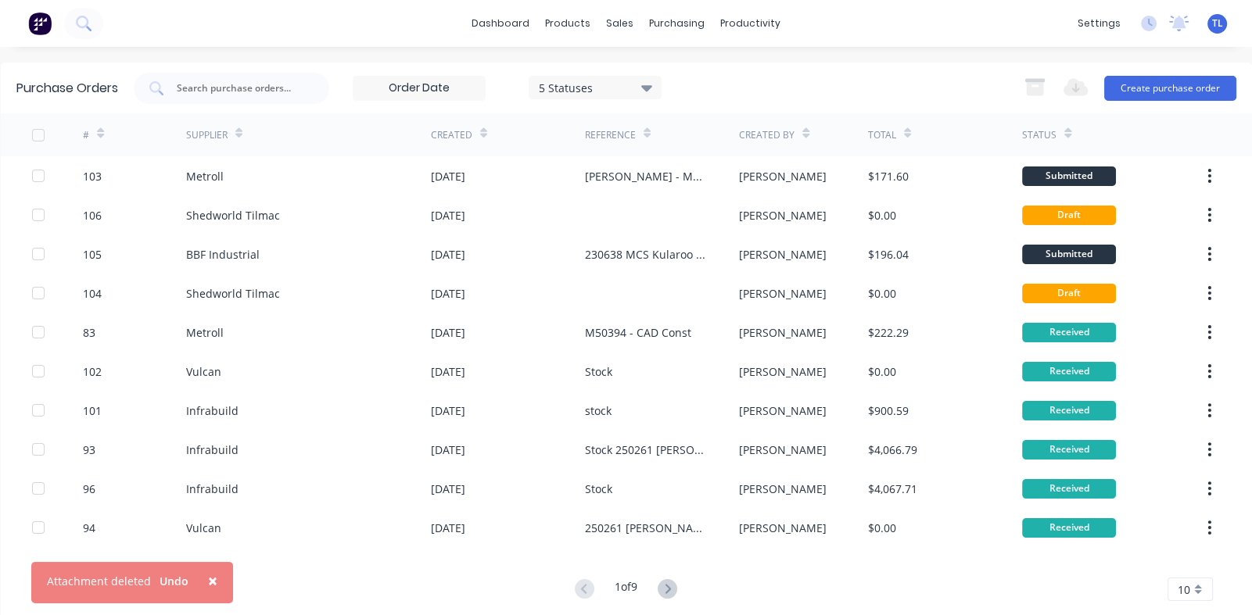
click at [644, 134] on icon at bounding box center [647, 136] width 7 height 5
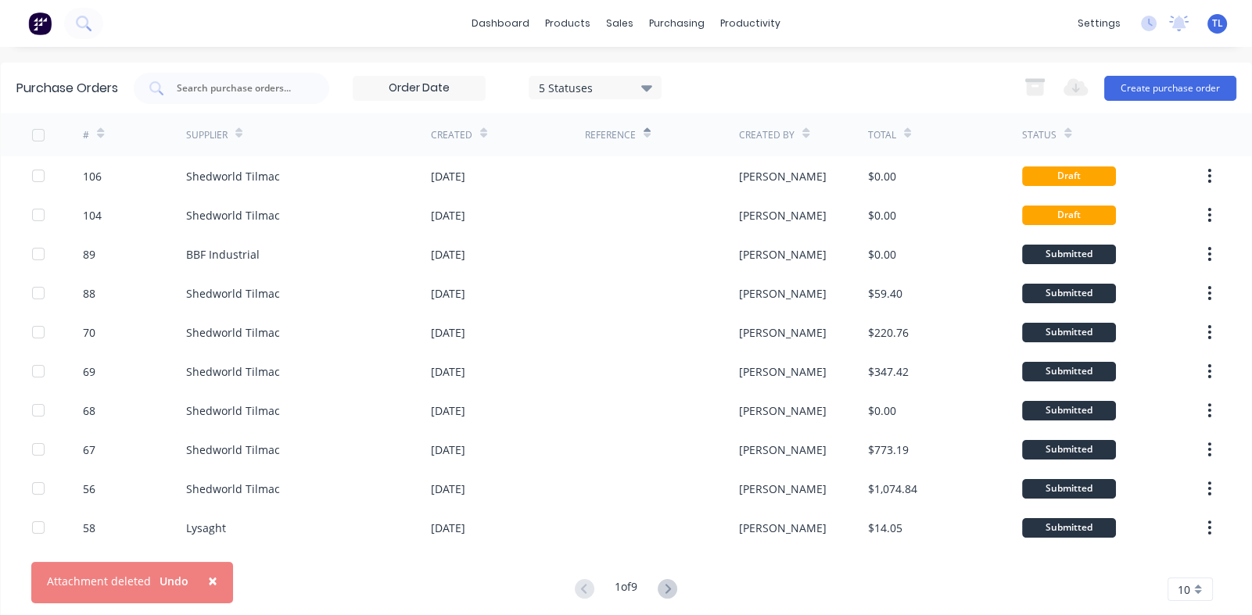
click at [644, 139] on div at bounding box center [647, 132] width 7 height 23
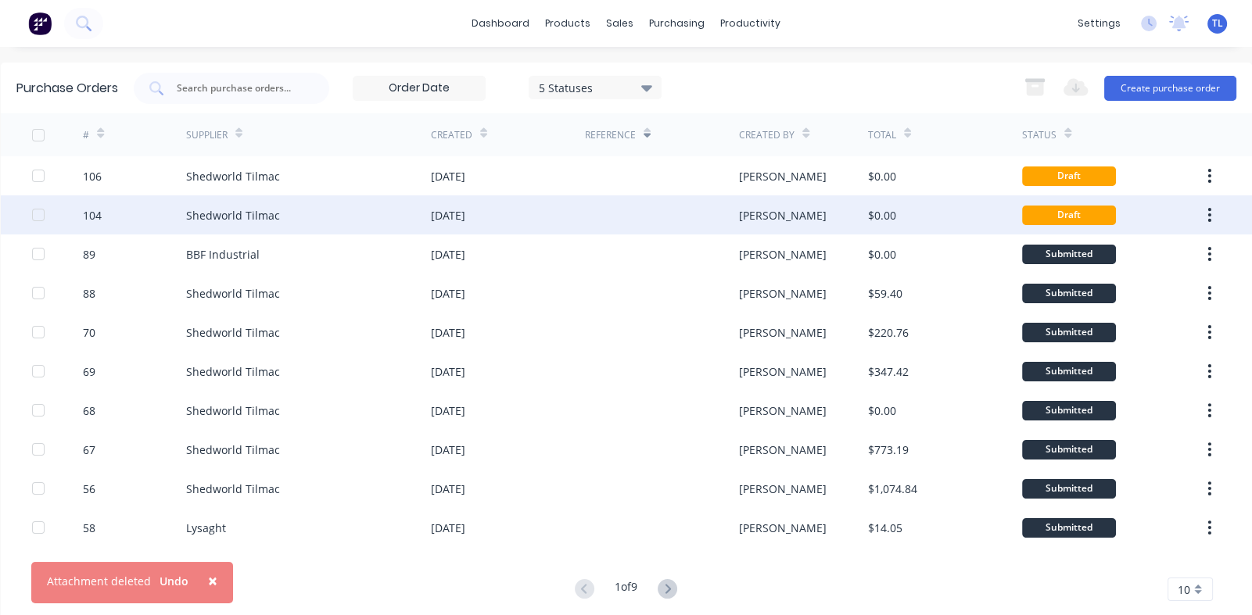
scroll to position [25, 0]
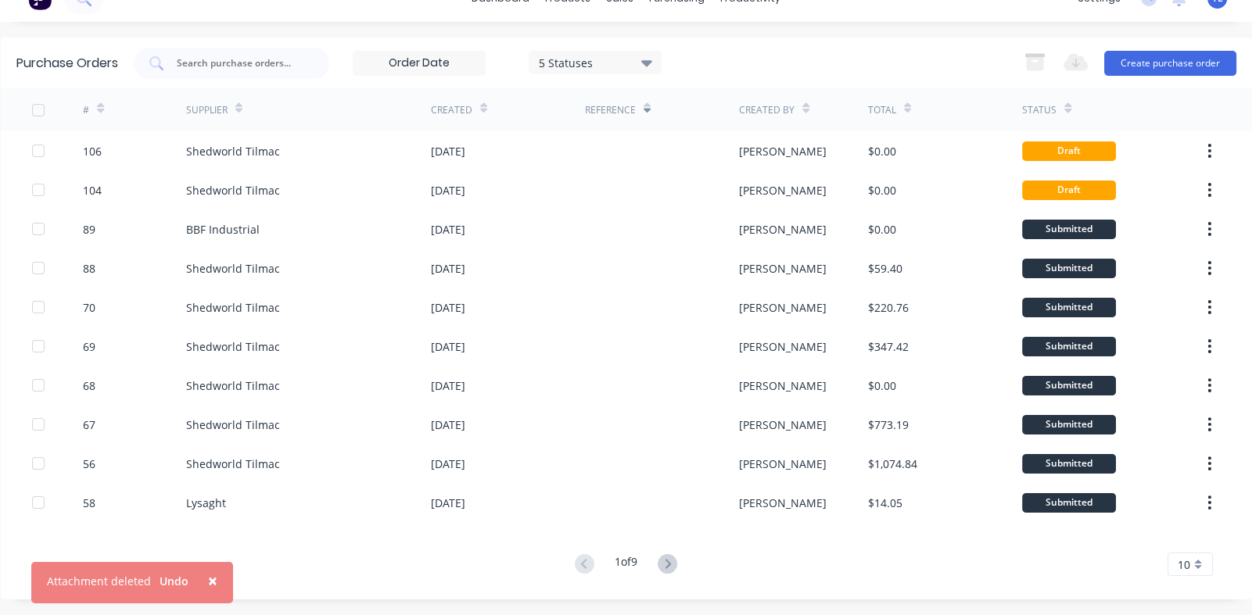
click at [816, 568] on div "10" at bounding box center [1189, 564] width 45 height 23
click at [816, 544] on div "35" at bounding box center [1190, 540] width 44 height 27
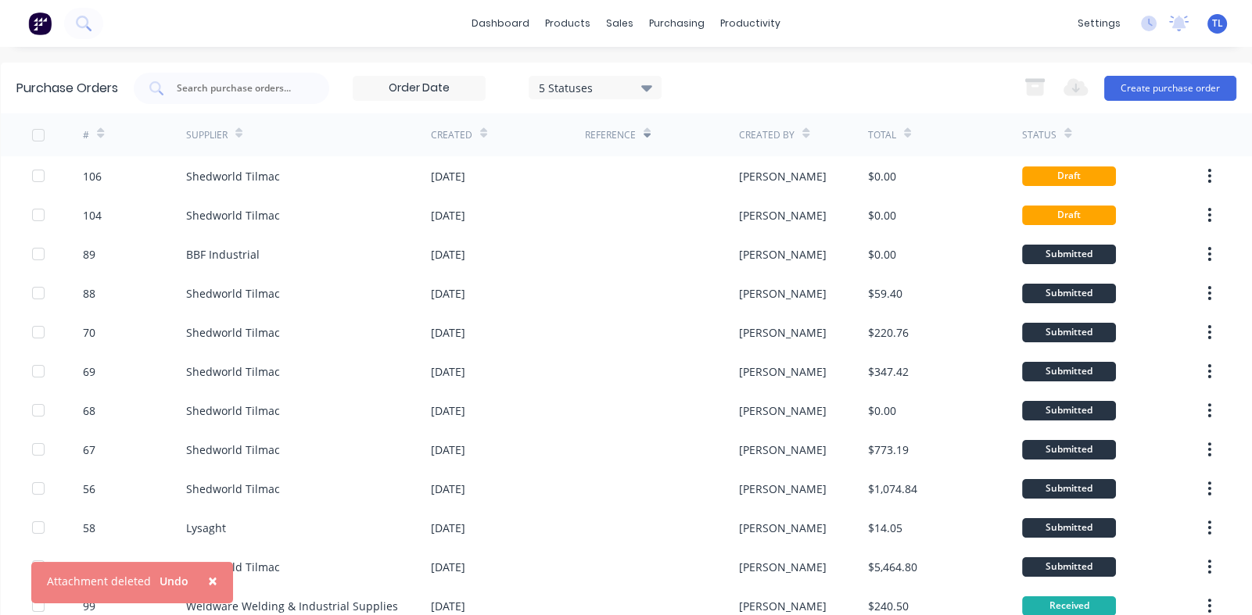
scroll to position [547, 0]
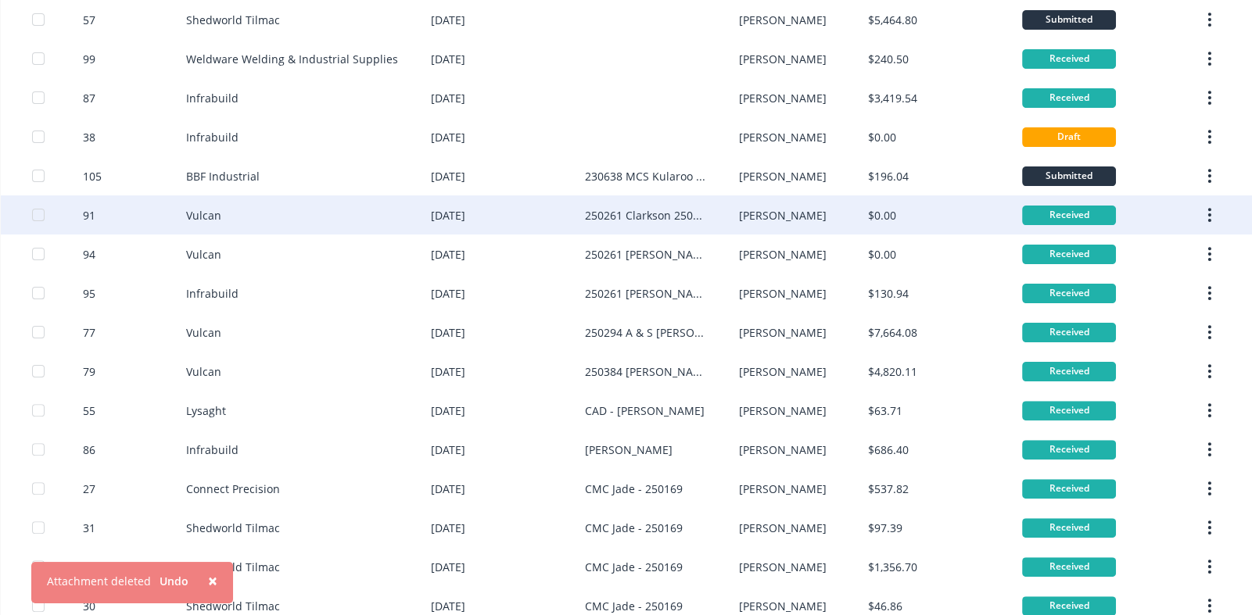
click at [597, 212] on div "250261 Clarkson 250306 [PERSON_NAME] stock Sheds" at bounding box center [646, 215] width 123 height 16
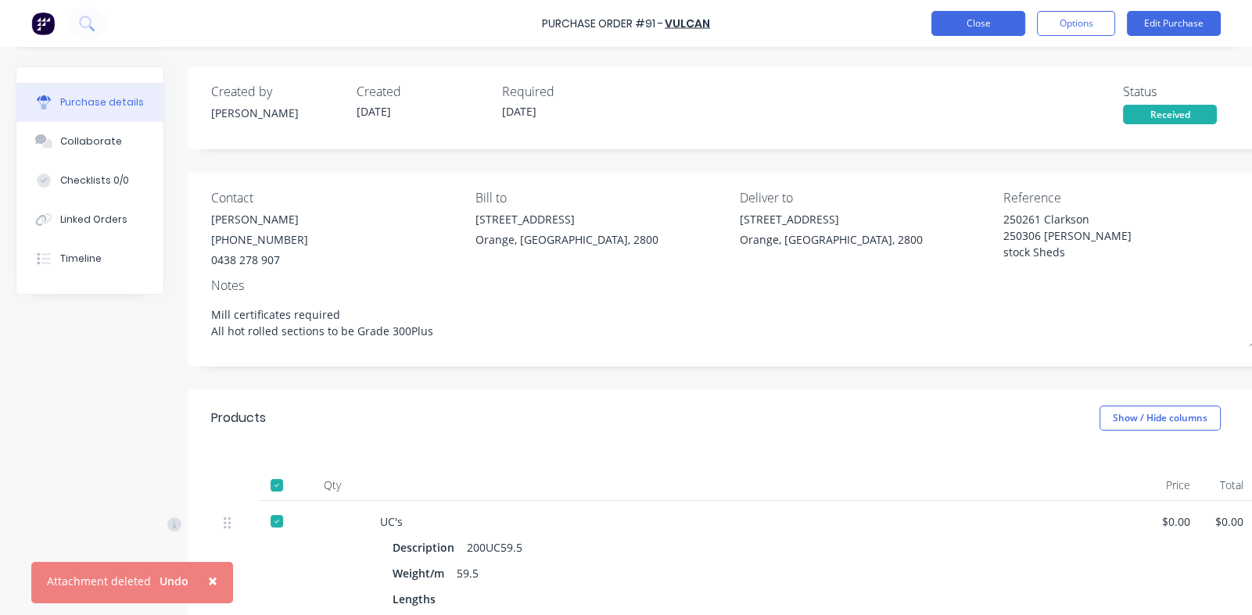
click at [816, 26] on button "Close" at bounding box center [978, 23] width 94 height 25
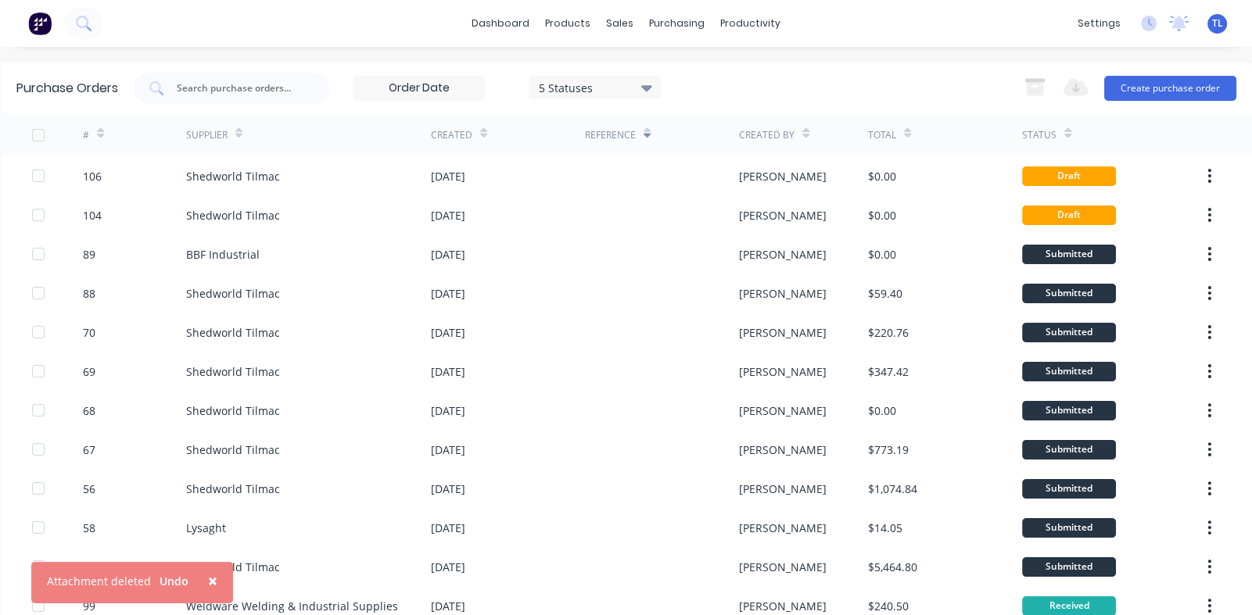
click at [213, 583] on span "×" at bounding box center [212, 581] width 9 height 22
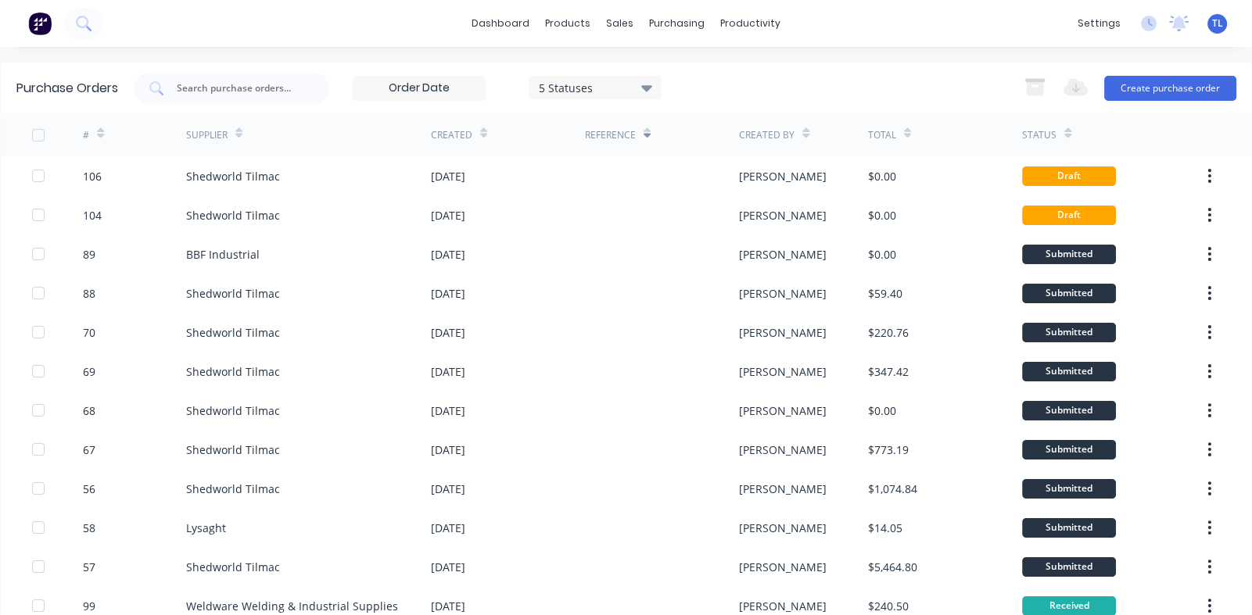
click at [99, 133] on icon at bounding box center [100, 133] width 7 height 12
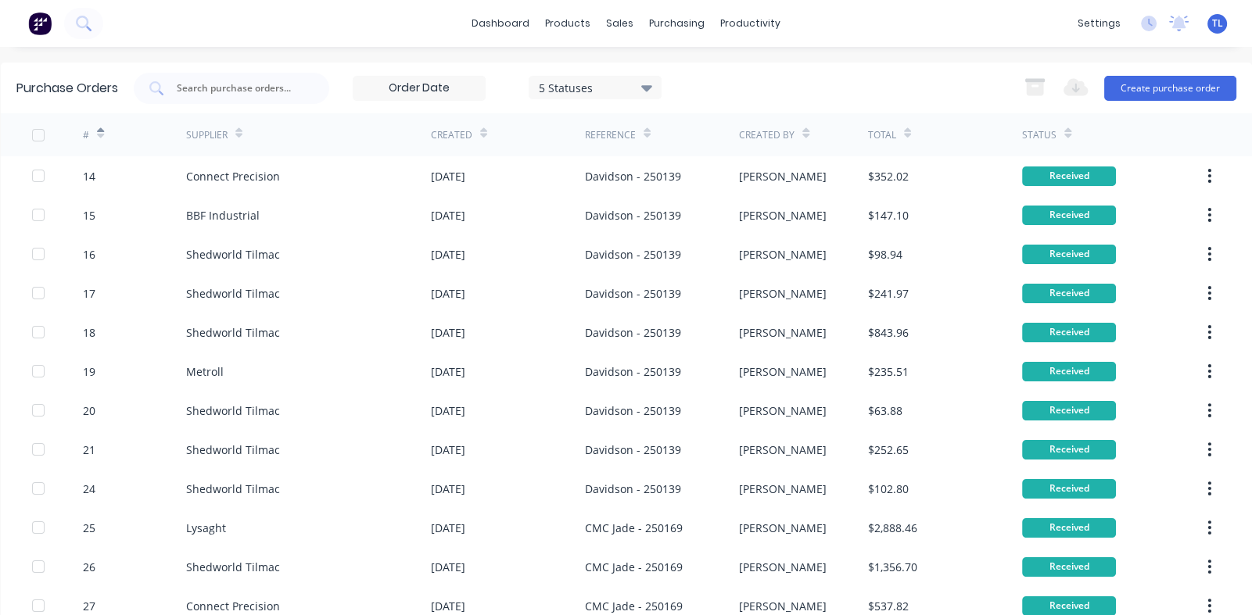
click at [102, 138] on icon at bounding box center [100, 133] width 7 height 12
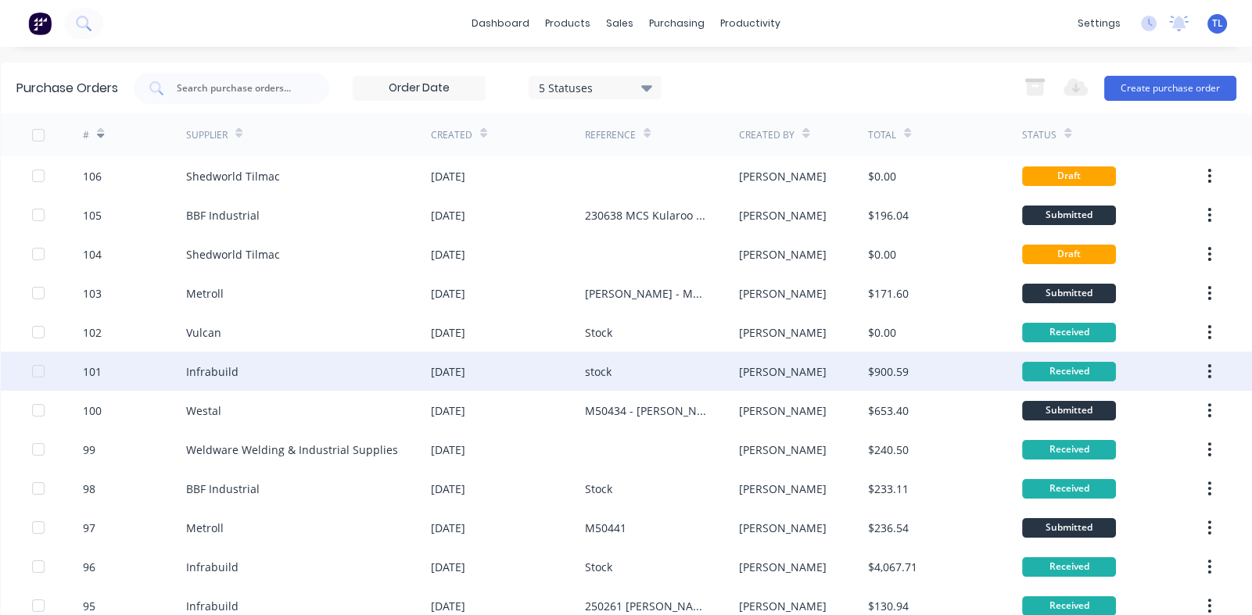
click at [238, 371] on div "Infrabuild" at bounding box center [308, 371] width 245 height 39
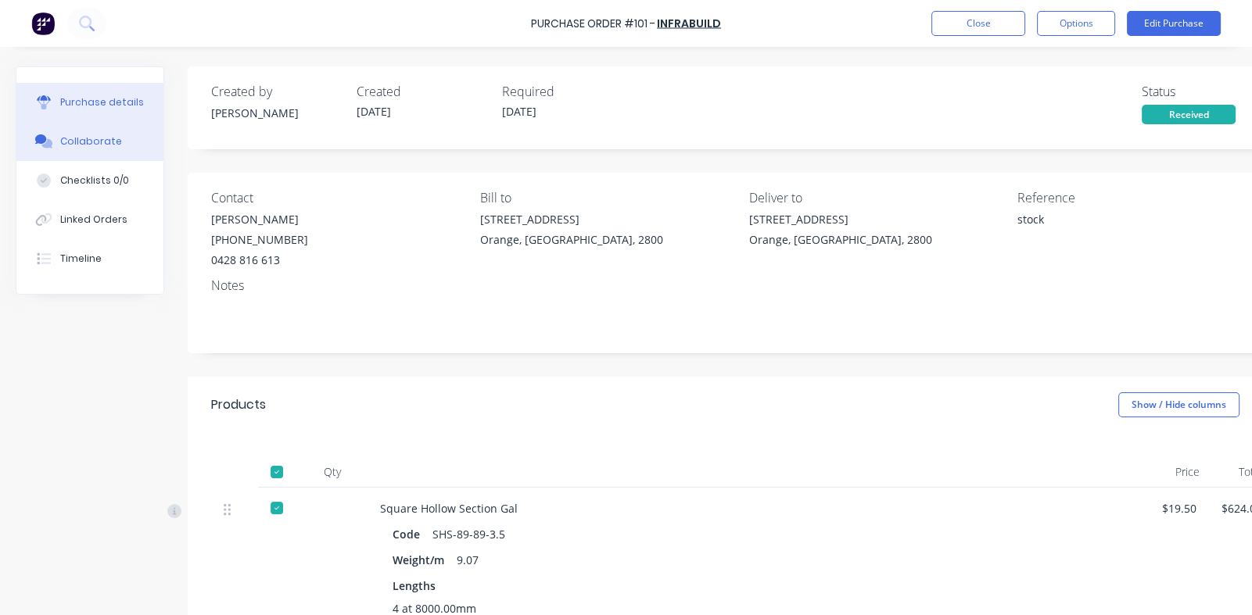
click at [83, 143] on div "Collaborate" at bounding box center [91, 141] width 62 height 14
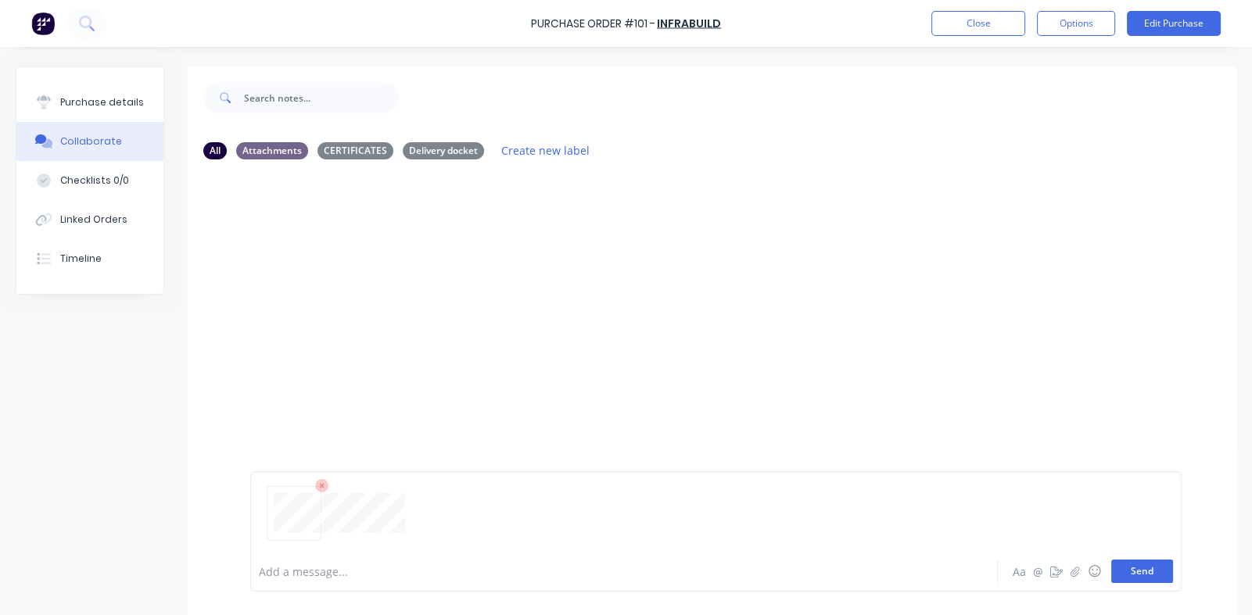
click at [816, 564] on button "Send" at bounding box center [1142, 571] width 62 height 23
click at [484, 290] on icon "button" at bounding box center [483, 292] width 3 height 14
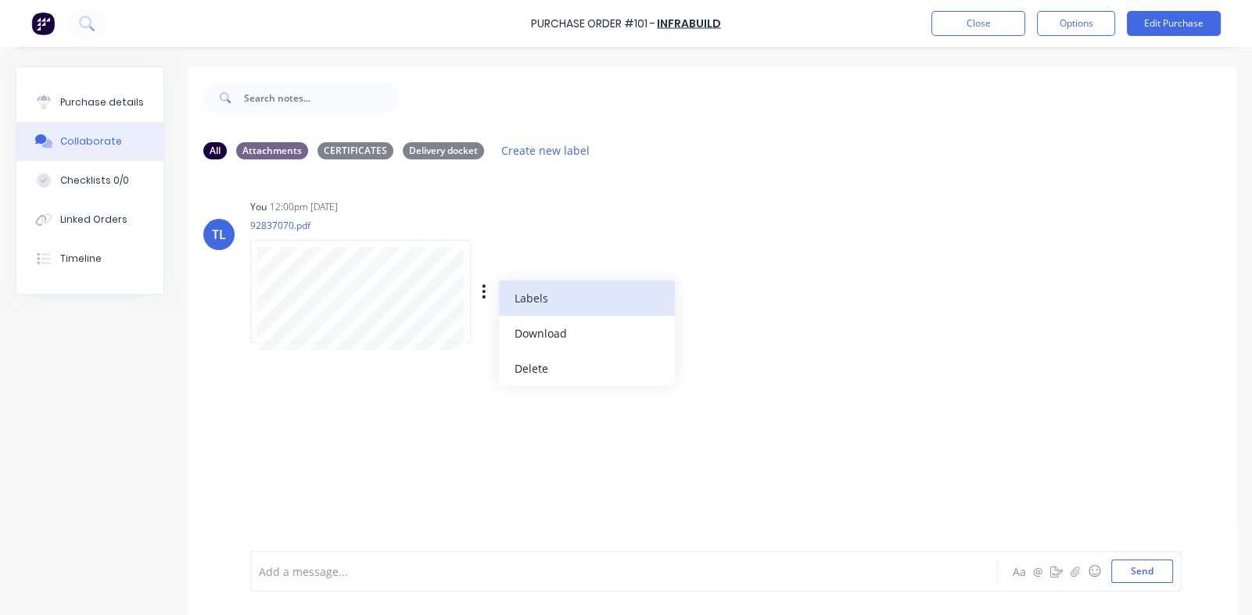
click at [527, 294] on button "Labels" at bounding box center [587, 298] width 176 height 35
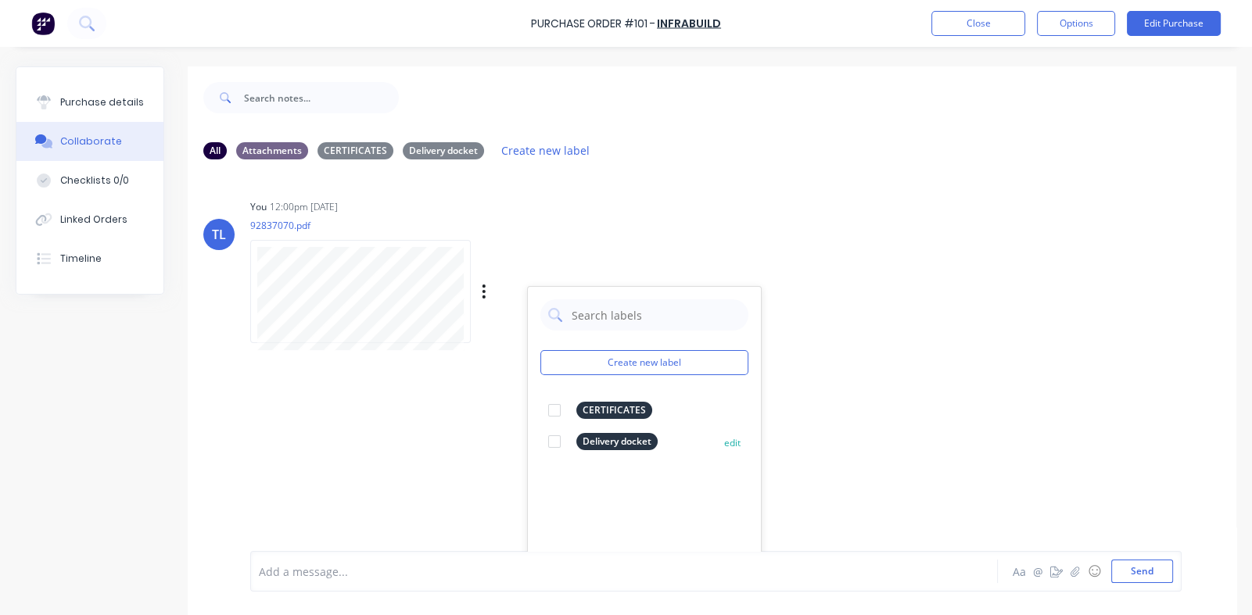
click at [554, 439] on div at bounding box center [554, 441] width 31 height 31
click at [816, 466] on div "TL You 12:00pm [DATE] 92837070.pdf Labels Download Delete Create new label Deli…" at bounding box center [712, 361] width 1049 height 379
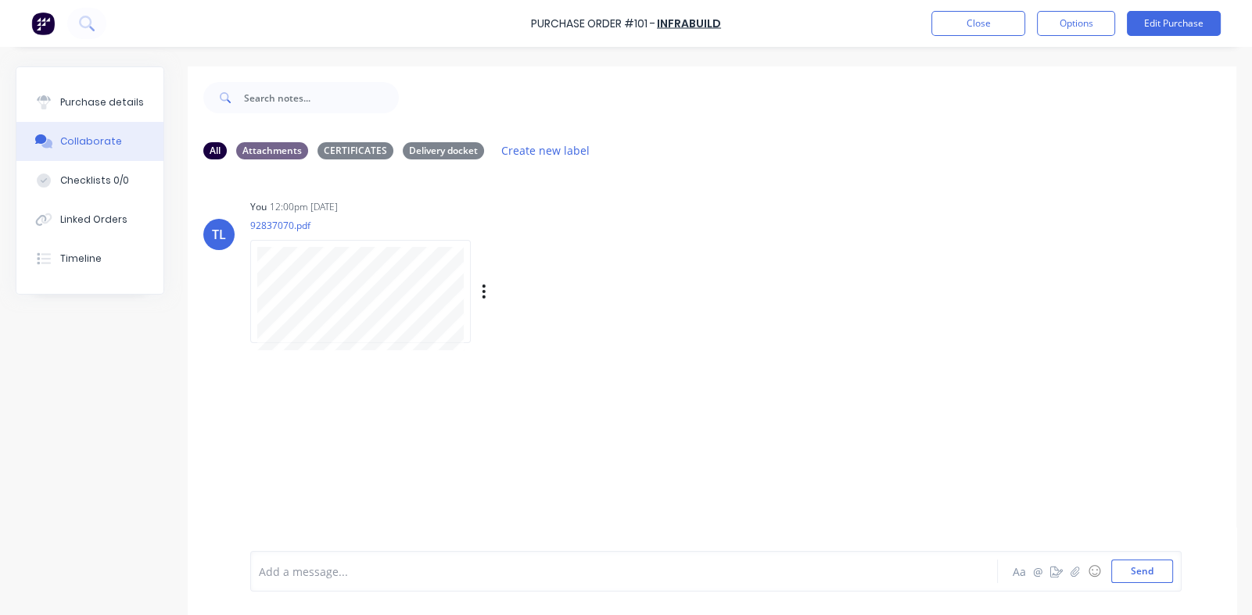
drag, startPoint x: 426, startPoint y: 147, endPoint x: 554, endPoint y: 229, distance: 152.3
click at [427, 147] on div "Delivery docket" at bounding box center [443, 150] width 81 height 17
click at [816, 20] on button "Close" at bounding box center [978, 23] width 94 height 25
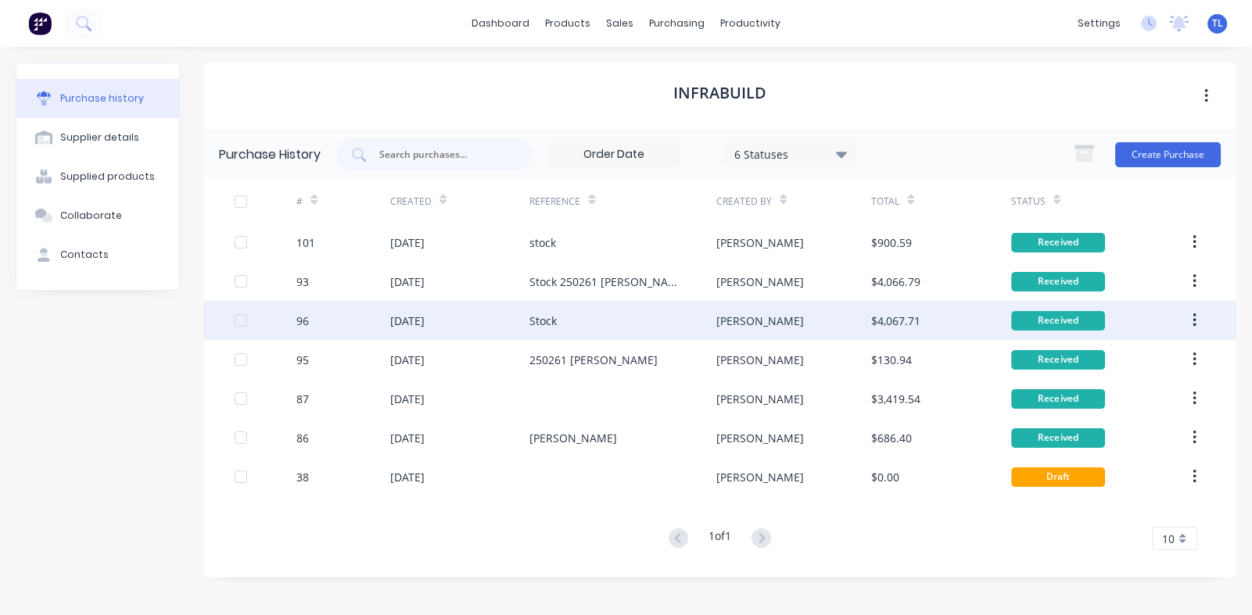
click at [411, 321] on div "[DATE]" at bounding box center [407, 321] width 34 height 16
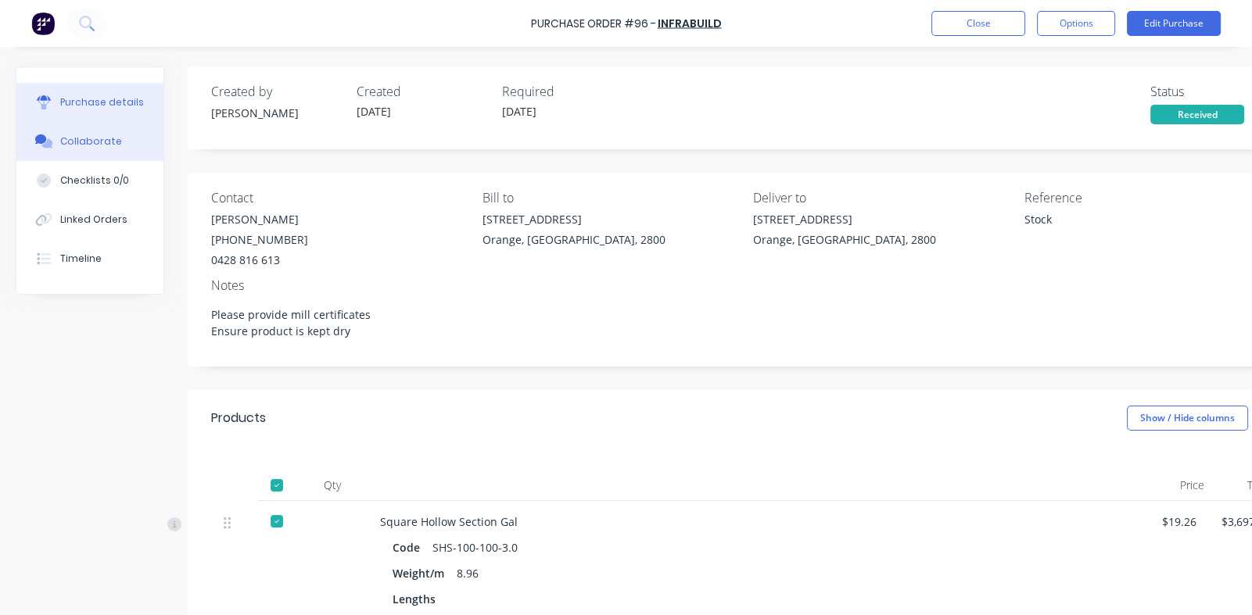
click at [105, 133] on button "Collaborate" at bounding box center [89, 141] width 147 height 39
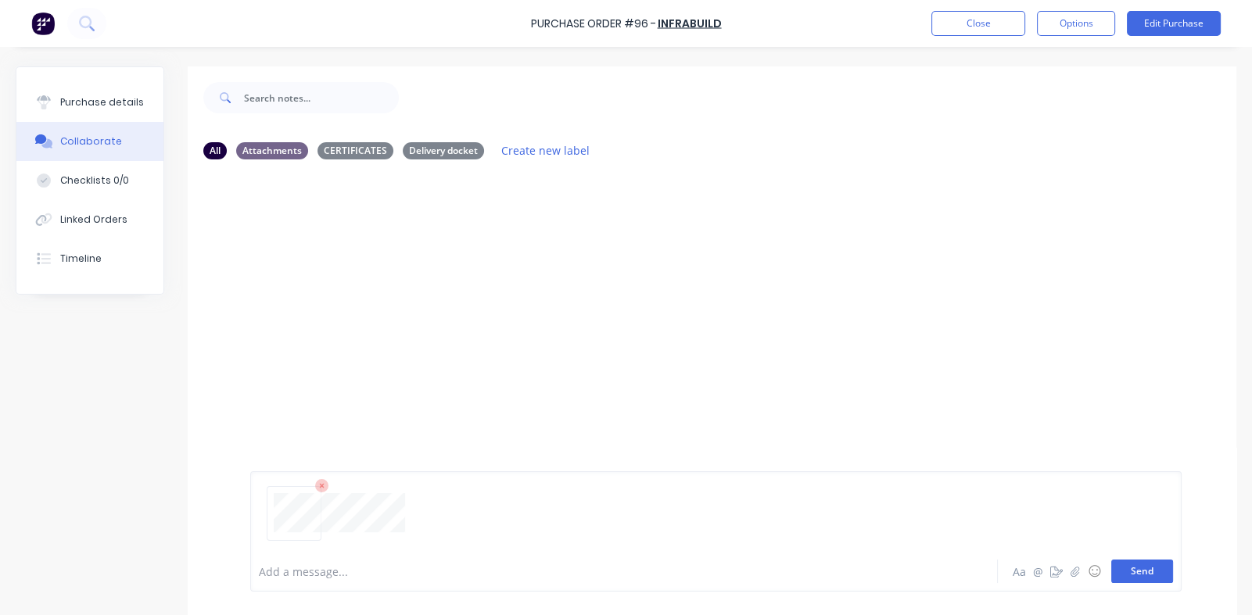
click at [816, 572] on button "Send" at bounding box center [1142, 571] width 62 height 23
click at [482, 292] on icon "button" at bounding box center [484, 292] width 5 height 18
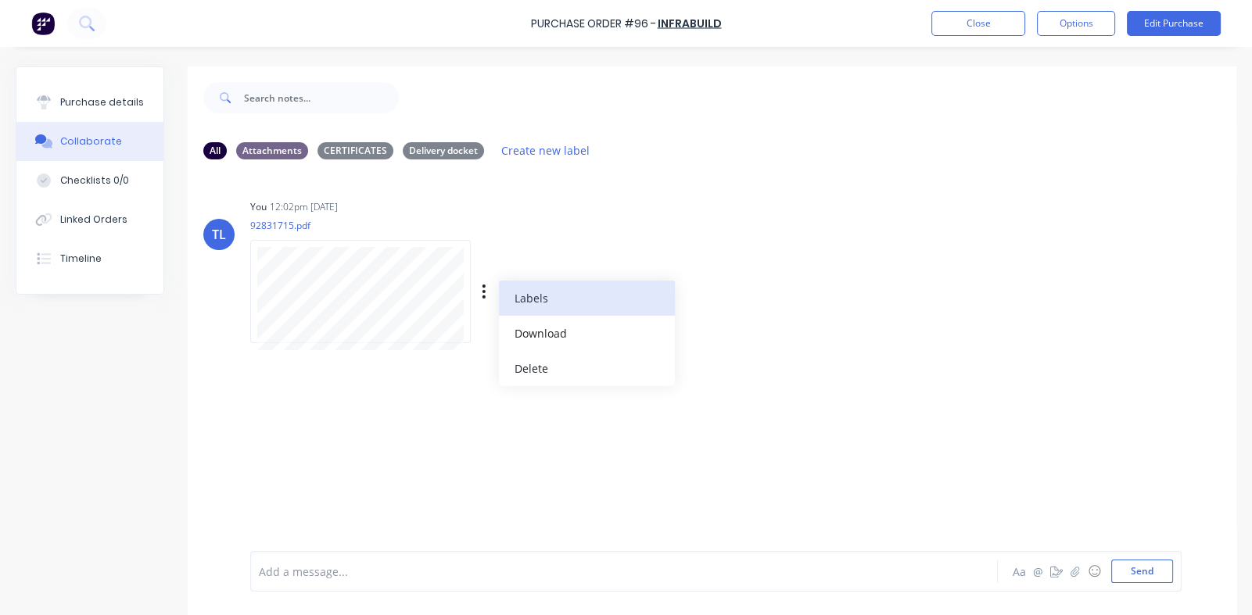
click at [539, 296] on button "Labels" at bounding box center [587, 298] width 176 height 35
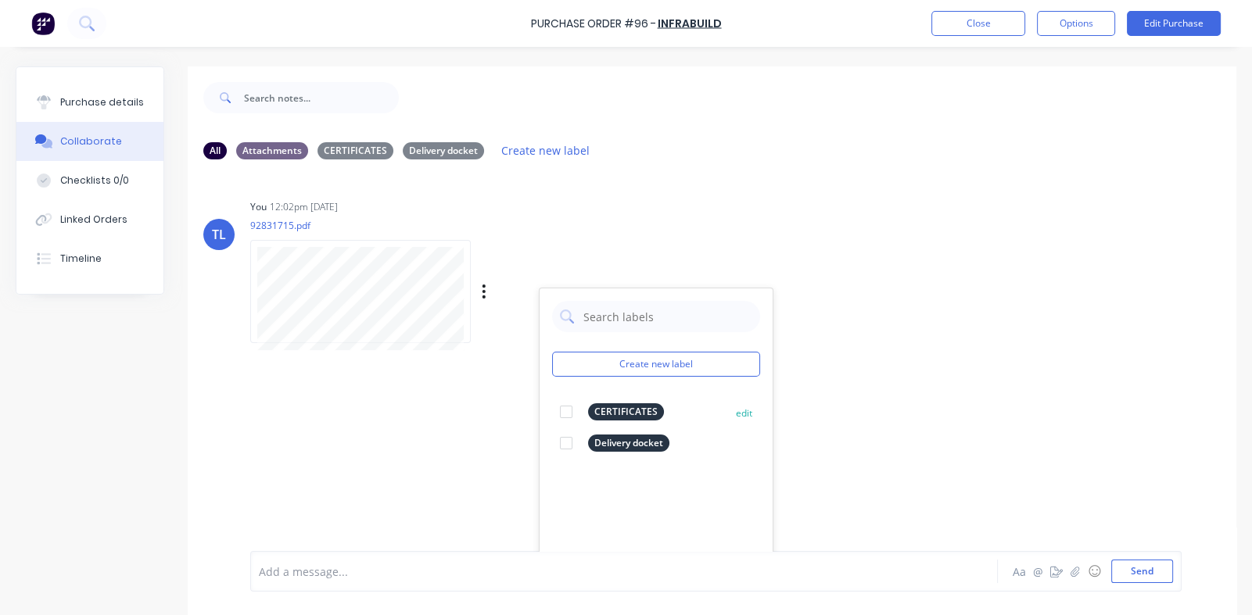
click at [565, 411] on div at bounding box center [565, 411] width 31 height 31
click at [563, 412] on div at bounding box center [565, 411] width 31 height 31
click at [568, 443] on div at bounding box center [565, 443] width 31 height 31
click at [816, 388] on div "TL You 12:02pm [DATE] 92831715.pdf Labels Download Delete Create new label Deli…" at bounding box center [712, 361] width 1049 height 379
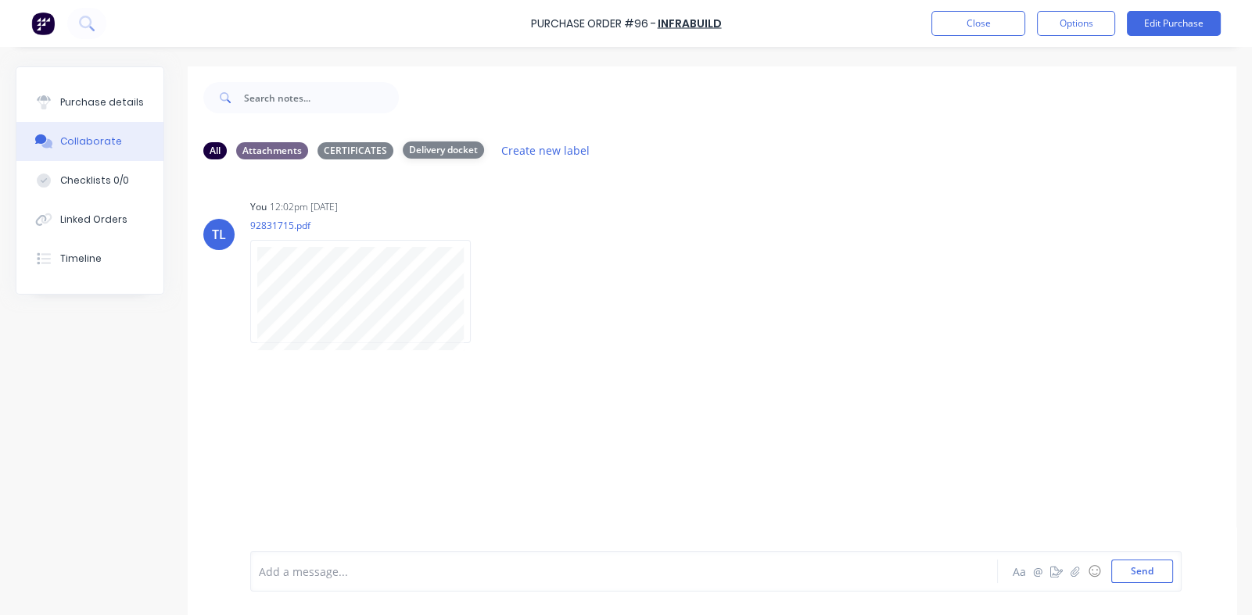
click at [436, 147] on div "Delivery docket" at bounding box center [443, 150] width 81 height 17
click at [364, 150] on div "CERTIFICATES" at bounding box center [355, 150] width 76 height 17
click at [439, 149] on div "Delivery docket" at bounding box center [443, 150] width 81 height 17
click at [434, 243] on div at bounding box center [712, 361] width 1049 height 379
click at [430, 149] on div "Delivery docket" at bounding box center [443, 150] width 81 height 17
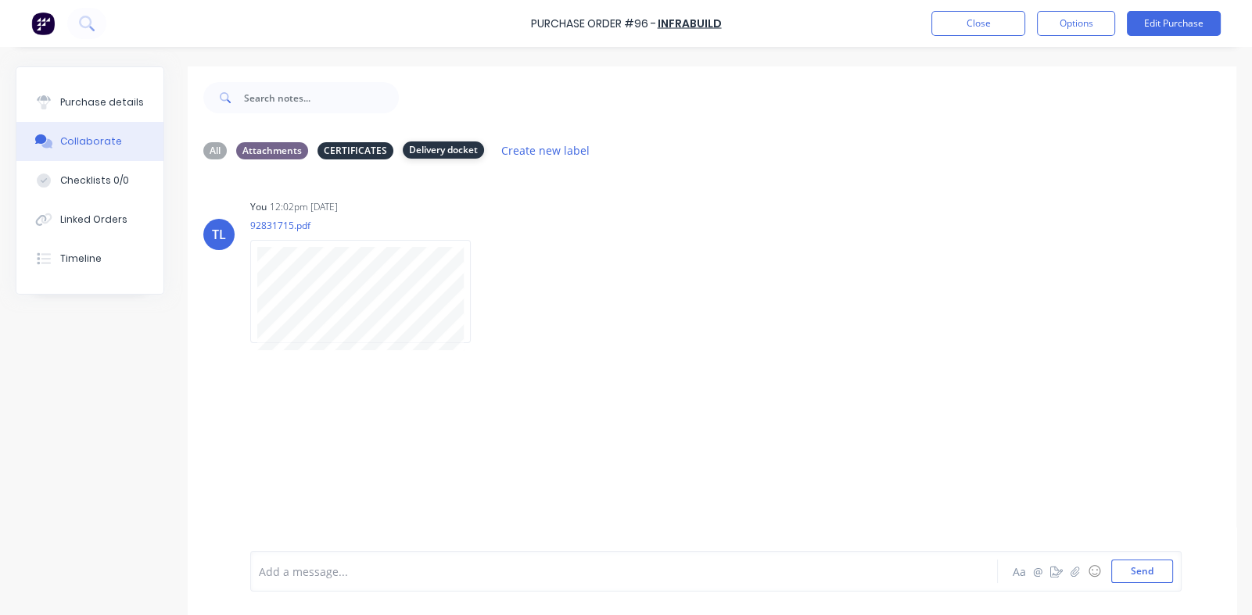
click at [450, 146] on div "Delivery docket" at bounding box center [443, 150] width 81 height 17
click at [257, 147] on div "Attachments" at bounding box center [272, 150] width 72 height 17
click at [213, 146] on div "All" at bounding box center [214, 150] width 23 height 17
click at [431, 152] on div "Delivery docket" at bounding box center [443, 150] width 81 height 17
click at [617, 305] on div "Labels Download Delete" at bounding box center [447, 291] width 395 height 117
